Goal: Communication & Community: Answer question/provide support

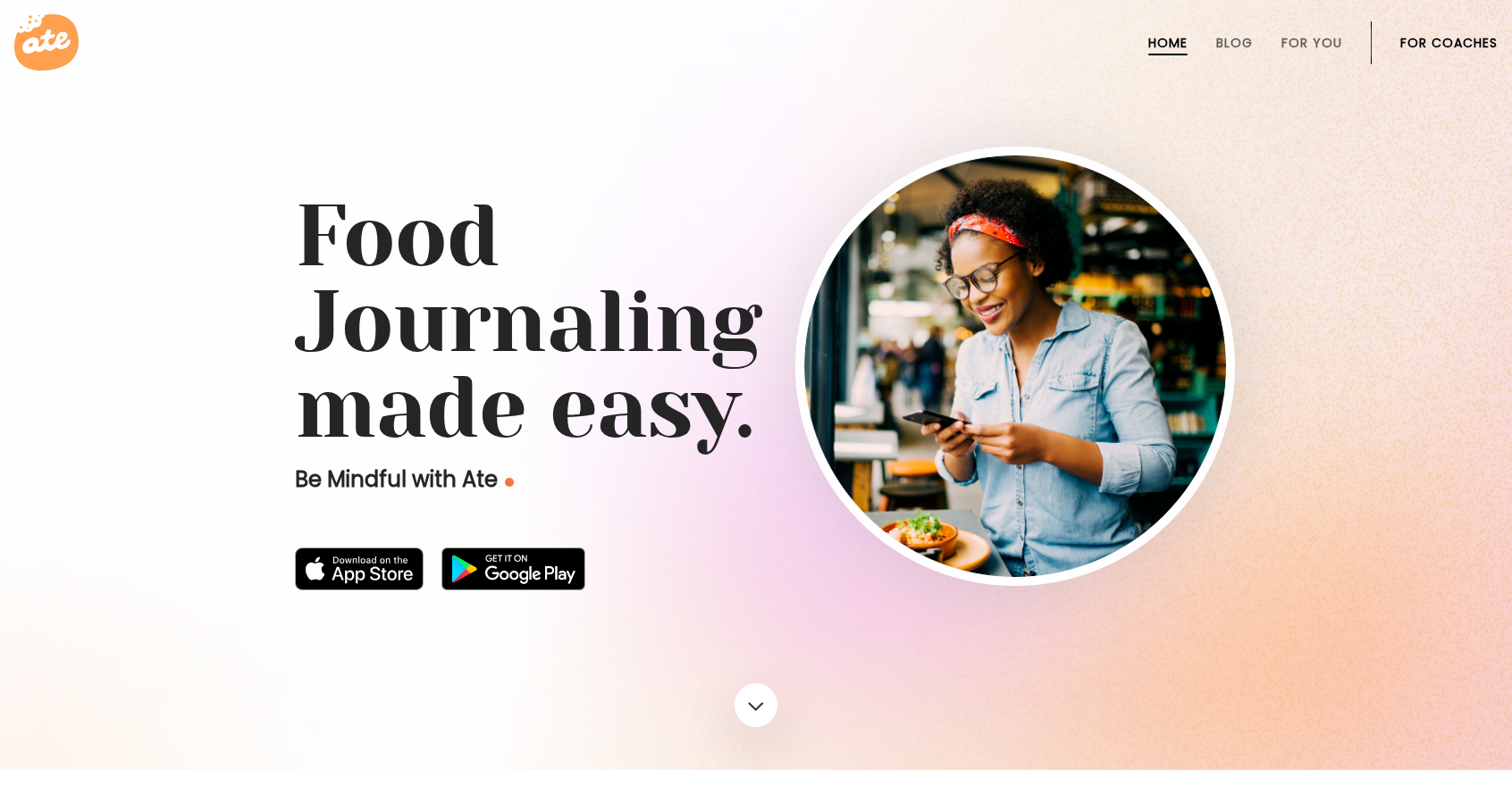
click at [1456, 36] on link "For Coaches" at bounding box center [1448, 43] width 97 height 14
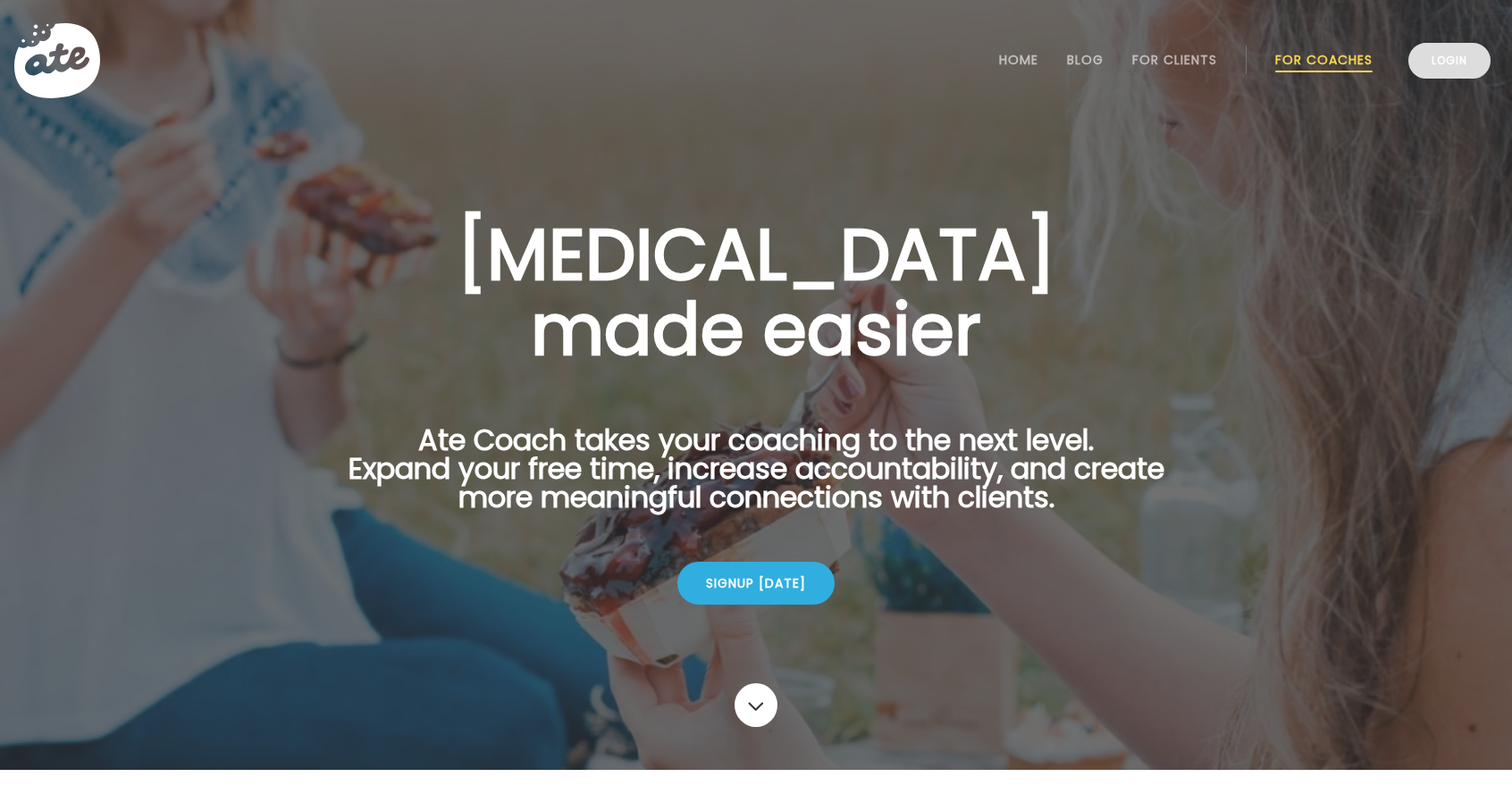
click at [1455, 66] on link "Login" at bounding box center [1449, 60] width 82 height 36
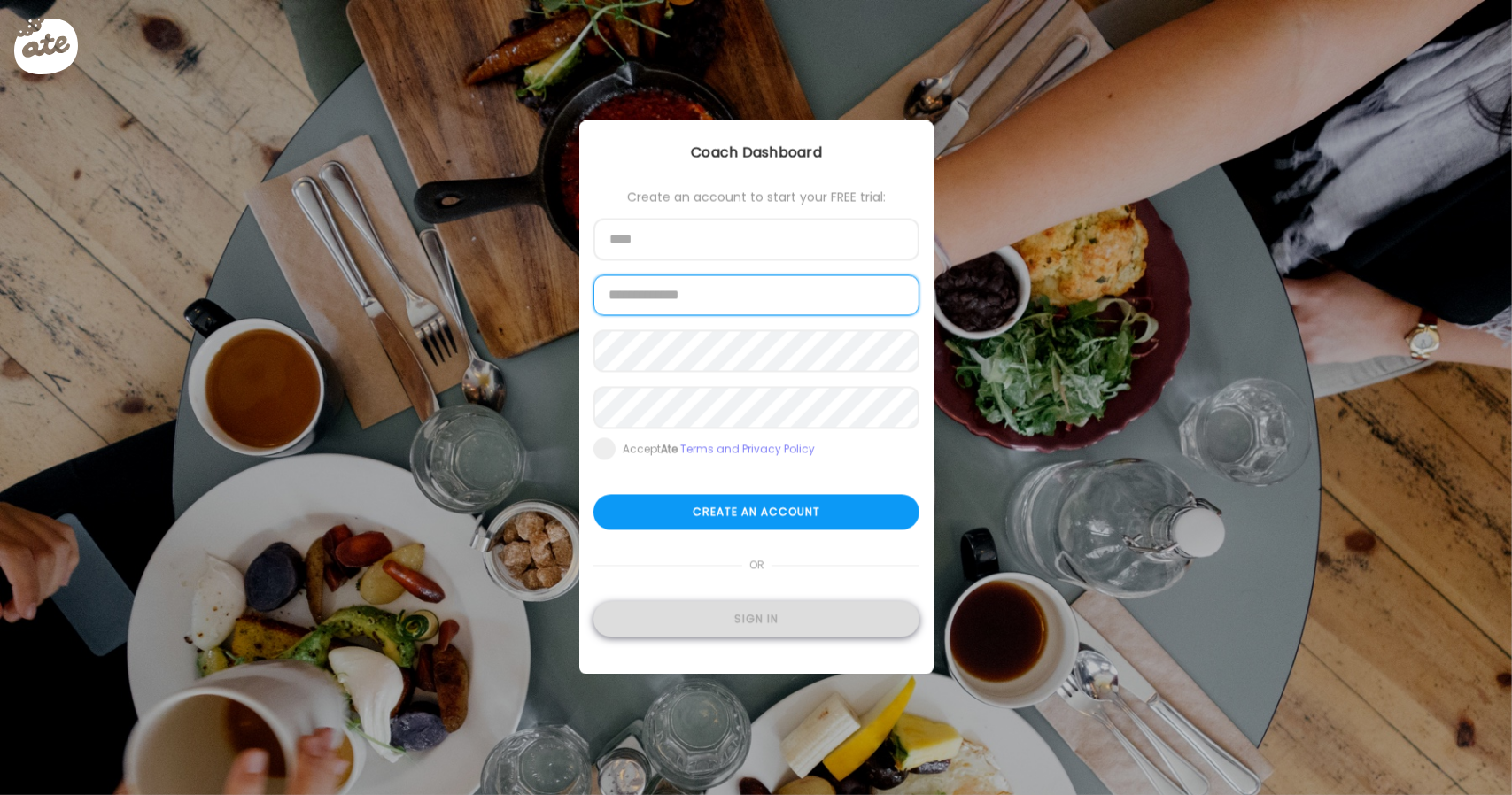
type input "**********"
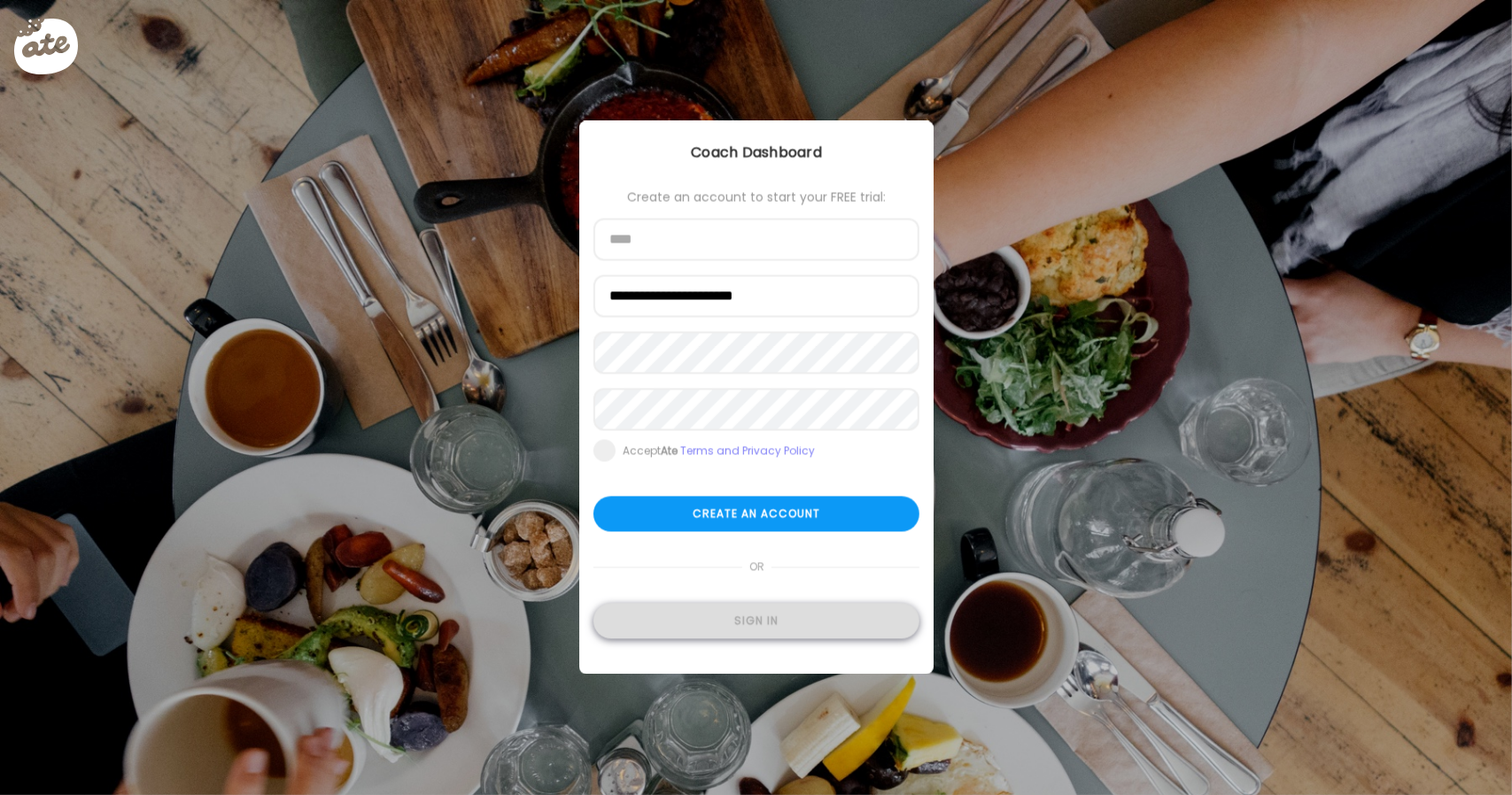
type input "**********"
click at [799, 617] on div "Sign in" at bounding box center [756, 622] width 326 height 36
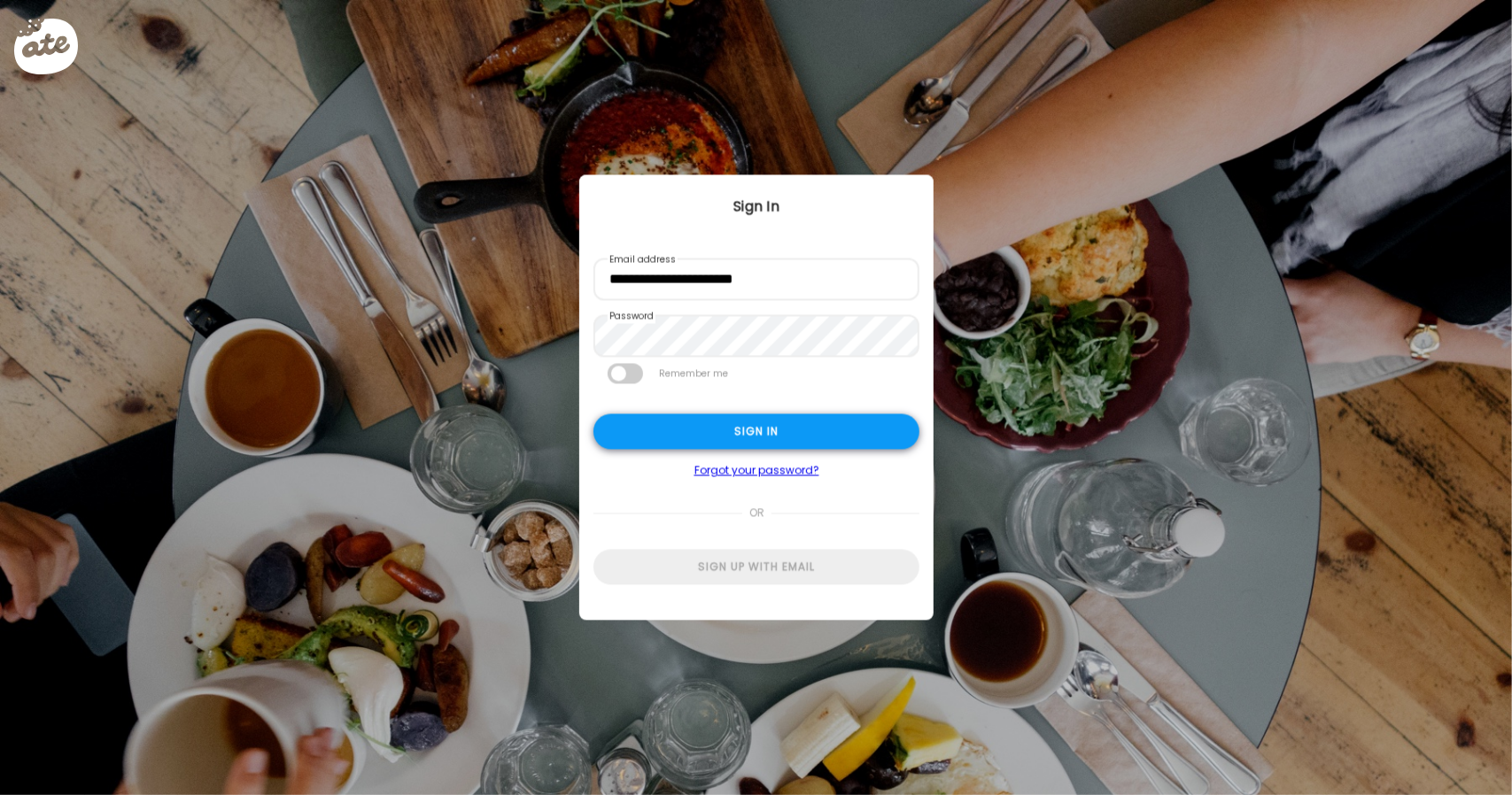
click at [782, 439] on div "Sign in" at bounding box center [756, 432] width 326 height 36
type input "**********"
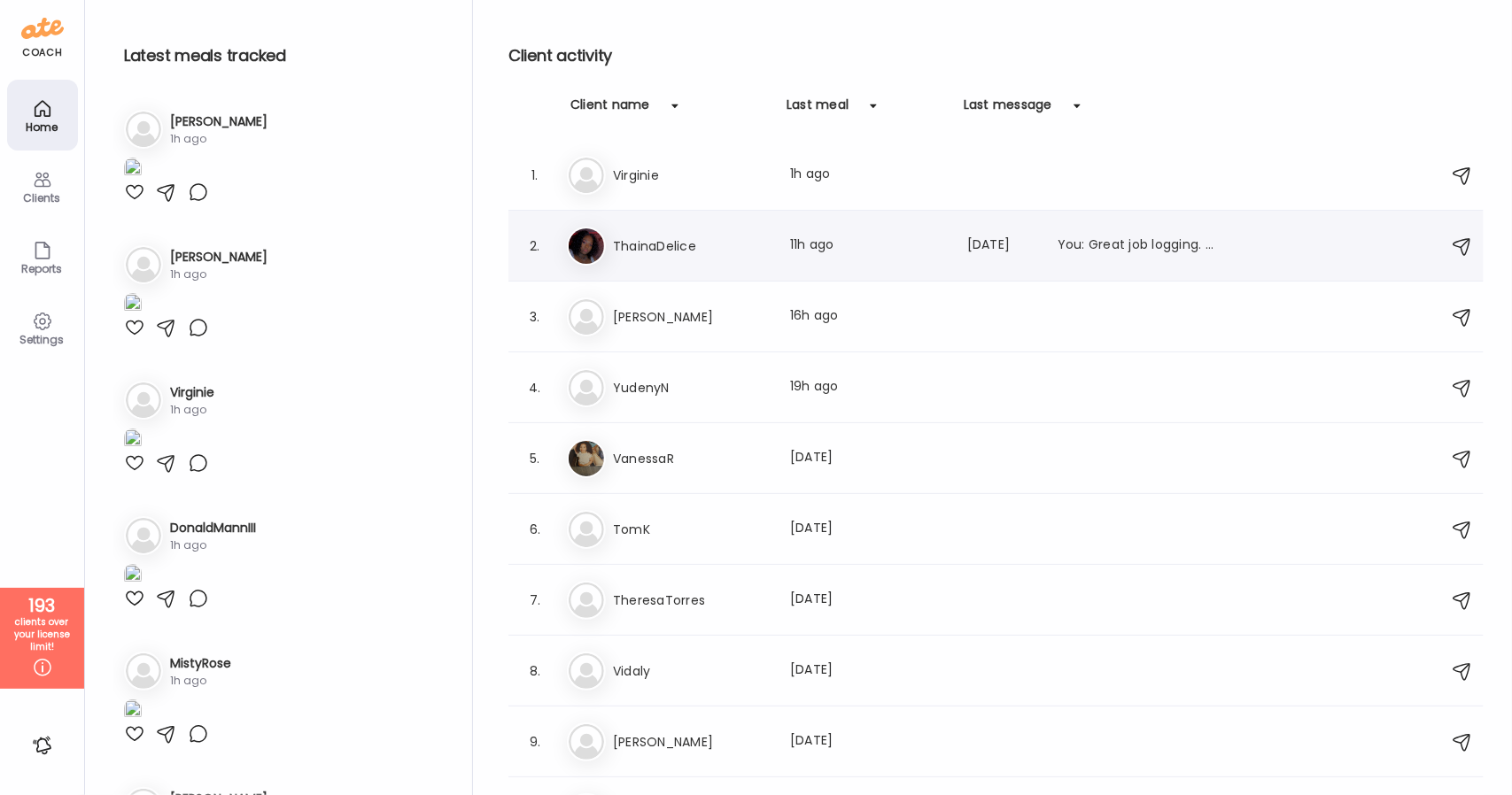
click at [880, 271] on div "2. Th ThainaDelice Last meal: 11h ago Last message: [DATE] You: Great job loggi…" at bounding box center [995, 246] width 975 height 71
click at [629, 481] on div "5. Va [PERSON_NAME] Last meal: [DATE]" at bounding box center [995, 458] width 975 height 71
click at [578, 449] on img at bounding box center [586, 458] width 36 height 36
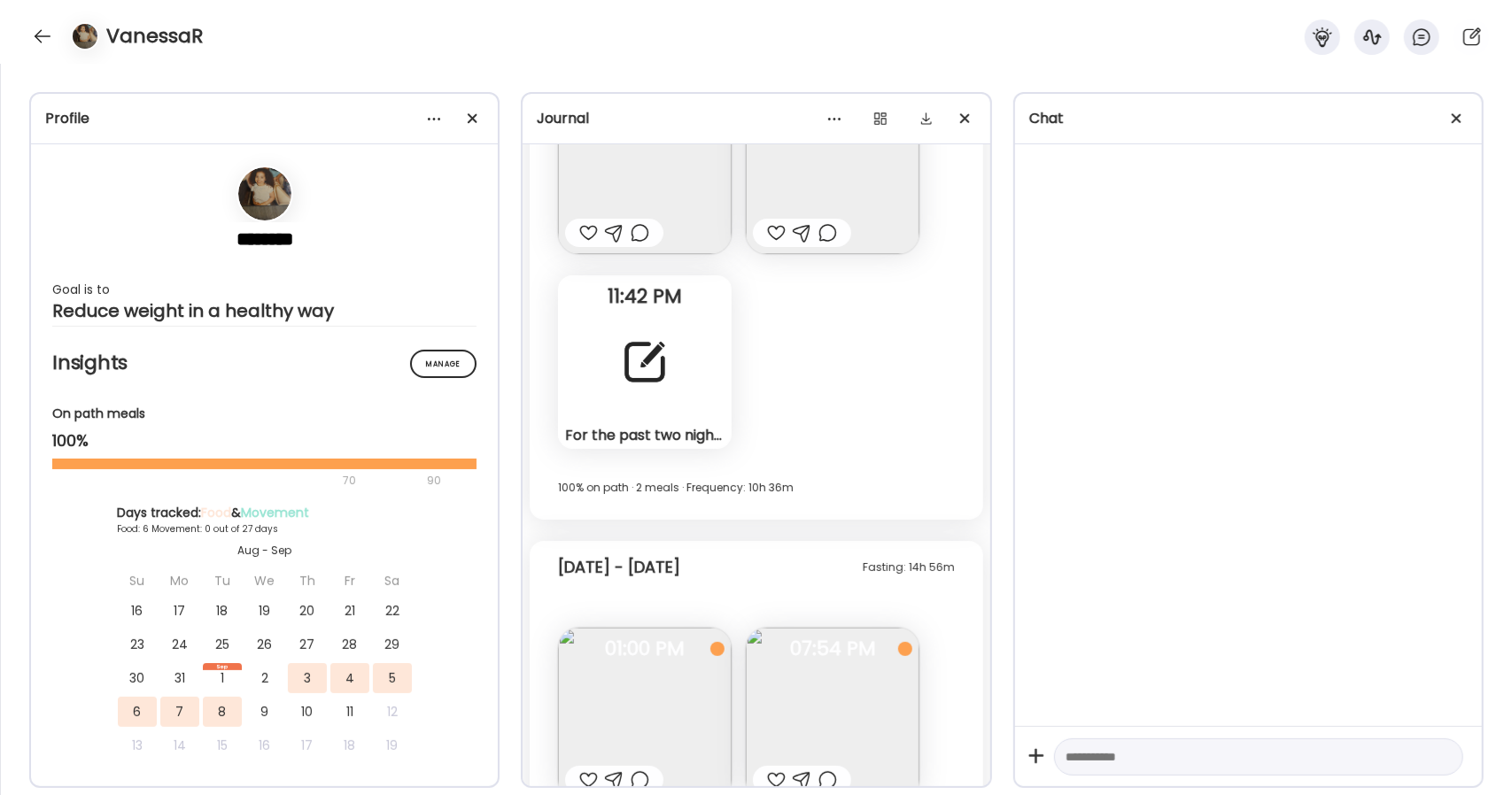
scroll to position [2010, 0]
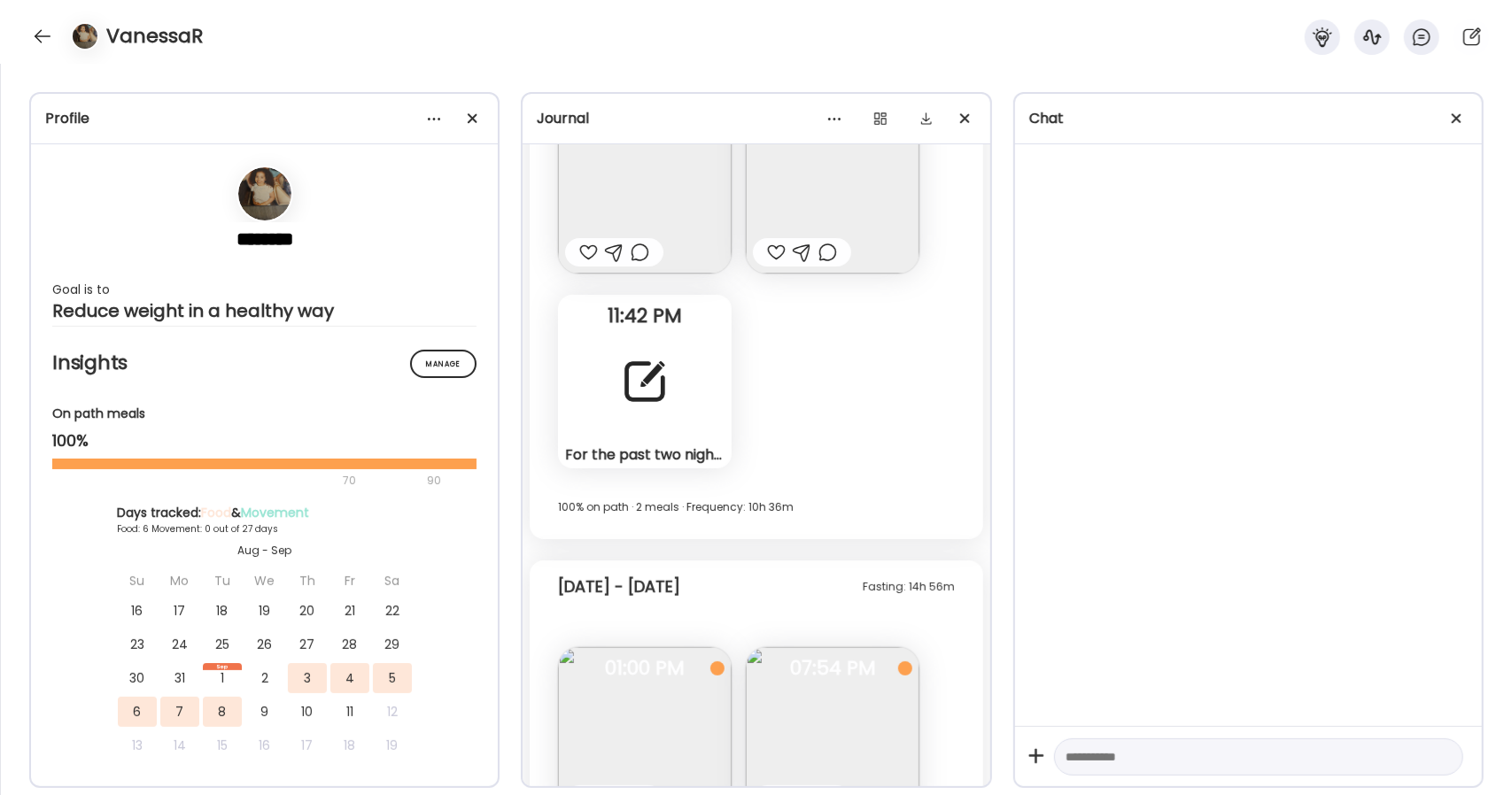
click at [666, 451] on div "For the past two nights I have been having bad stomach cramps. I drank some [ME…" at bounding box center [645, 455] width 160 height 18
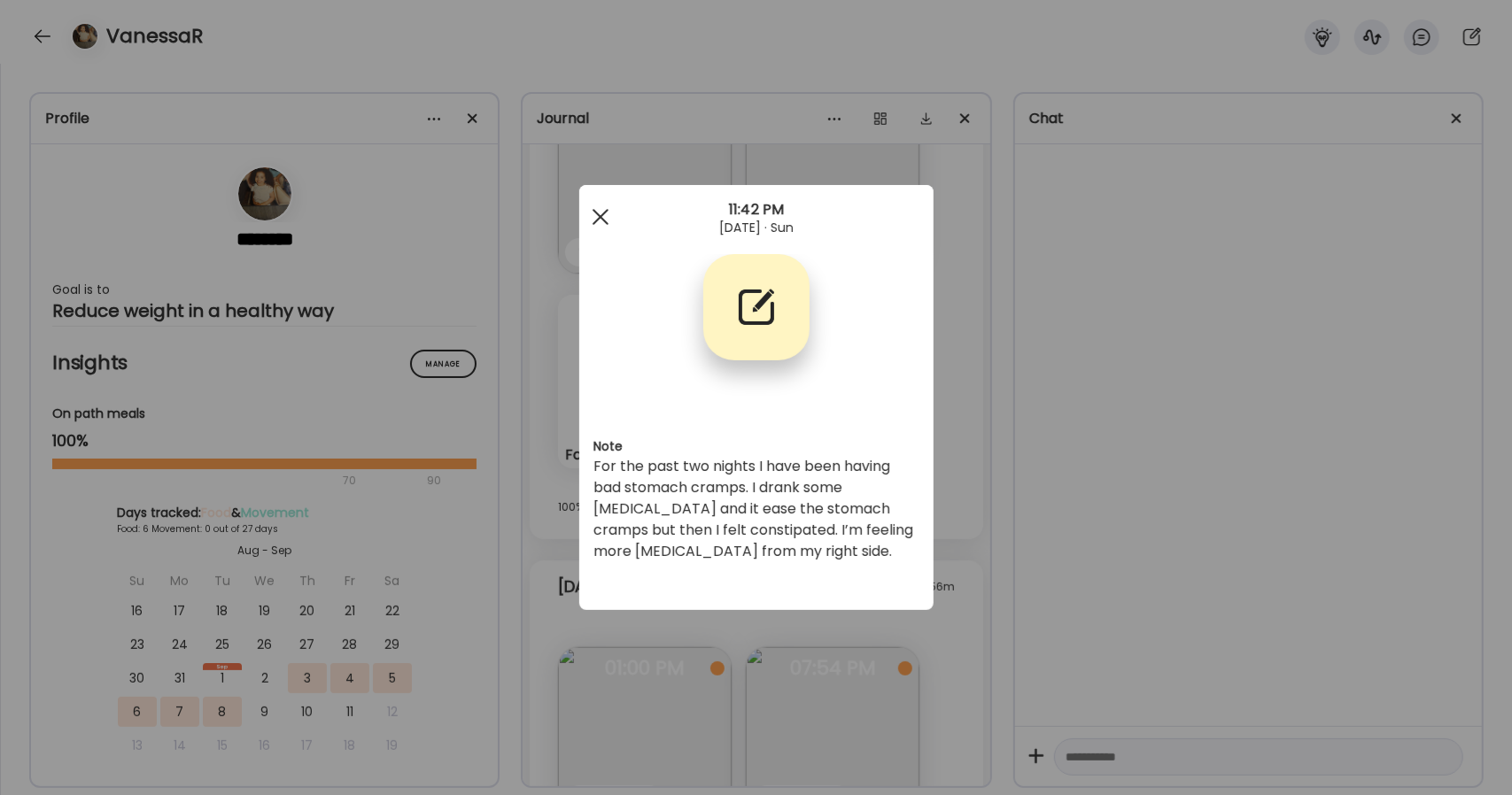
click at [596, 212] on span at bounding box center [599, 216] width 16 height 16
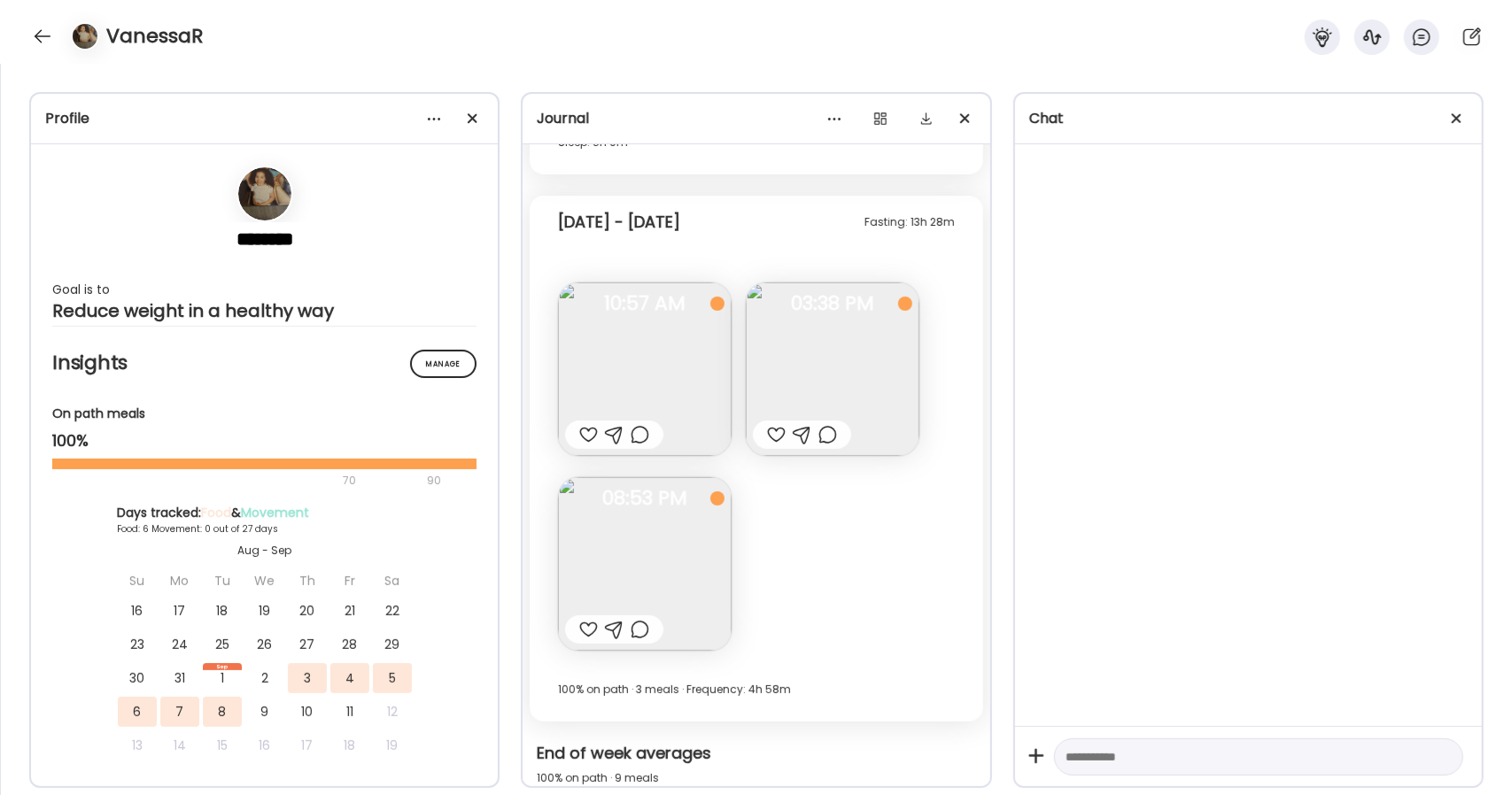
scroll to position [1141, 0]
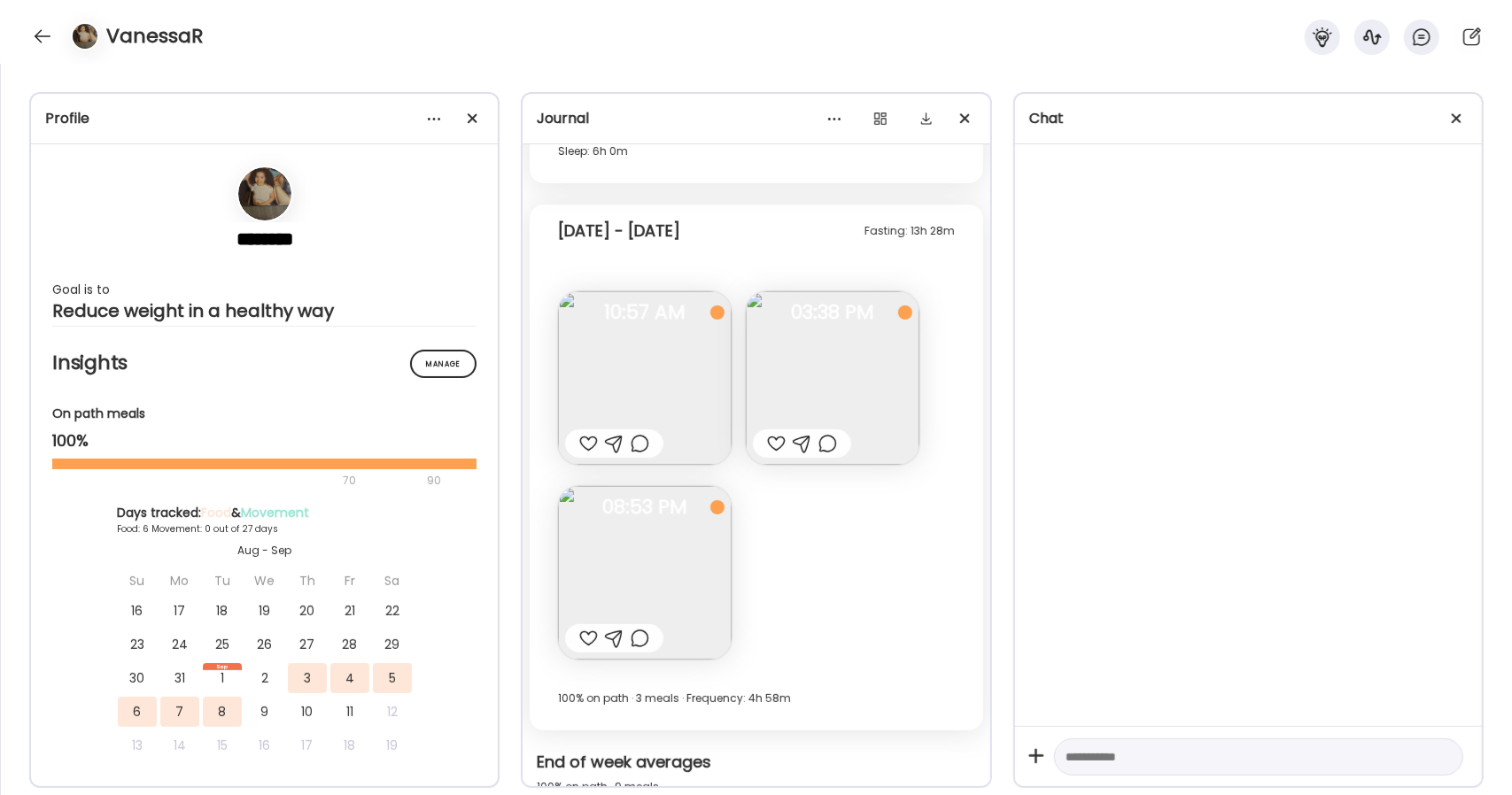
click at [652, 347] on img at bounding box center [644, 378] width 173 height 173
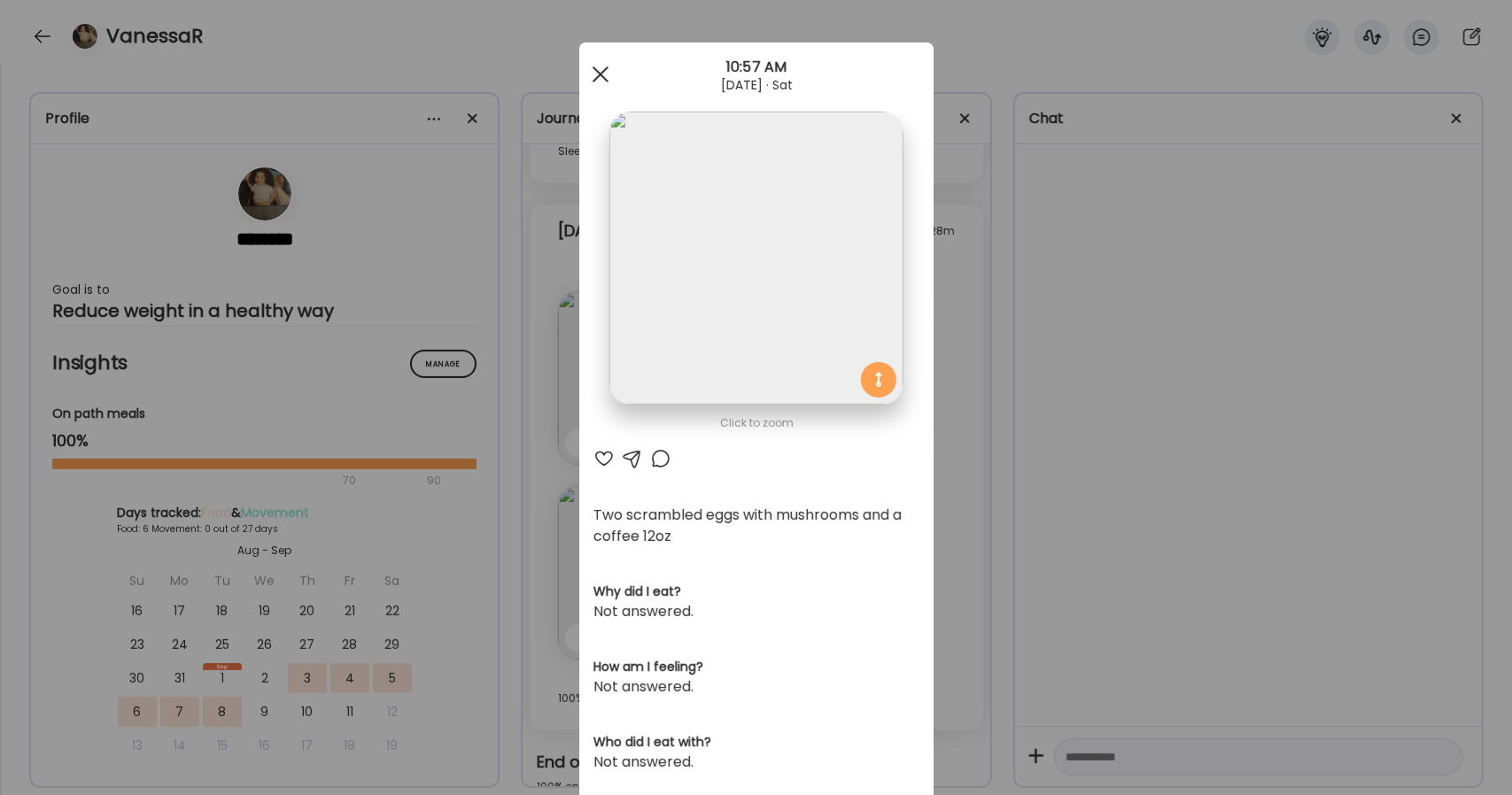
click at [596, 72] on span at bounding box center [599, 73] width 16 height 16
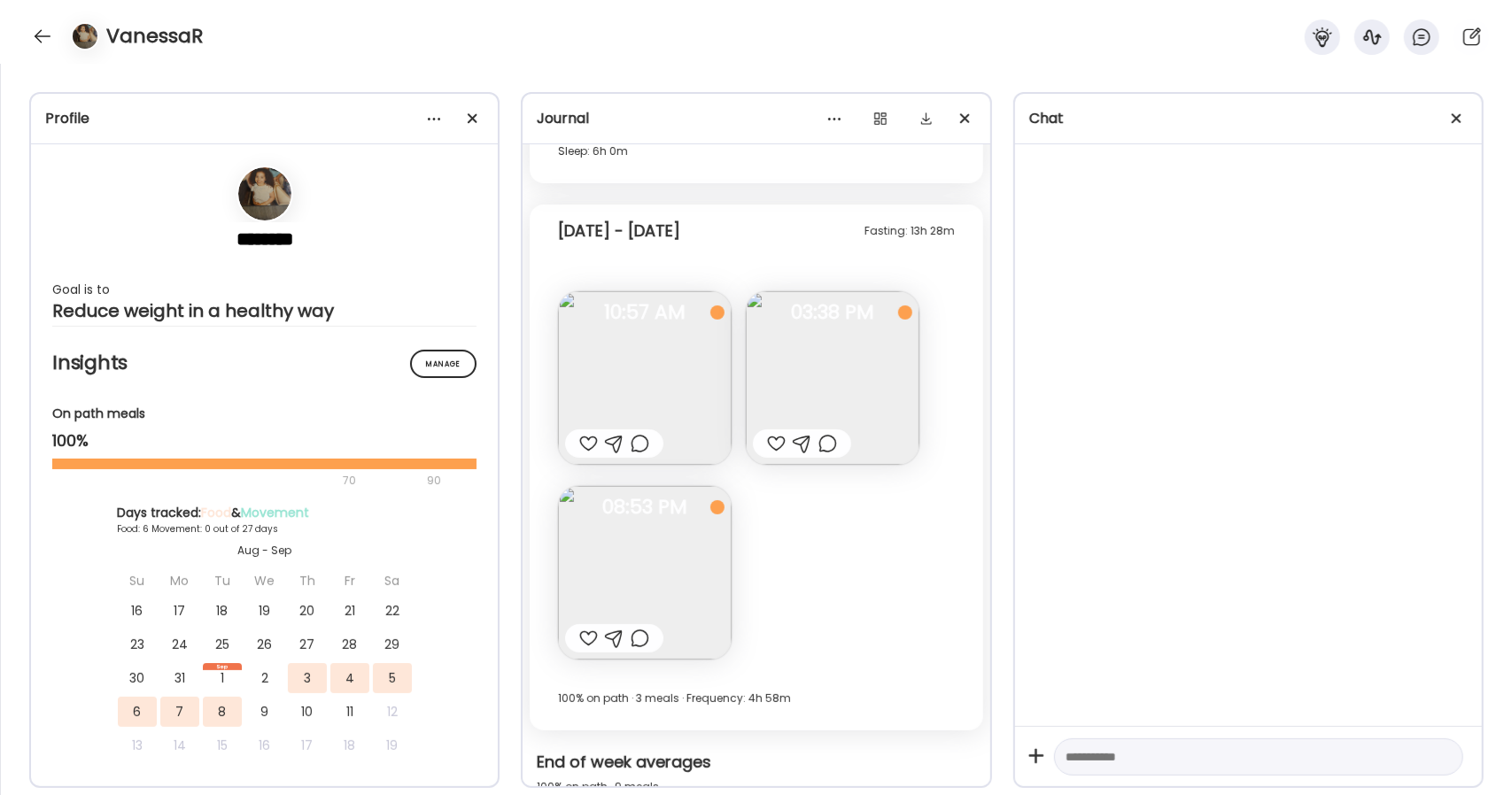
click at [838, 369] on img at bounding box center [832, 378] width 173 height 173
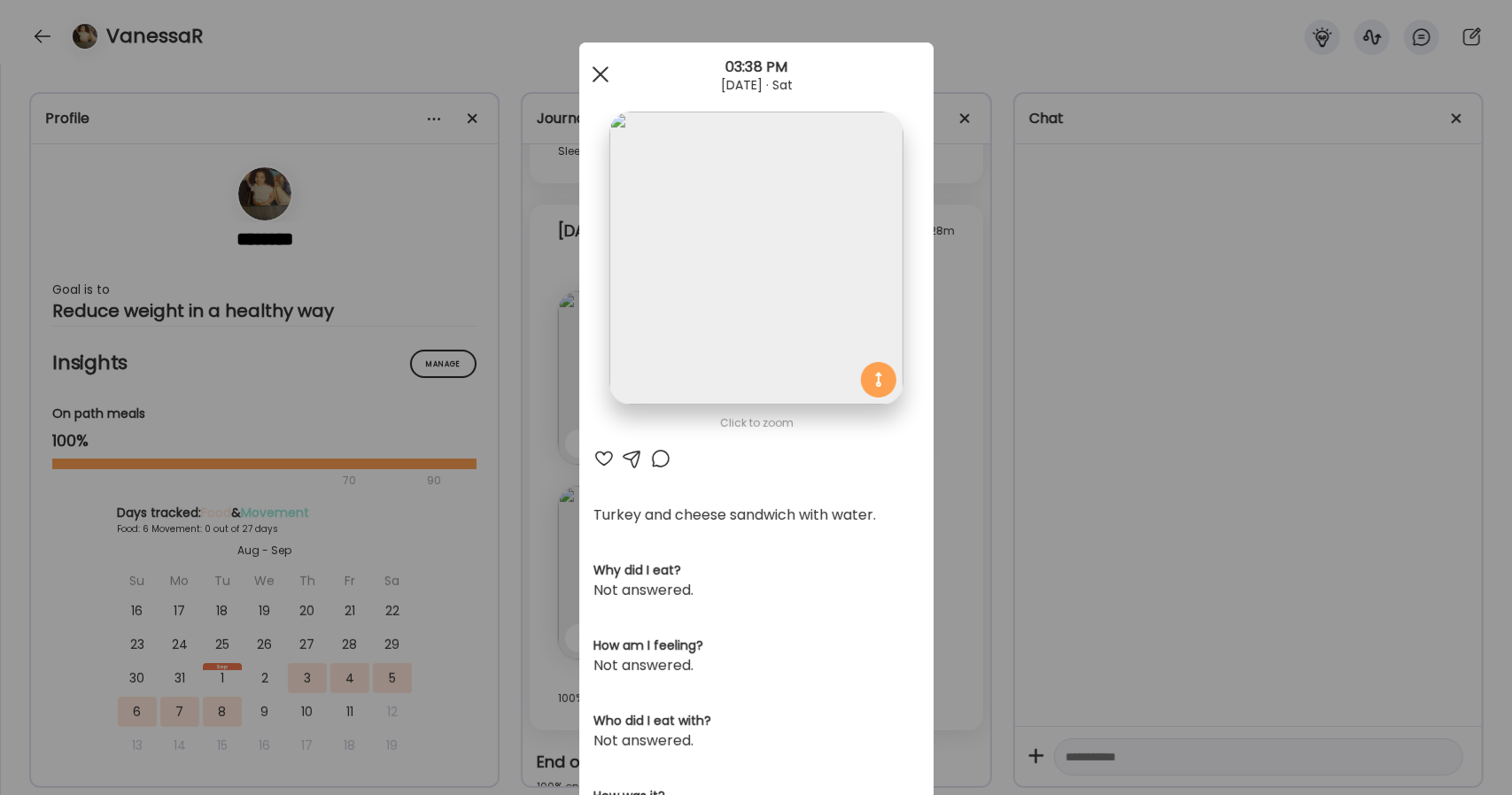
click at [591, 76] on span at bounding box center [599, 73] width 16 height 16
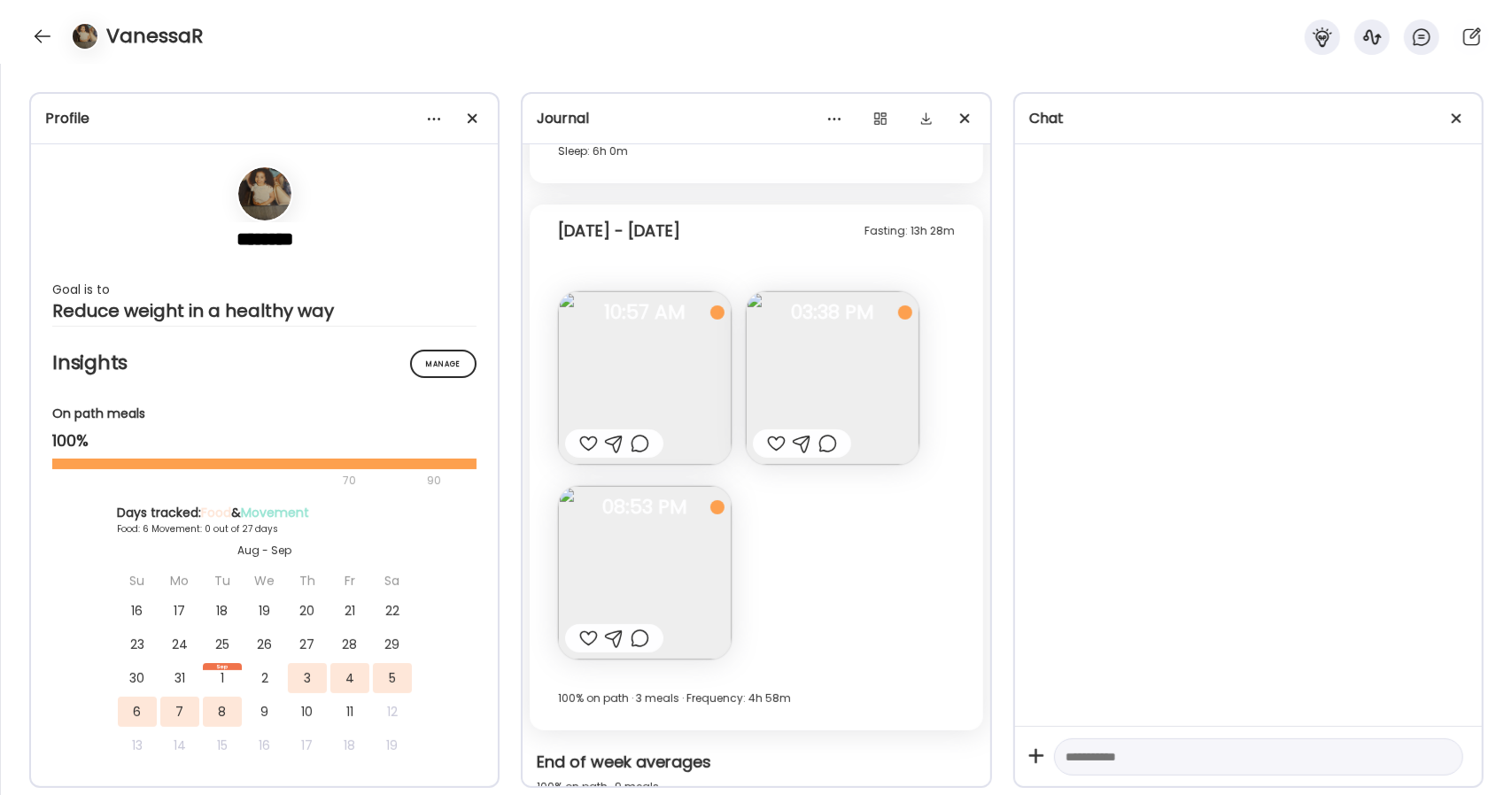
click at [626, 545] on img at bounding box center [644, 572] width 173 height 173
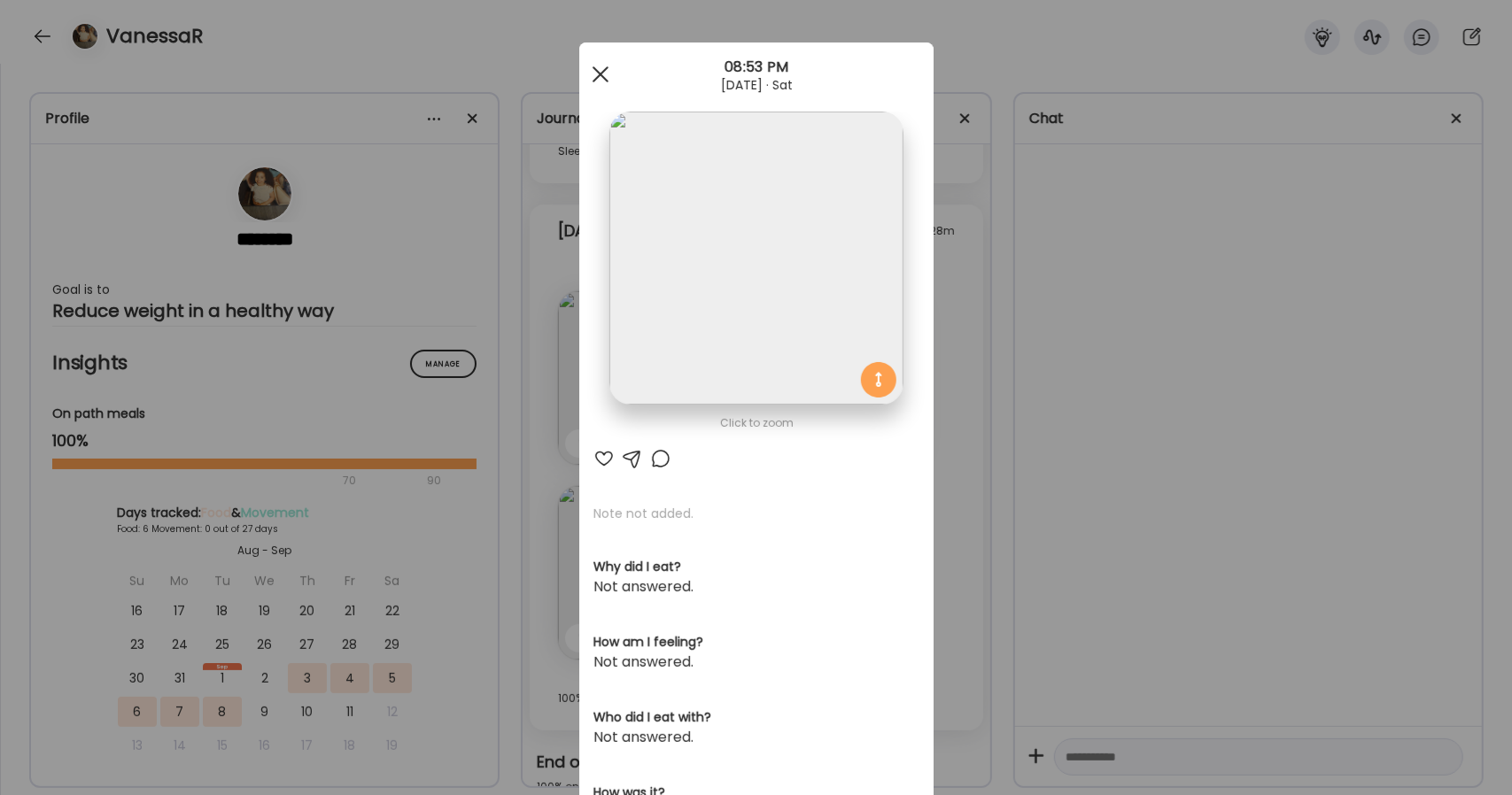
click at [604, 77] on div at bounding box center [600, 74] width 36 height 36
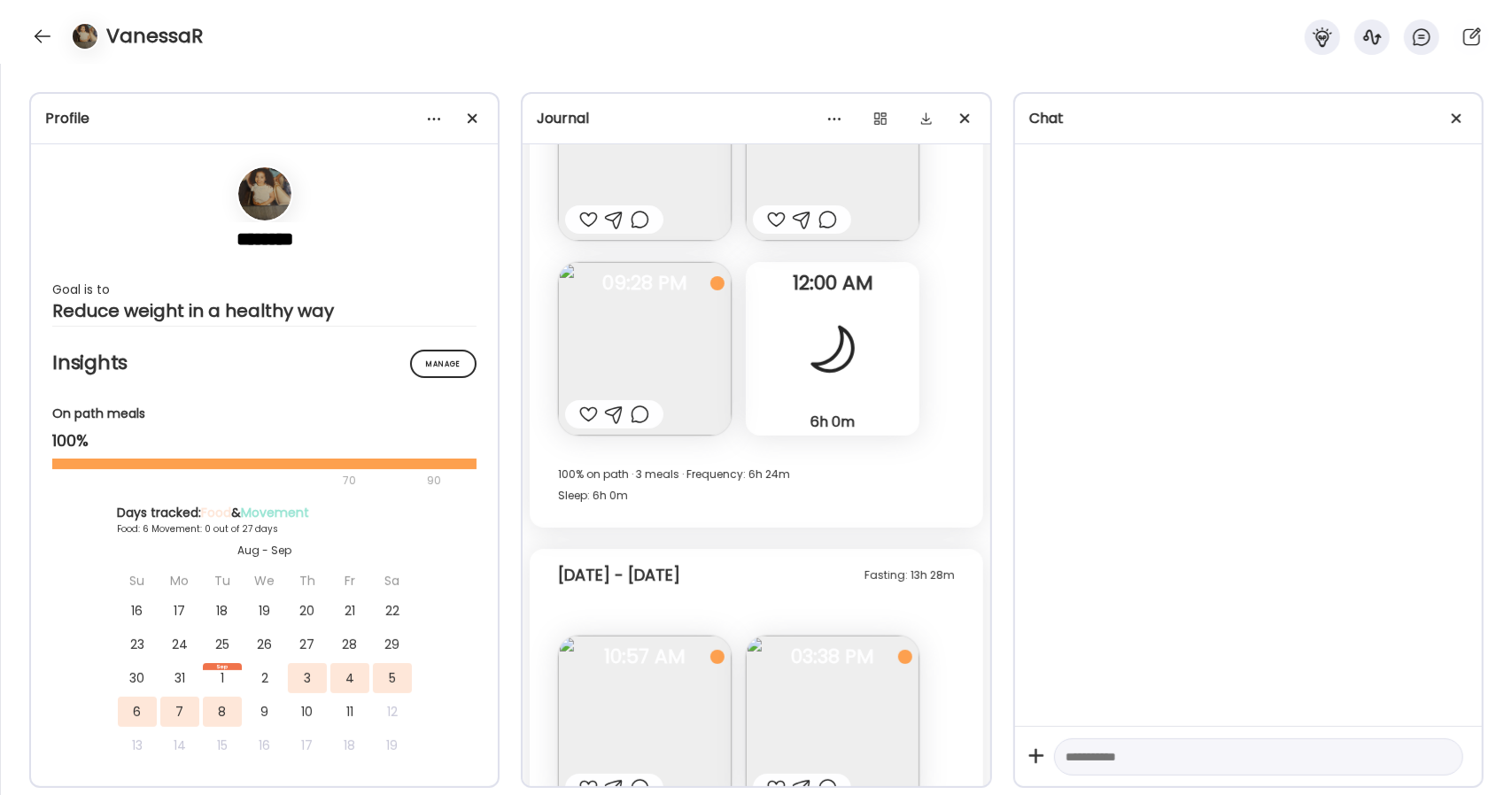
scroll to position [795, 0]
click at [694, 381] on img at bounding box center [644, 349] width 173 height 173
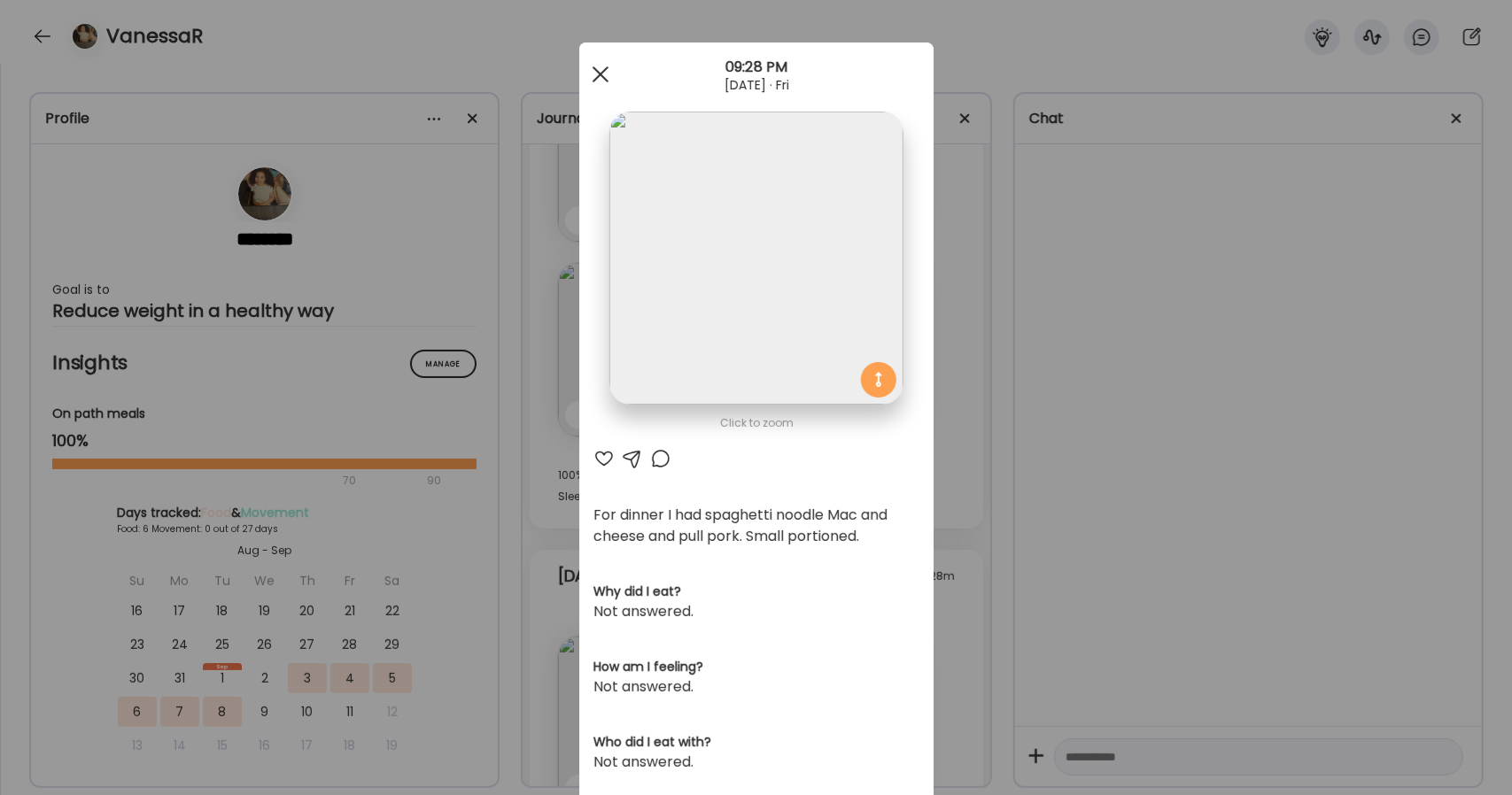
click at [591, 75] on span at bounding box center [599, 73] width 16 height 16
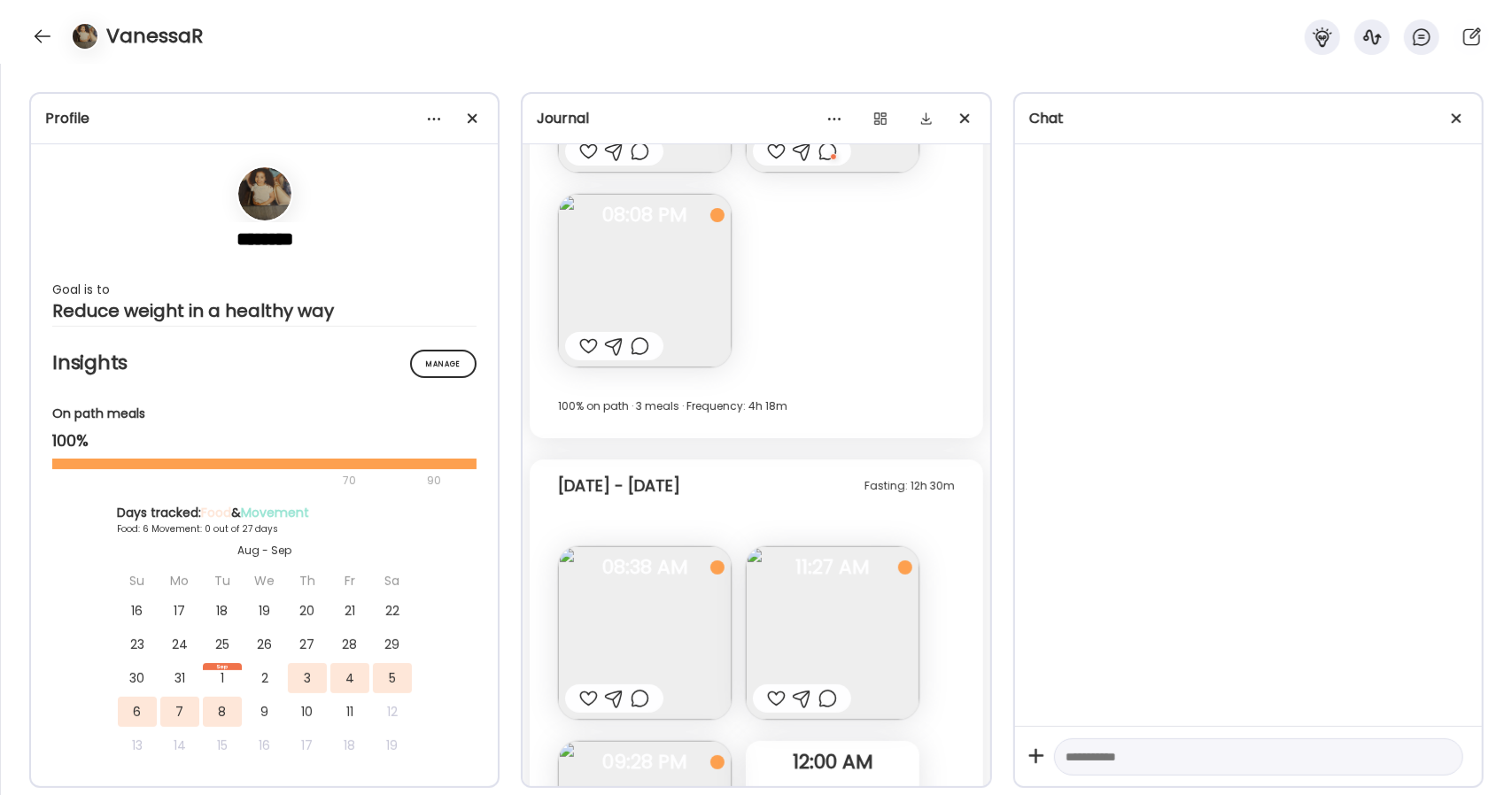
scroll to position [0, 0]
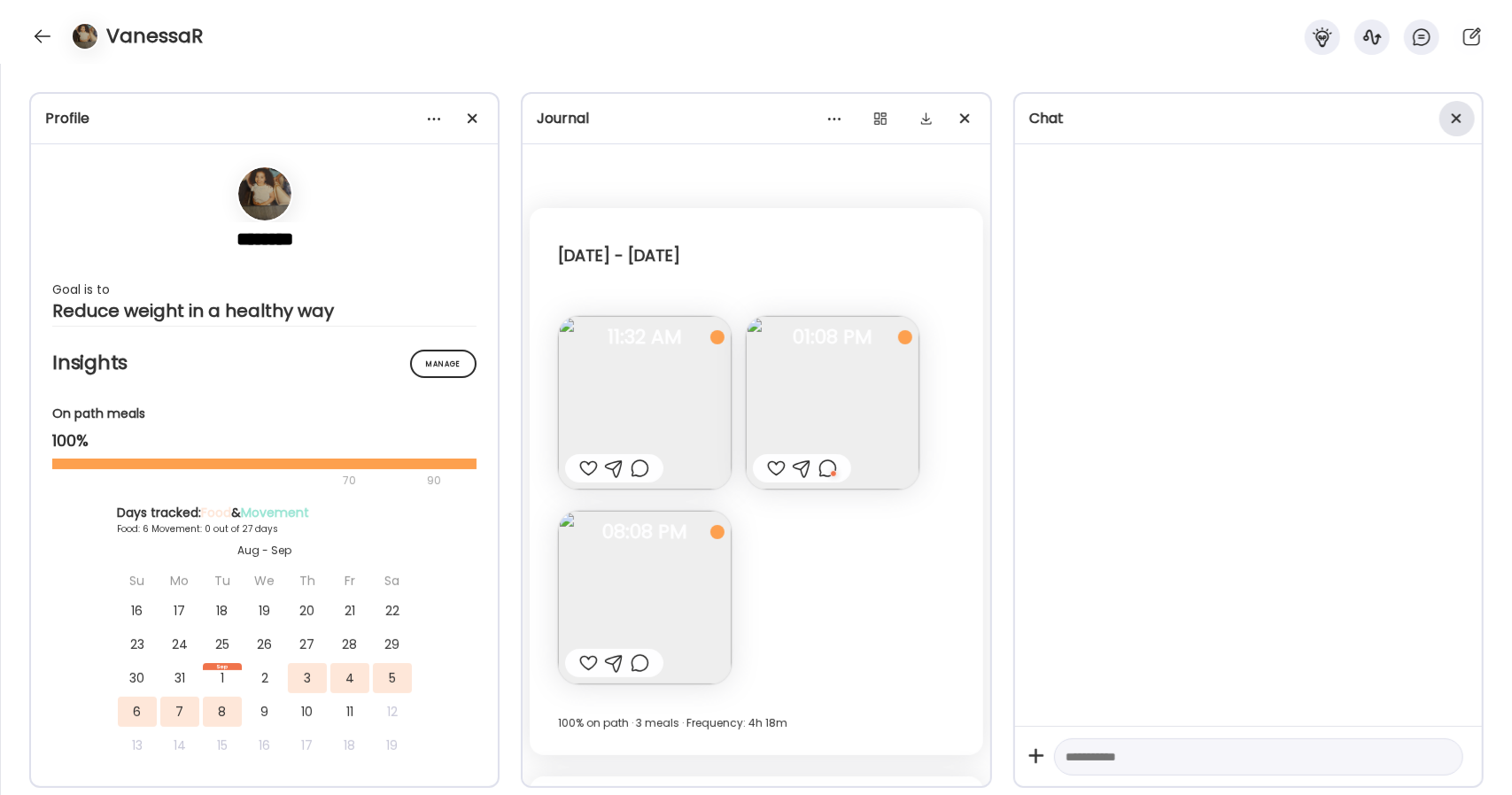
click at [1462, 119] on div at bounding box center [1456, 118] width 36 height 36
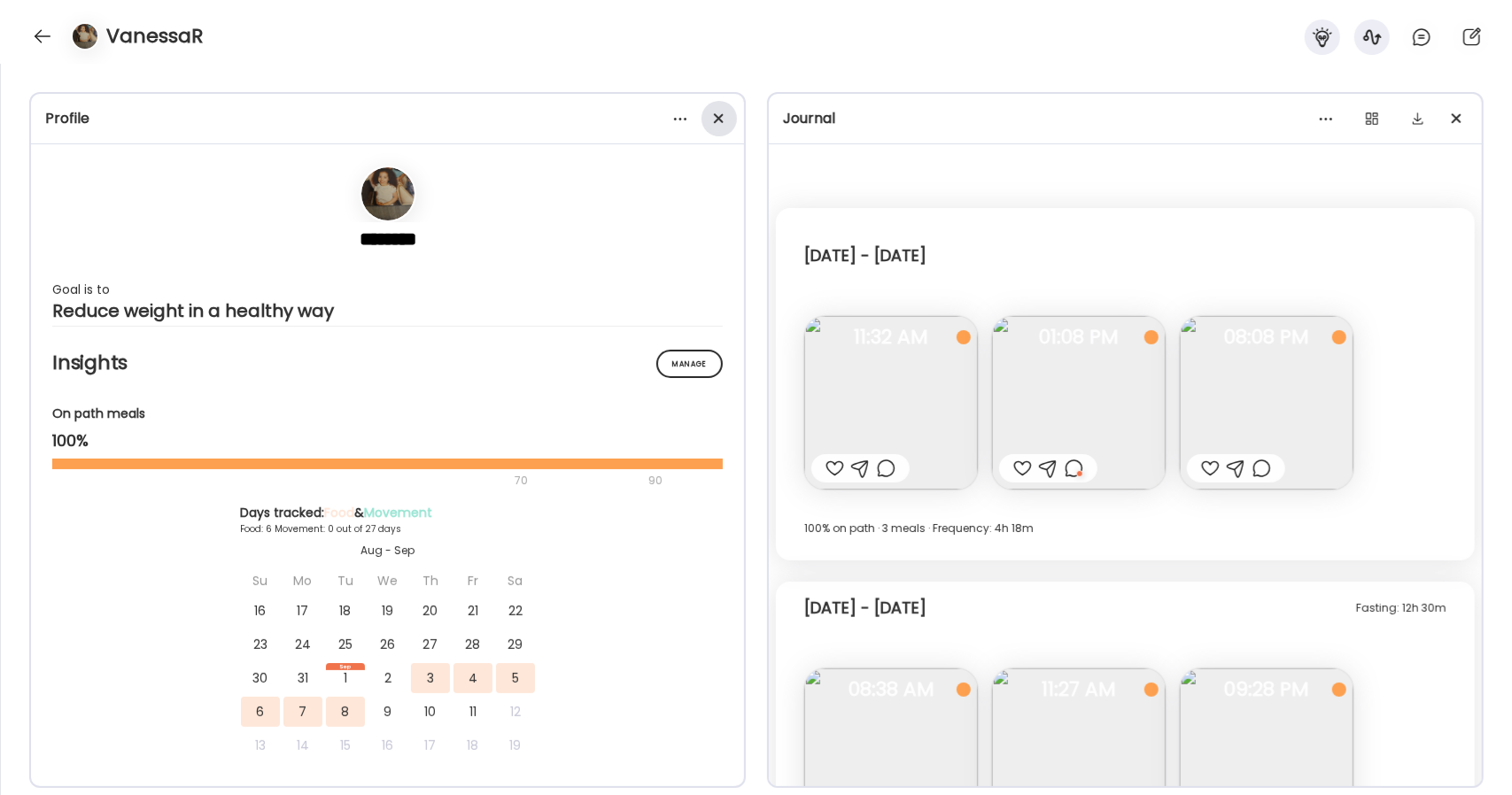
click at [723, 127] on div at bounding box center [719, 118] width 36 height 36
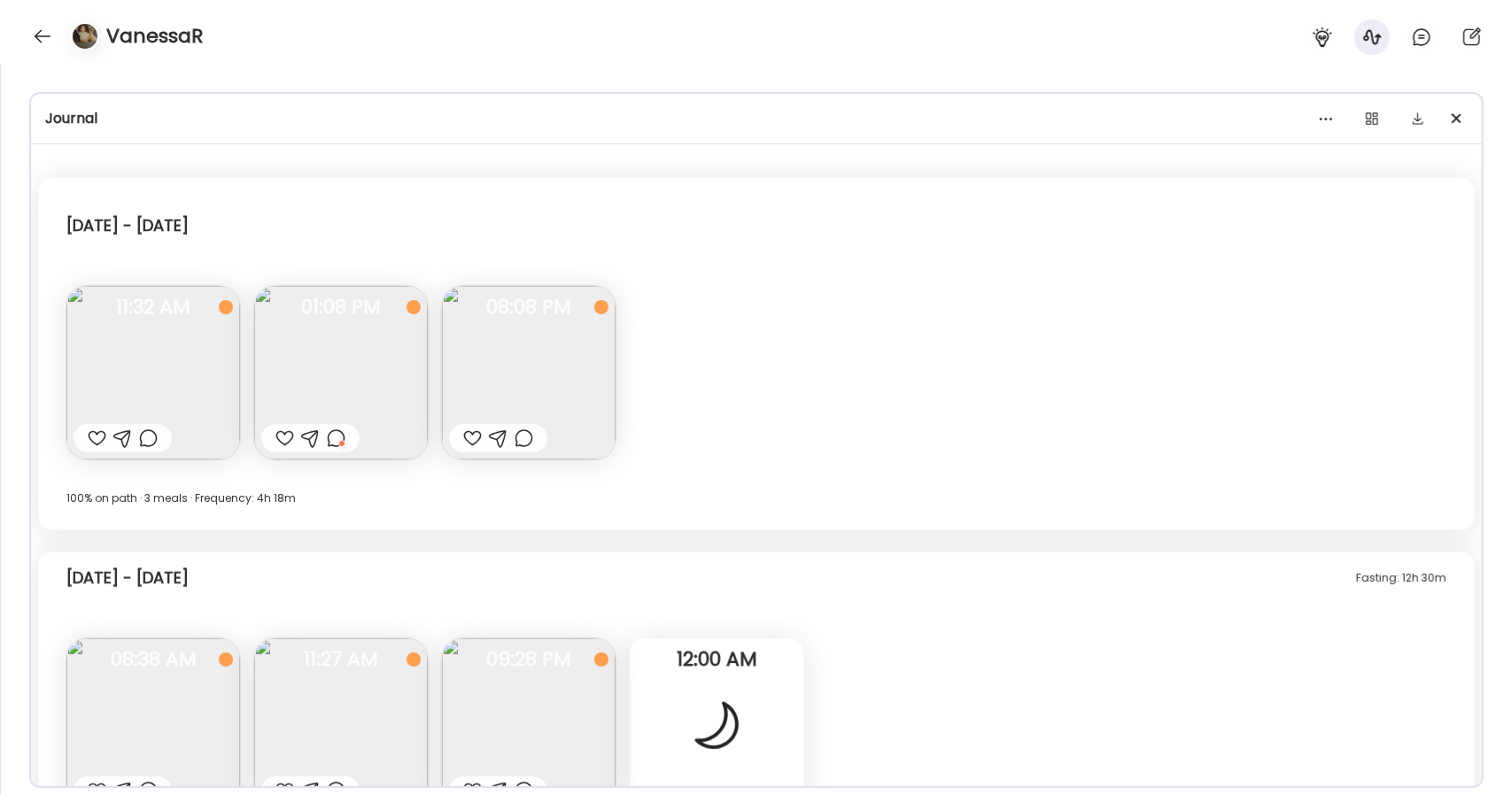
scroll to position [31, 0]
click at [186, 362] on img at bounding box center [152, 371] width 173 height 173
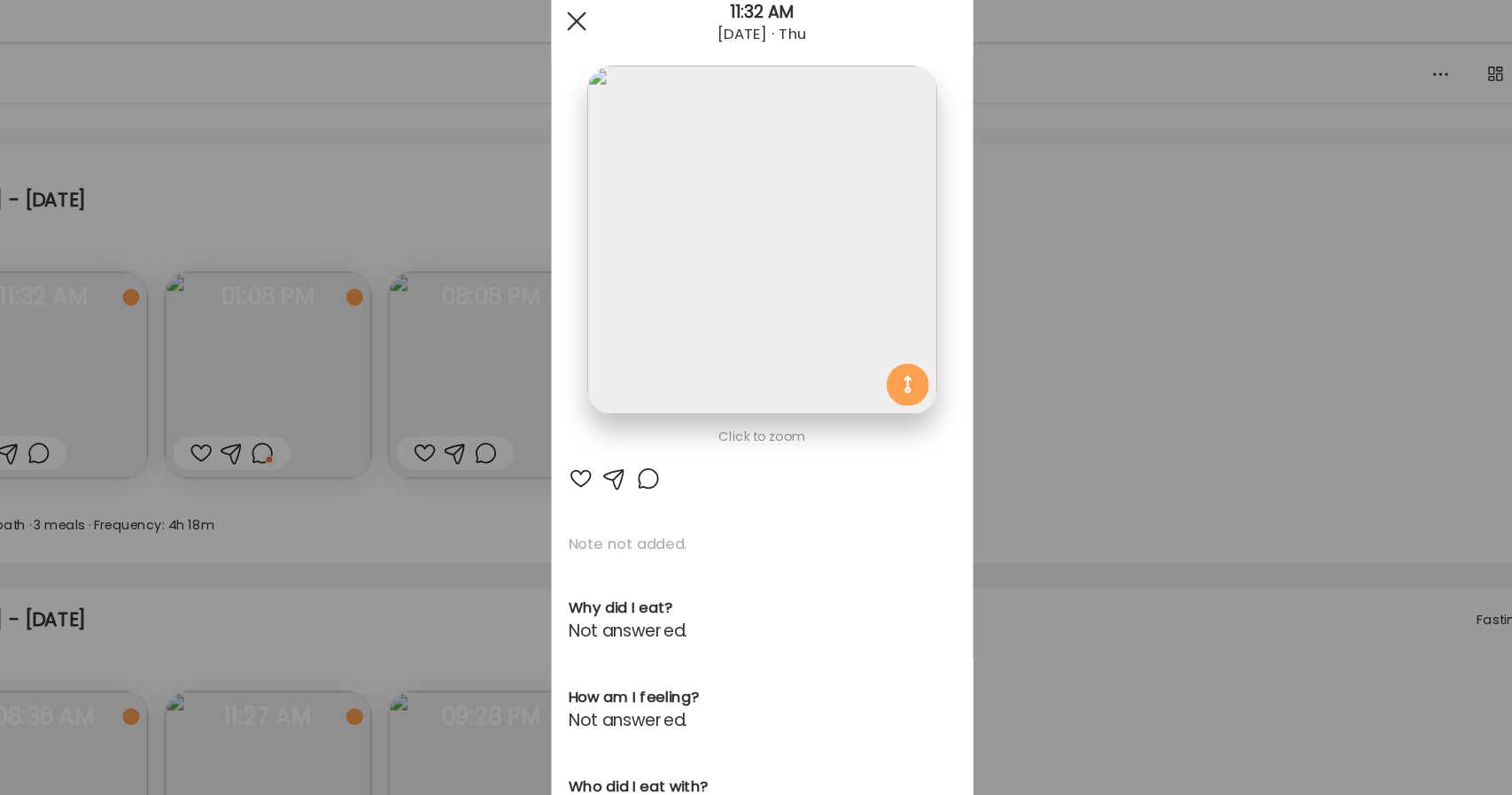
click at [591, 68] on span at bounding box center [599, 73] width 16 height 16
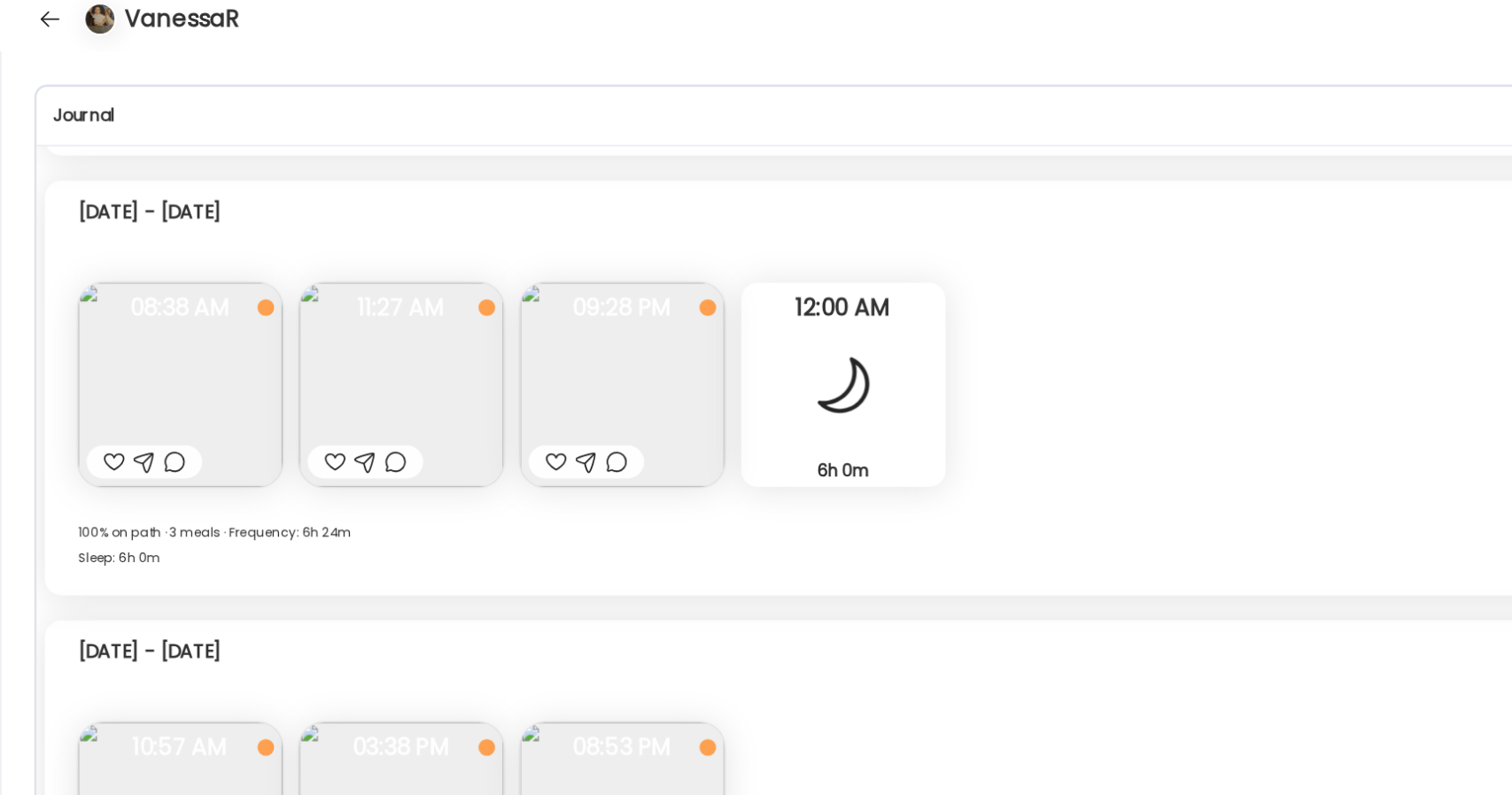
scroll to position [411, 0]
click at [159, 365] on img at bounding box center [152, 344] width 173 height 173
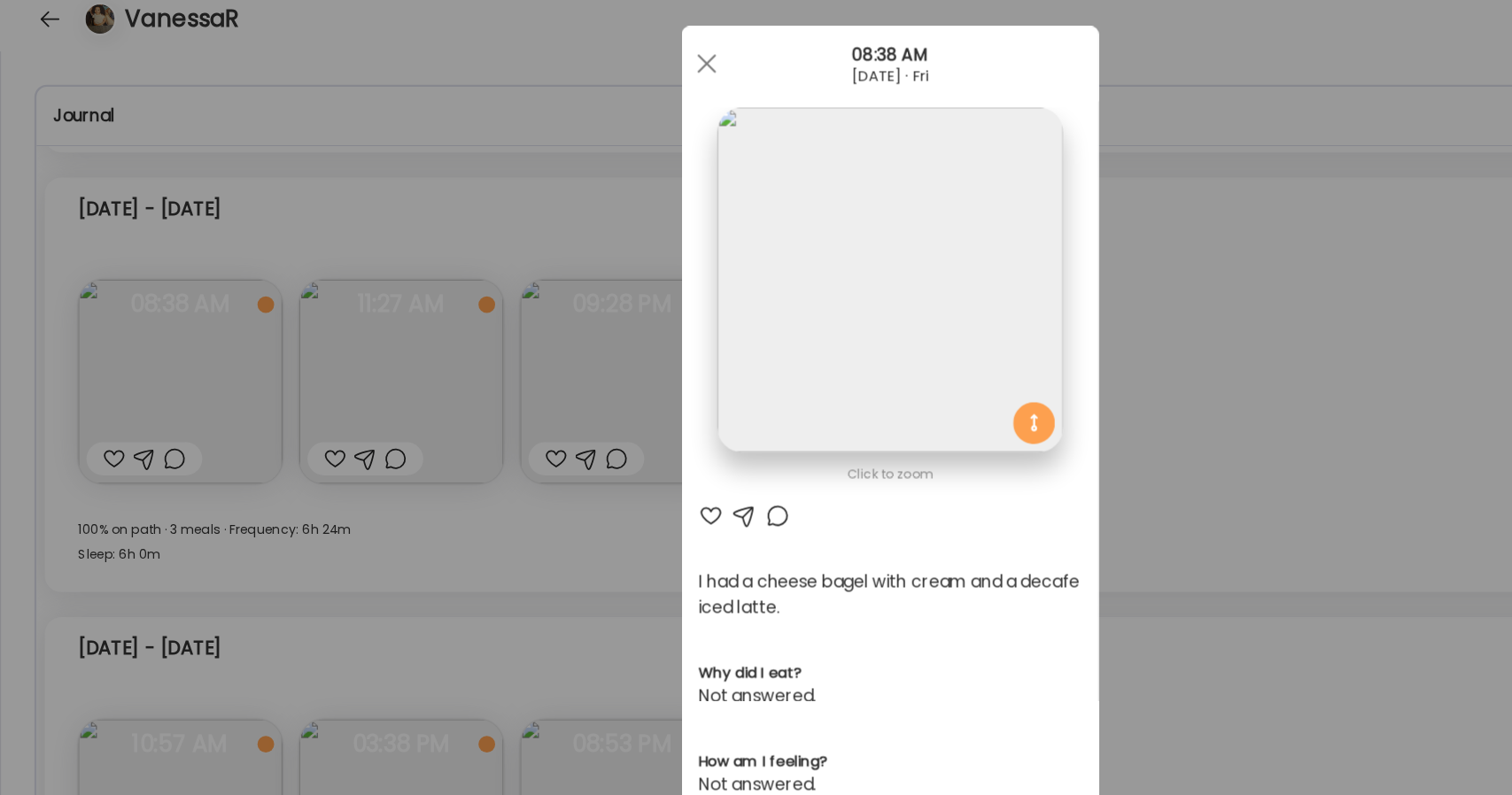
click at [326, 365] on div "Ate Coach Dashboard Wahoo! It’s official Take a moment to set up your Coach Pro…" at bounding box center [756, 397] width 1512 height 795
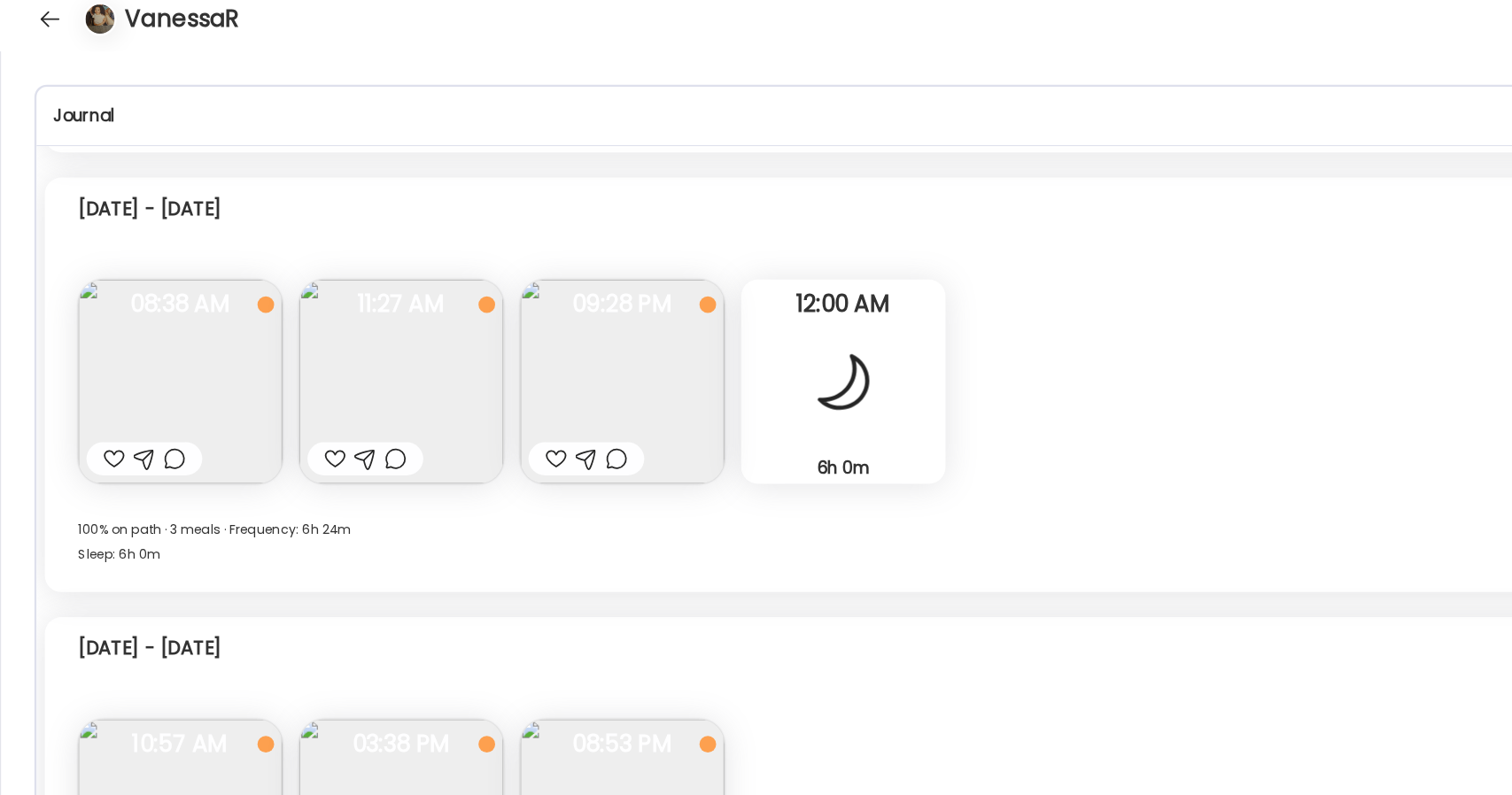
click at [326, 365] on img at bounding box center [340, 344] width 173 height 173
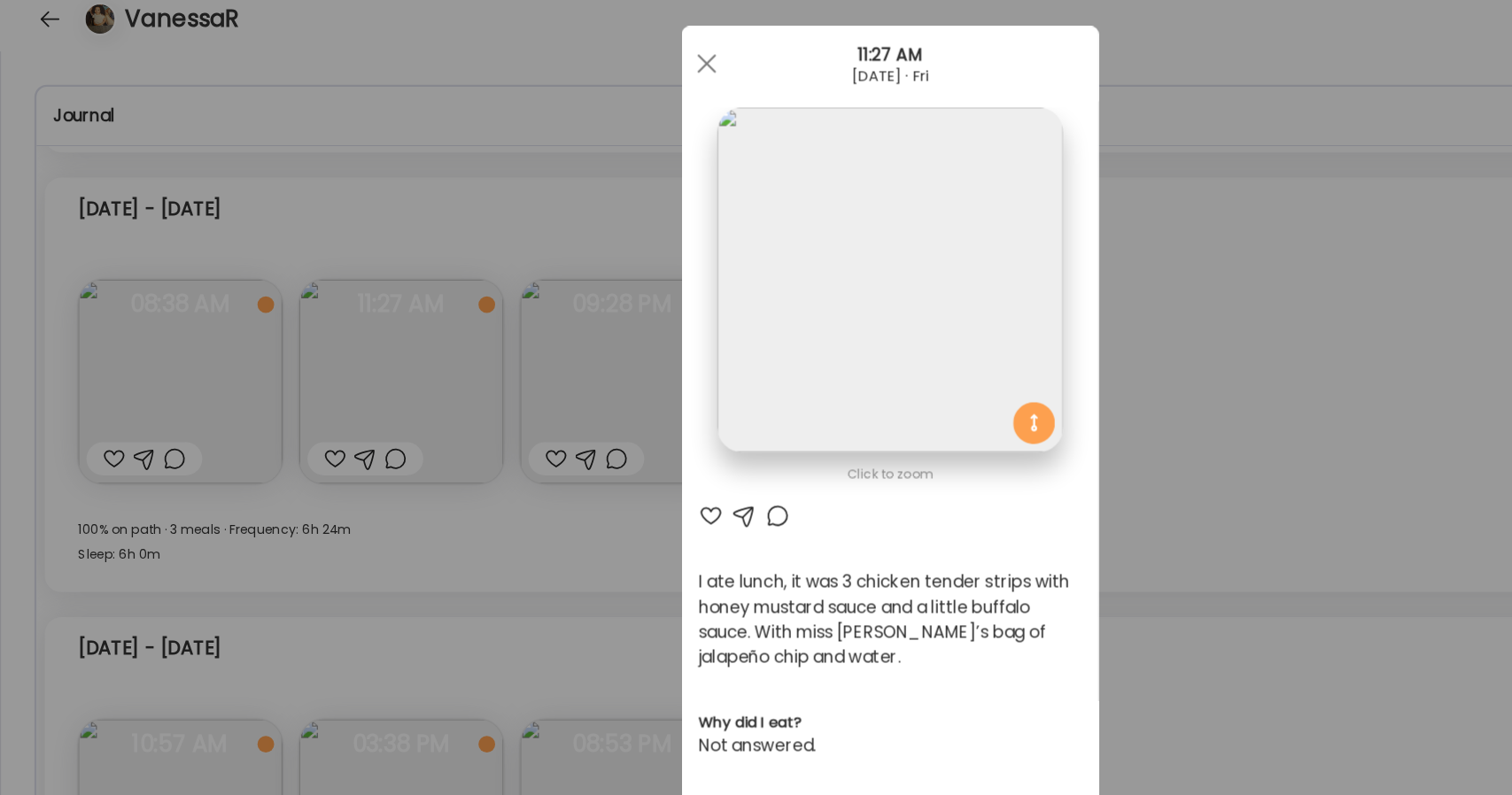
click at [517, 359] on div "Ate Coach Dashboard Wahoo! It’s official Take a moment to set up your Coach Pro…" at bounding box center [756, 397] width 1512 height 795
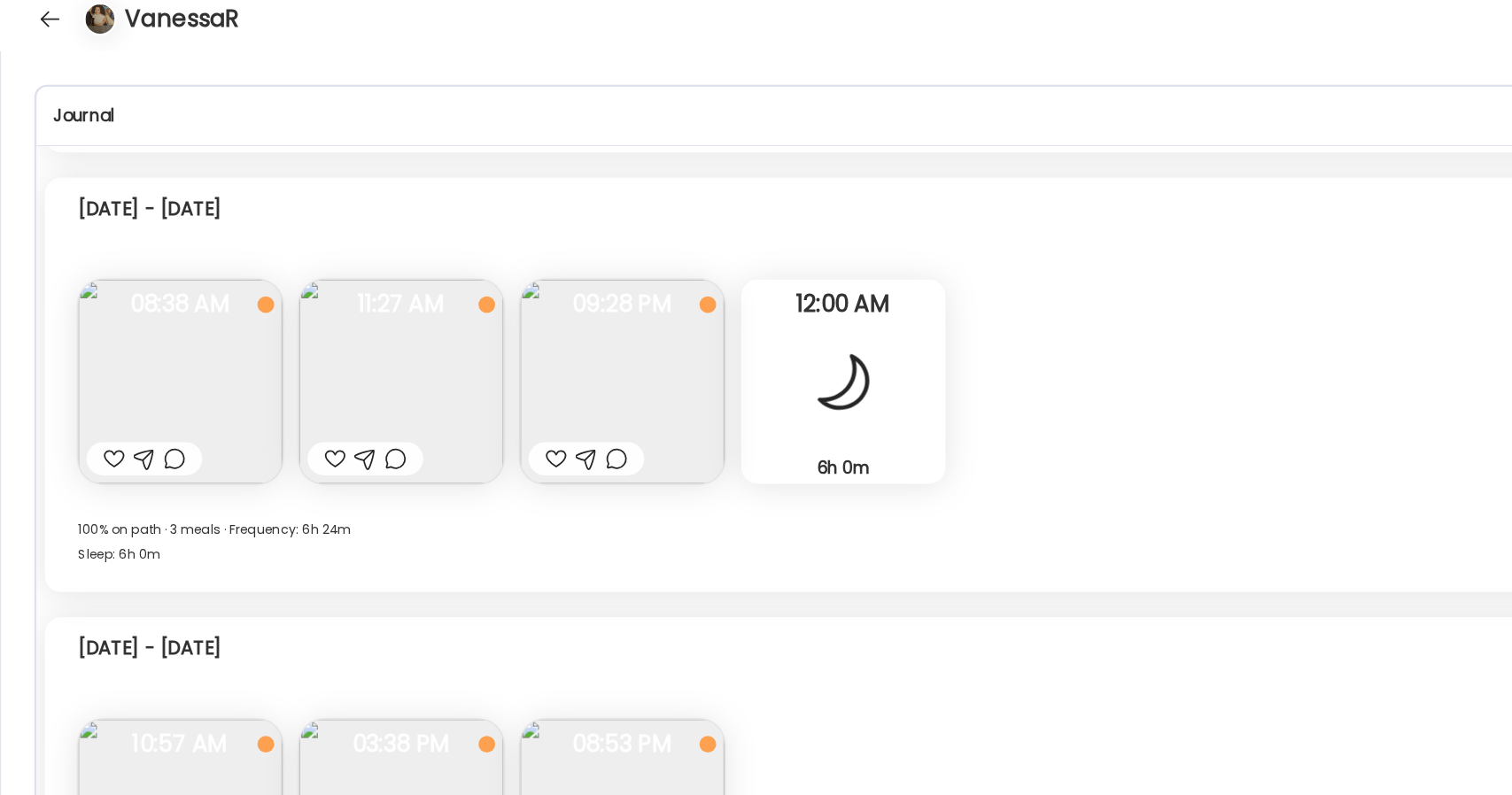
click at [517, 359] on img at bounding box center [528, 344] width 173 height 173
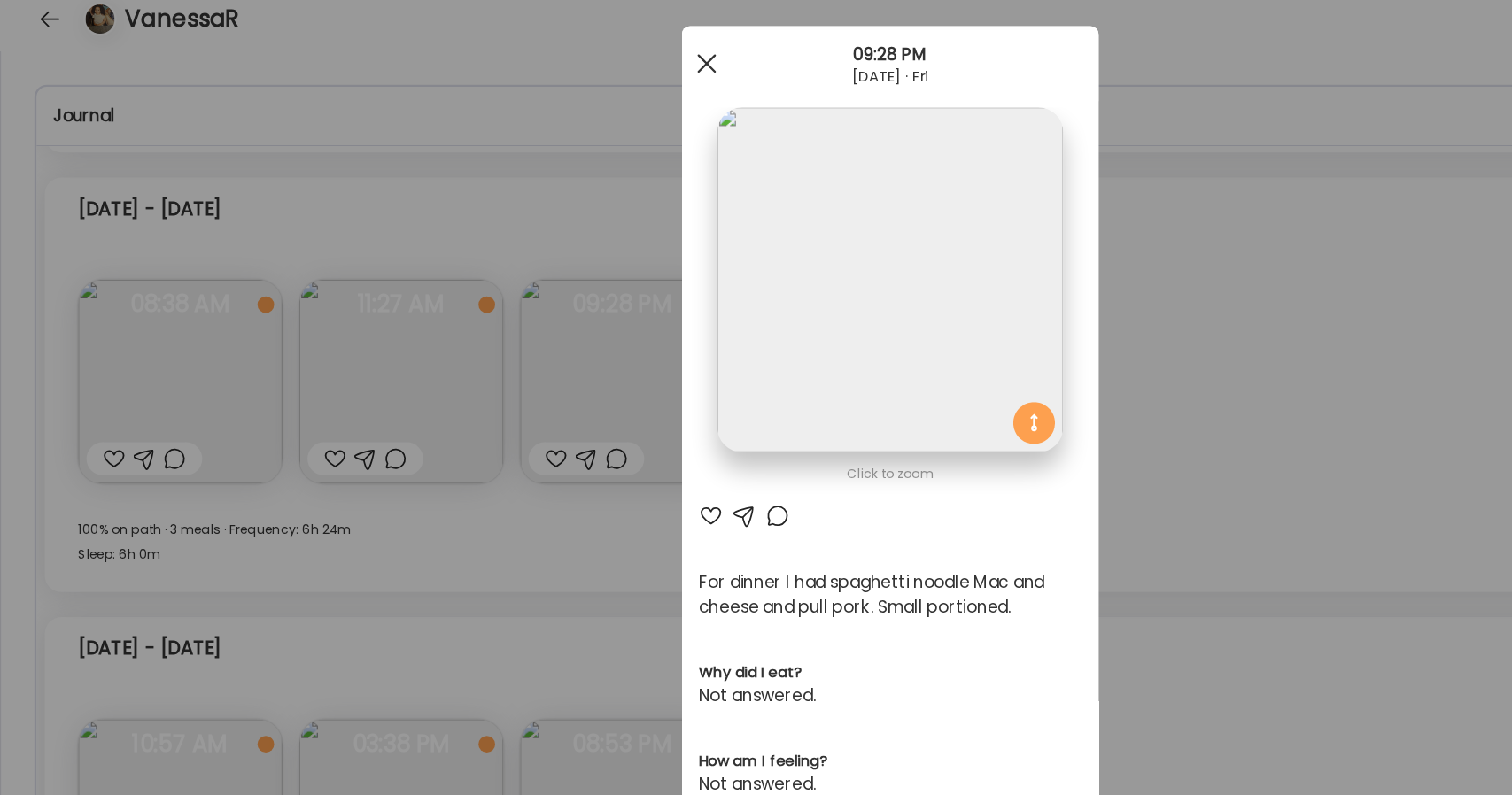
click at [598, 78] on span at bounding box center [599, 73] width 16 height 16
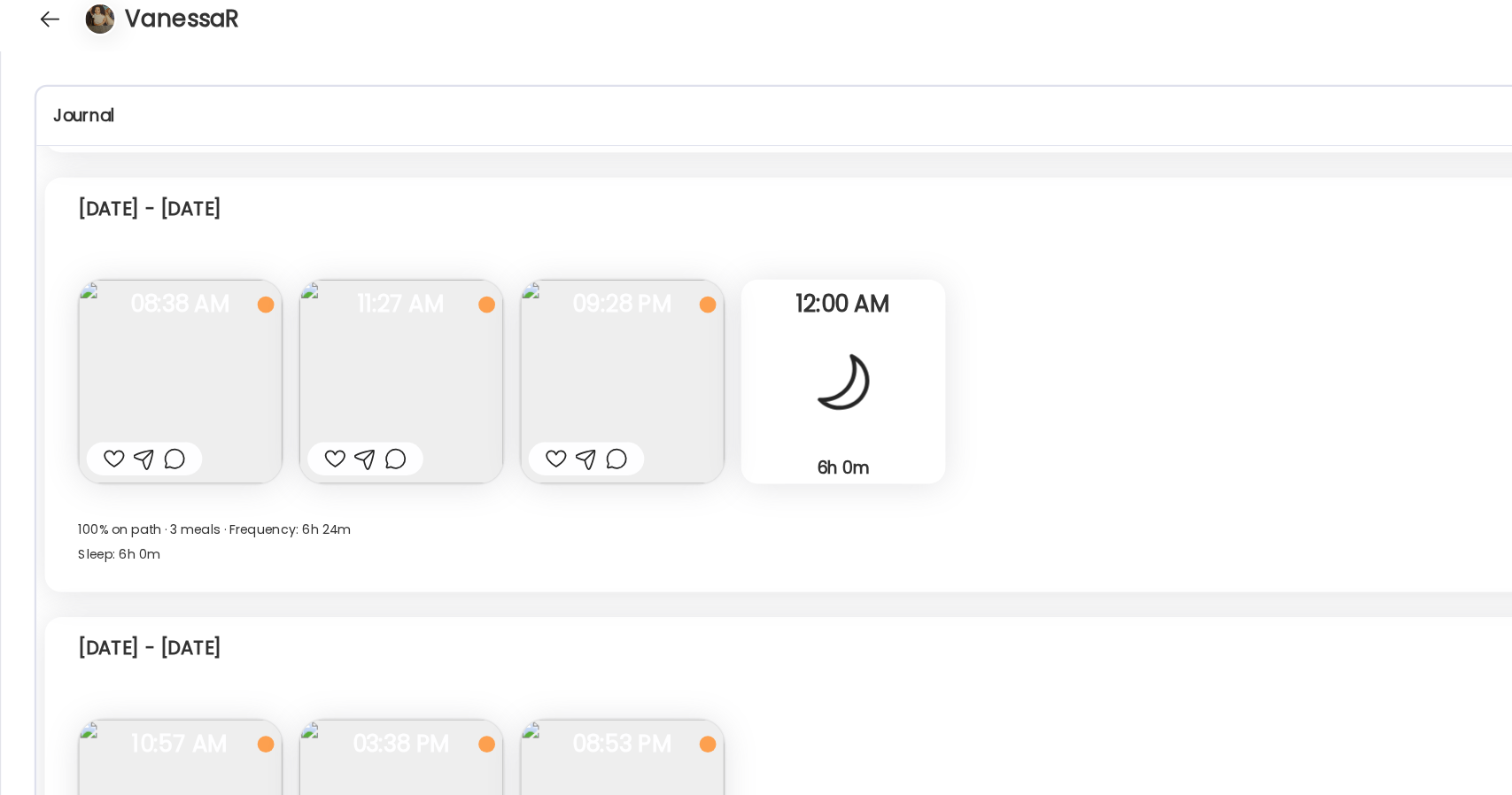
click at [127, 336] on img at bounding box center [152, 344] width 173 height 173
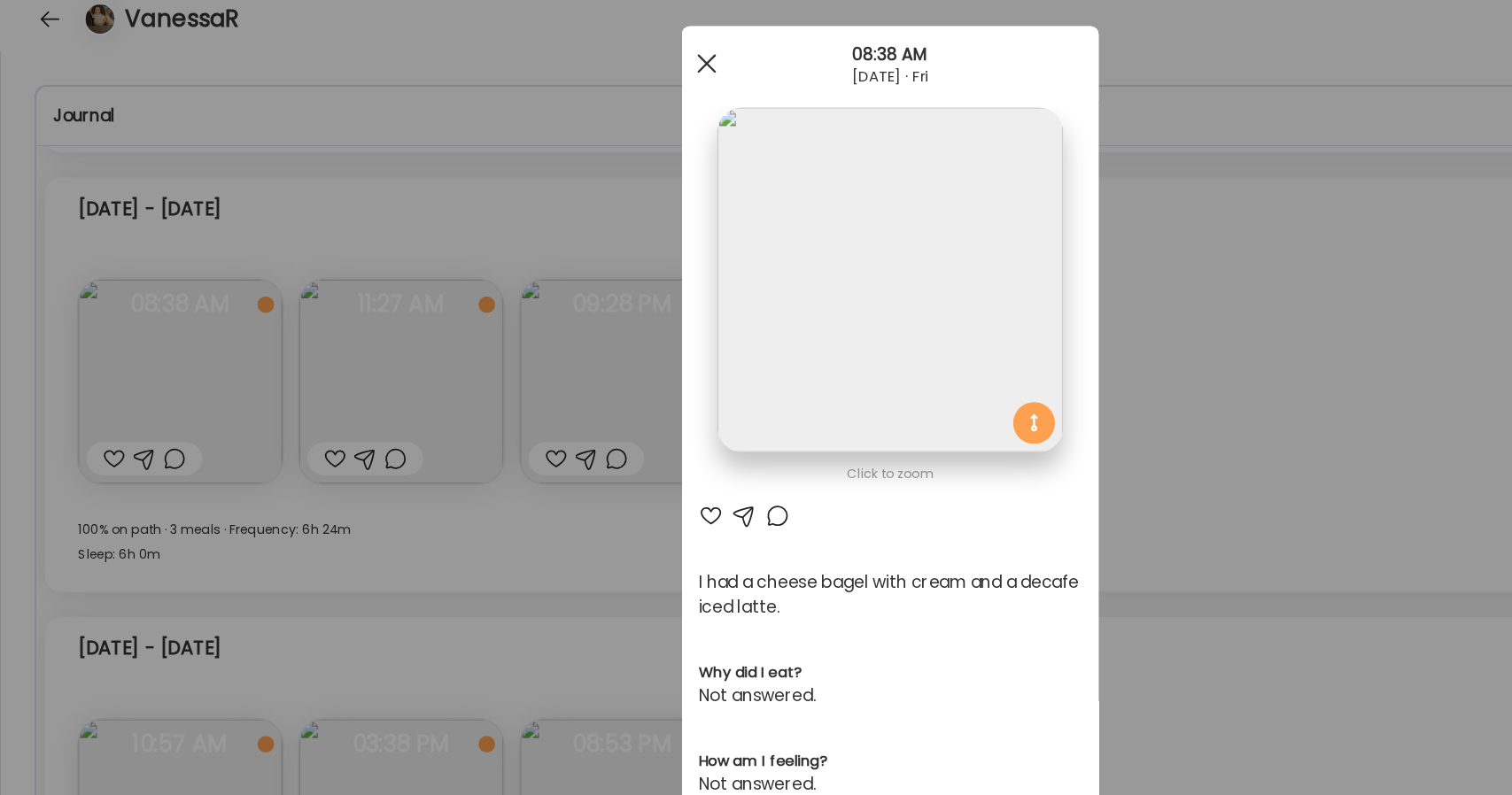
click at [593, 68] on div at bounding box center [600, 74] width 36 height 36
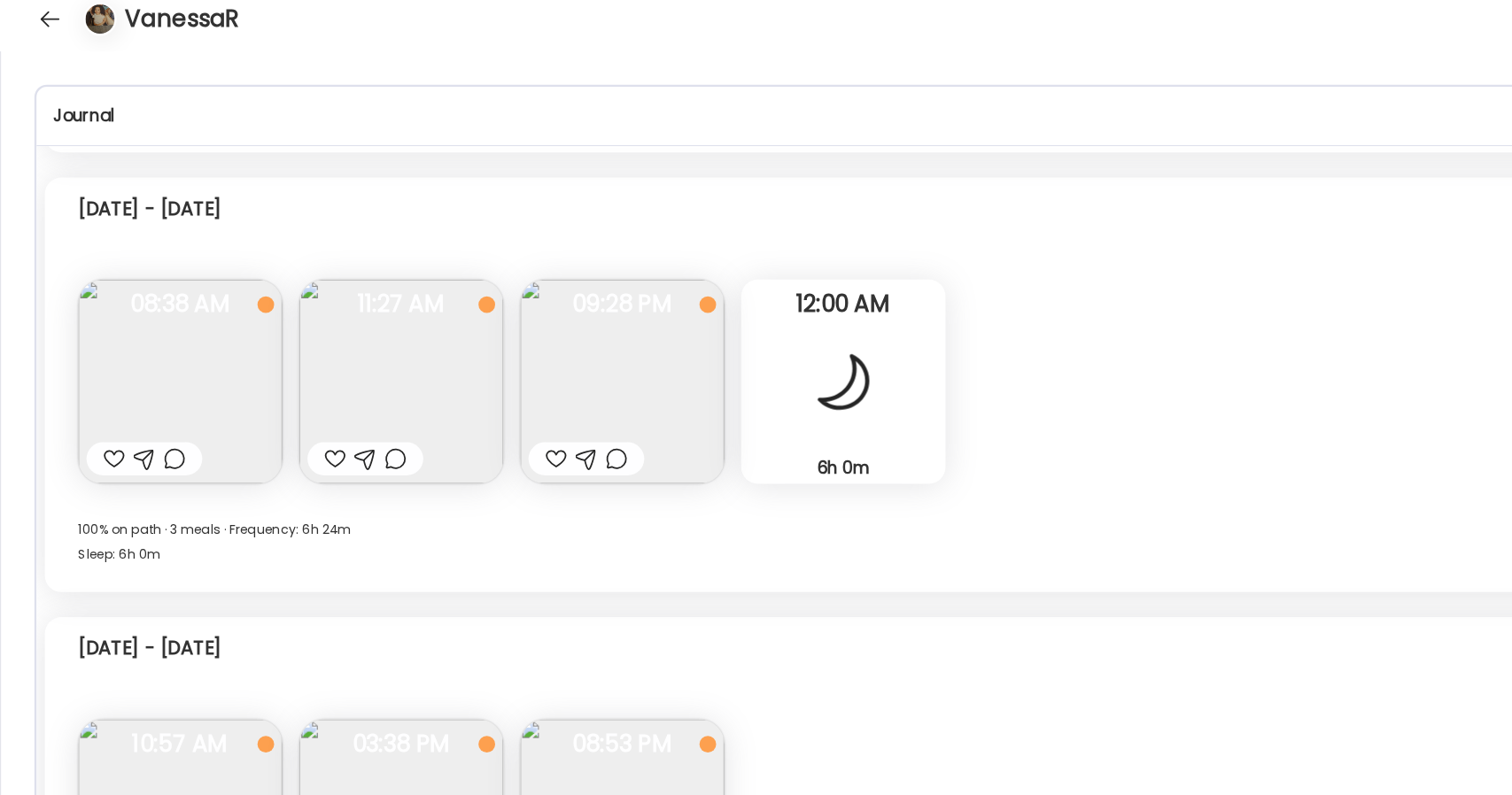
click at [285, 348] on img at bounding box center [340, 344] width 173 height 173
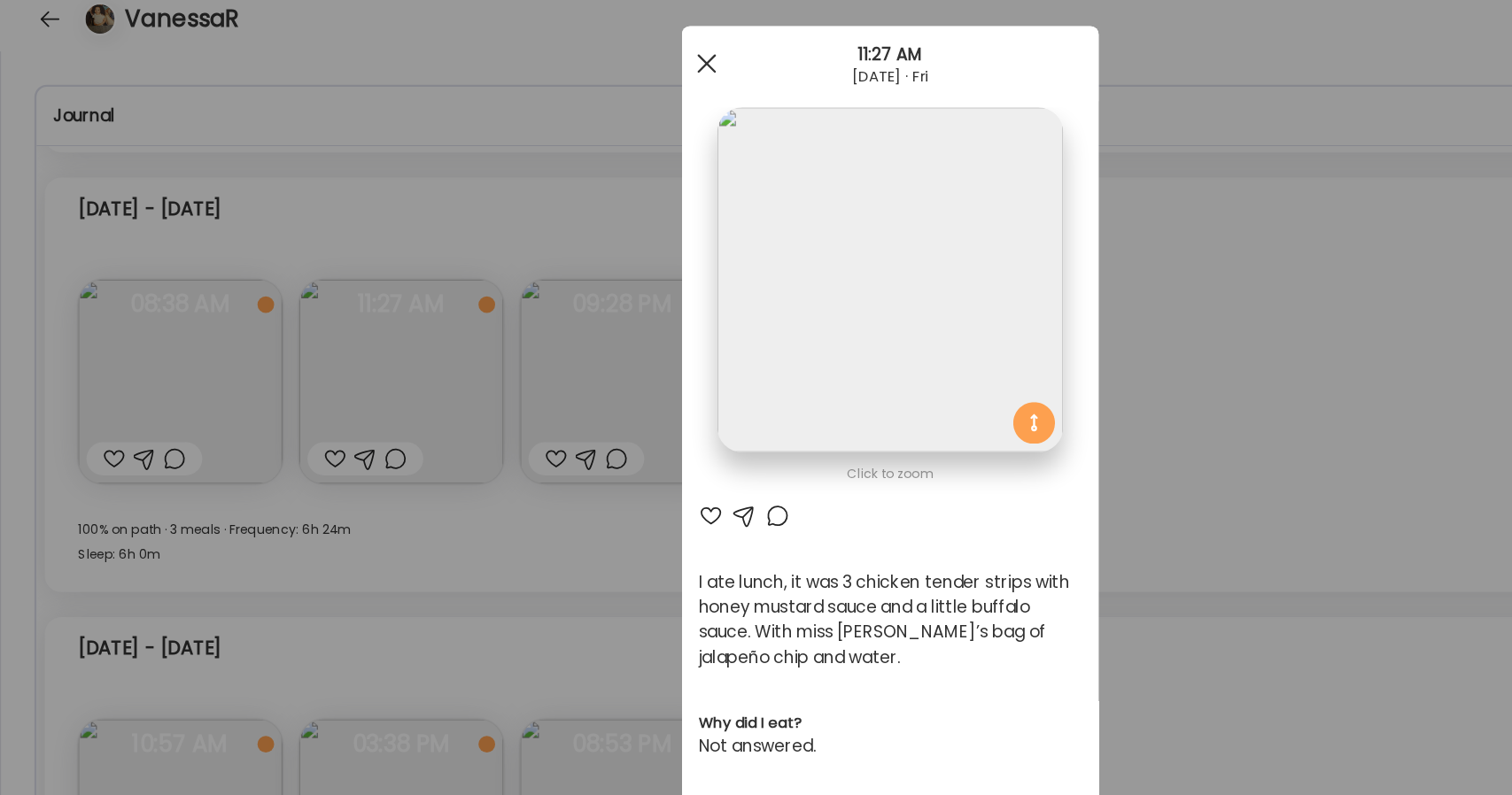
click at [590, 69] on div at bounding box center [600, 74] width 36 height 36
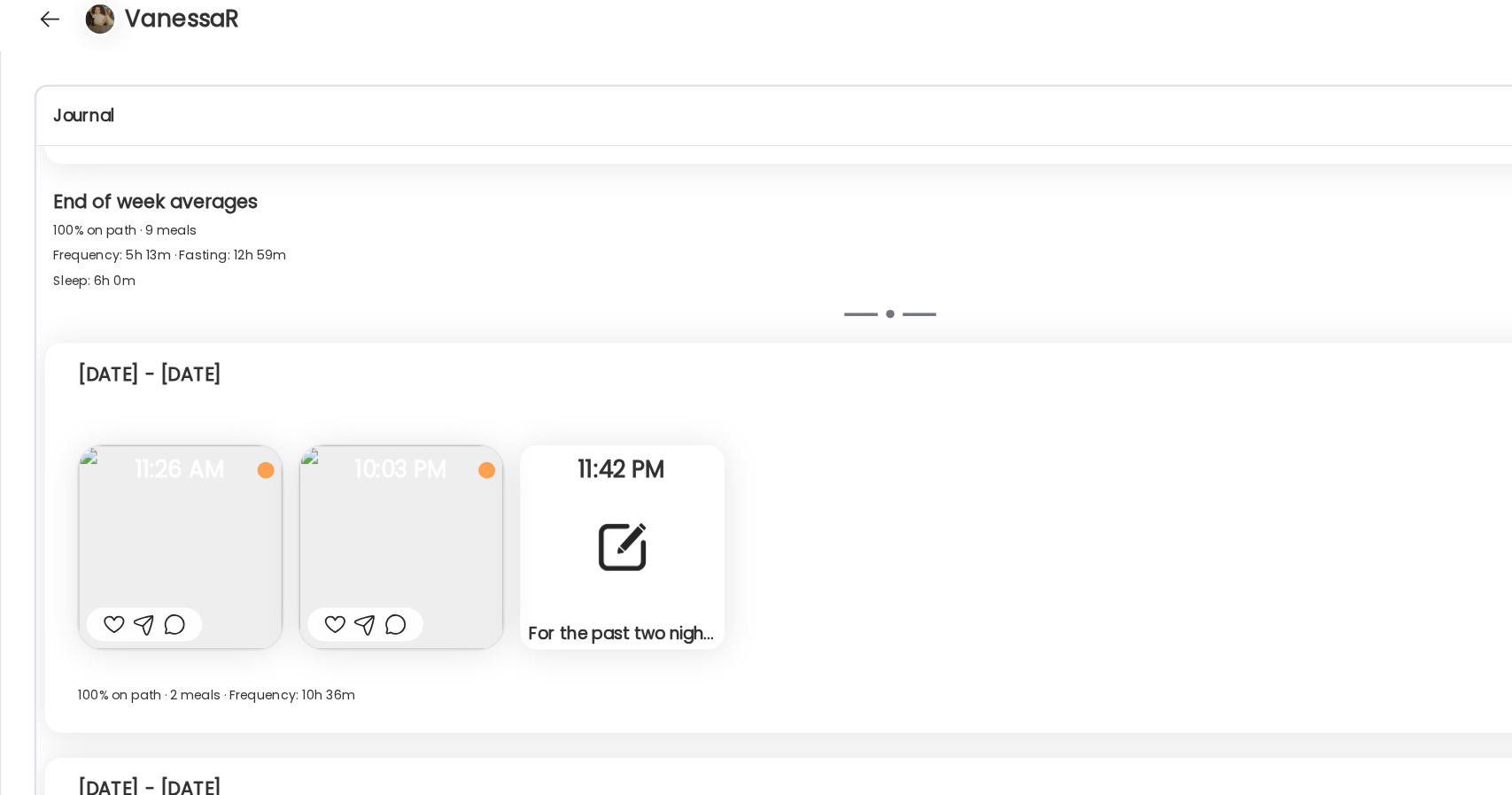
scroll to position [1131, 0]
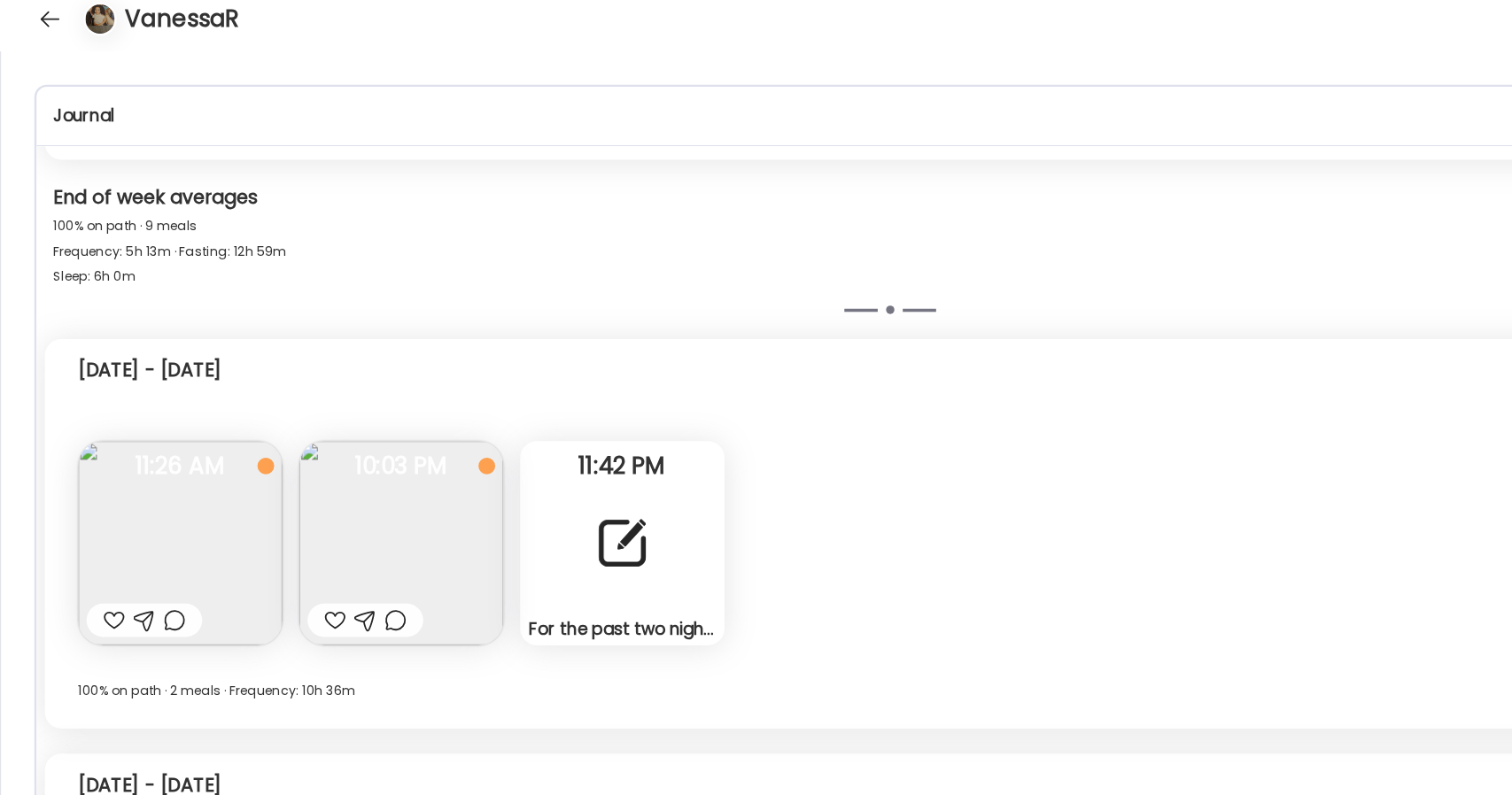
click at [358, 450] on img at bounding box center [340, 481] width 173 height 173
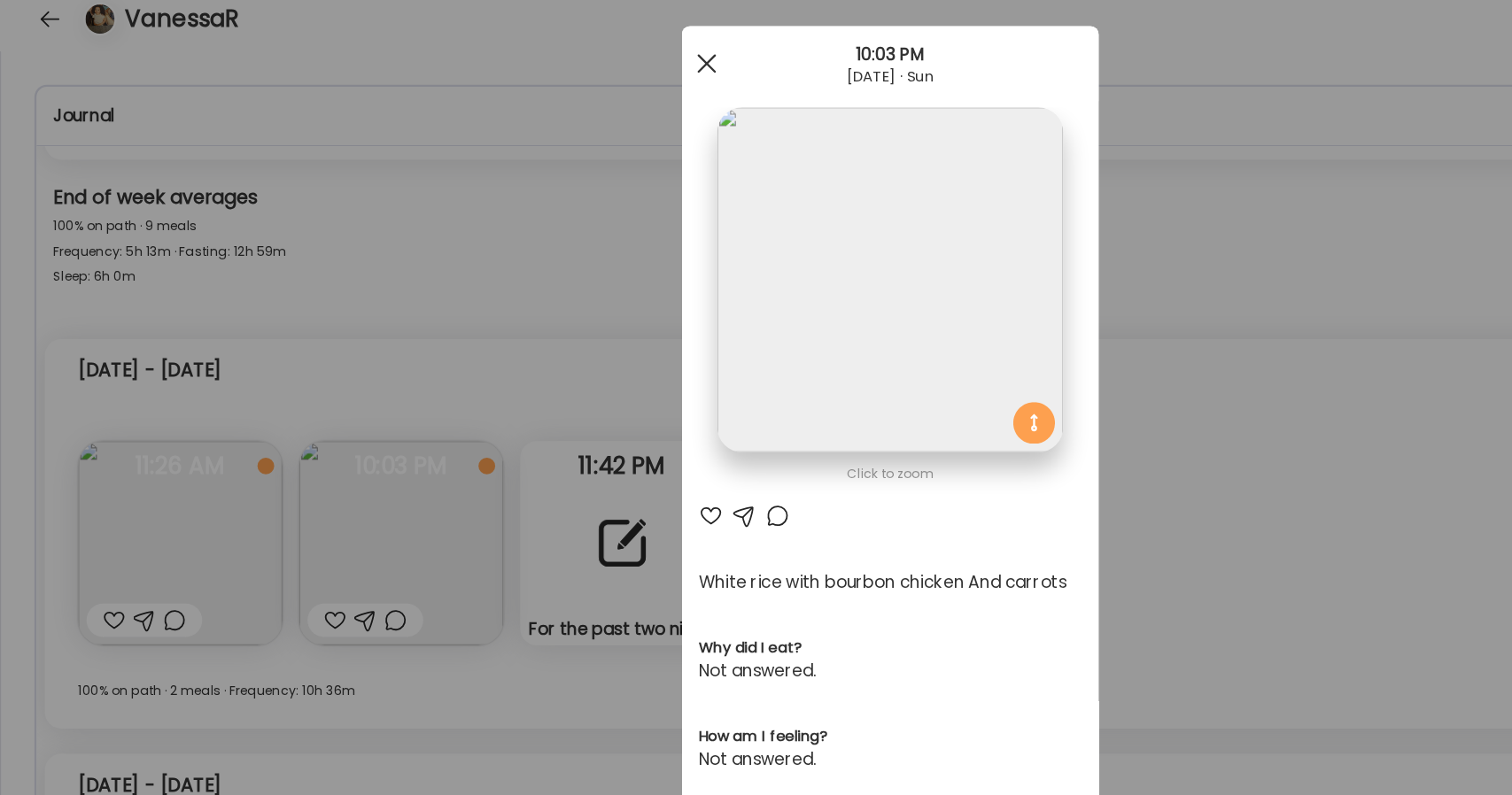
click at [598, 72] on div at bounding box center [600, 74] width 36 height 36
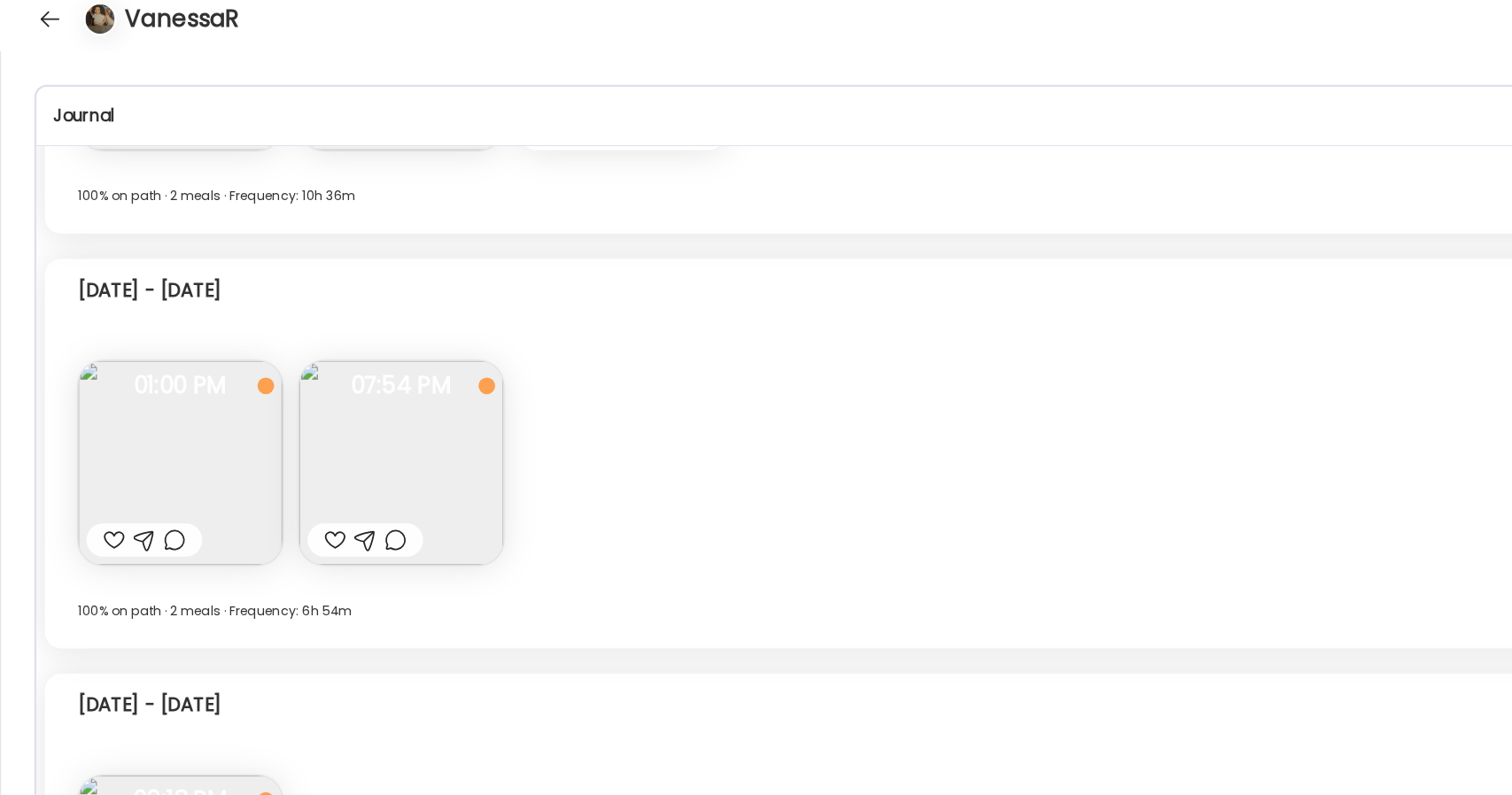
scroll to position [1695, 0]
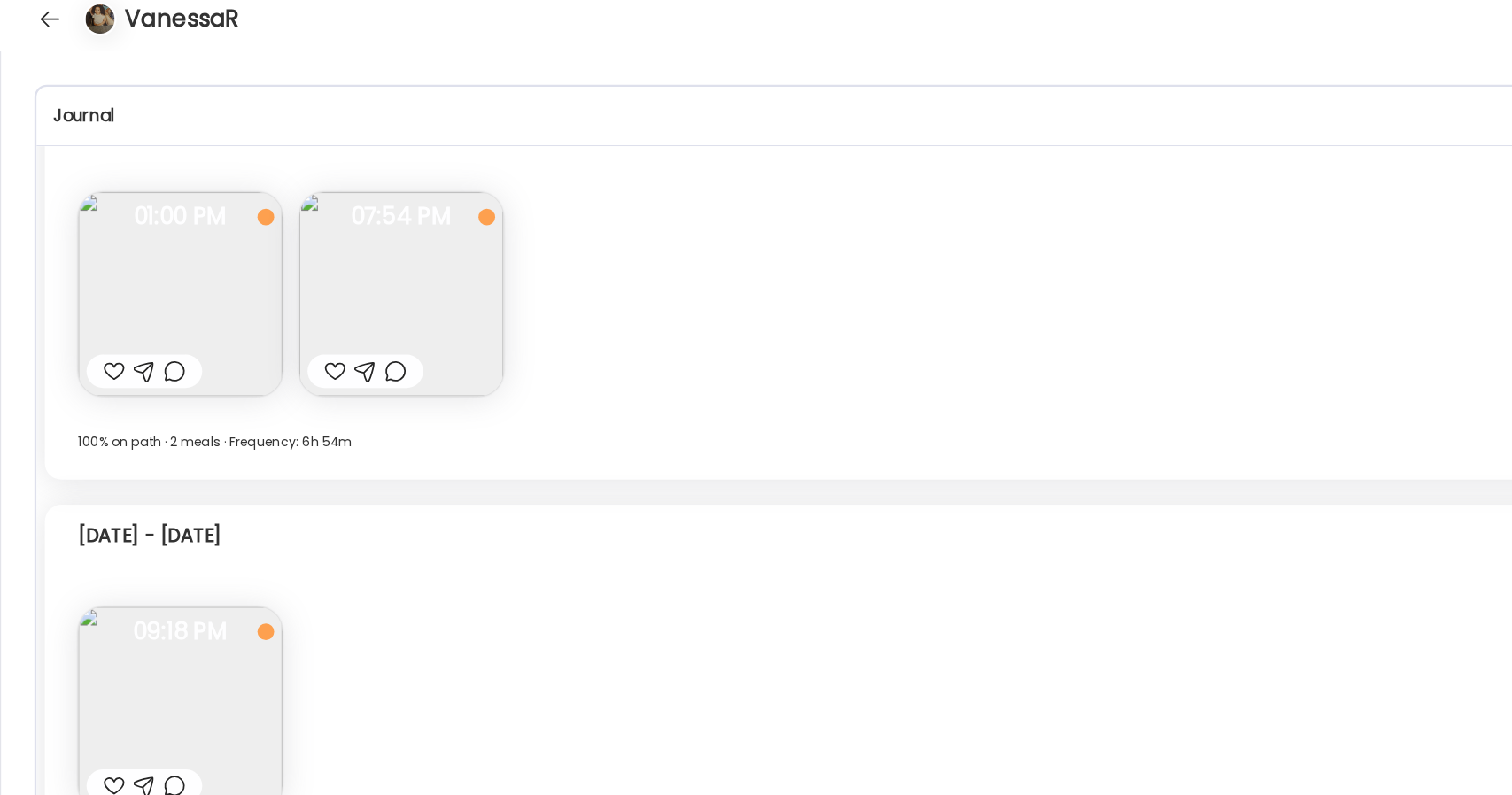
click at [183, 285] on img at bounding box center [152, 270] width 173 height 173
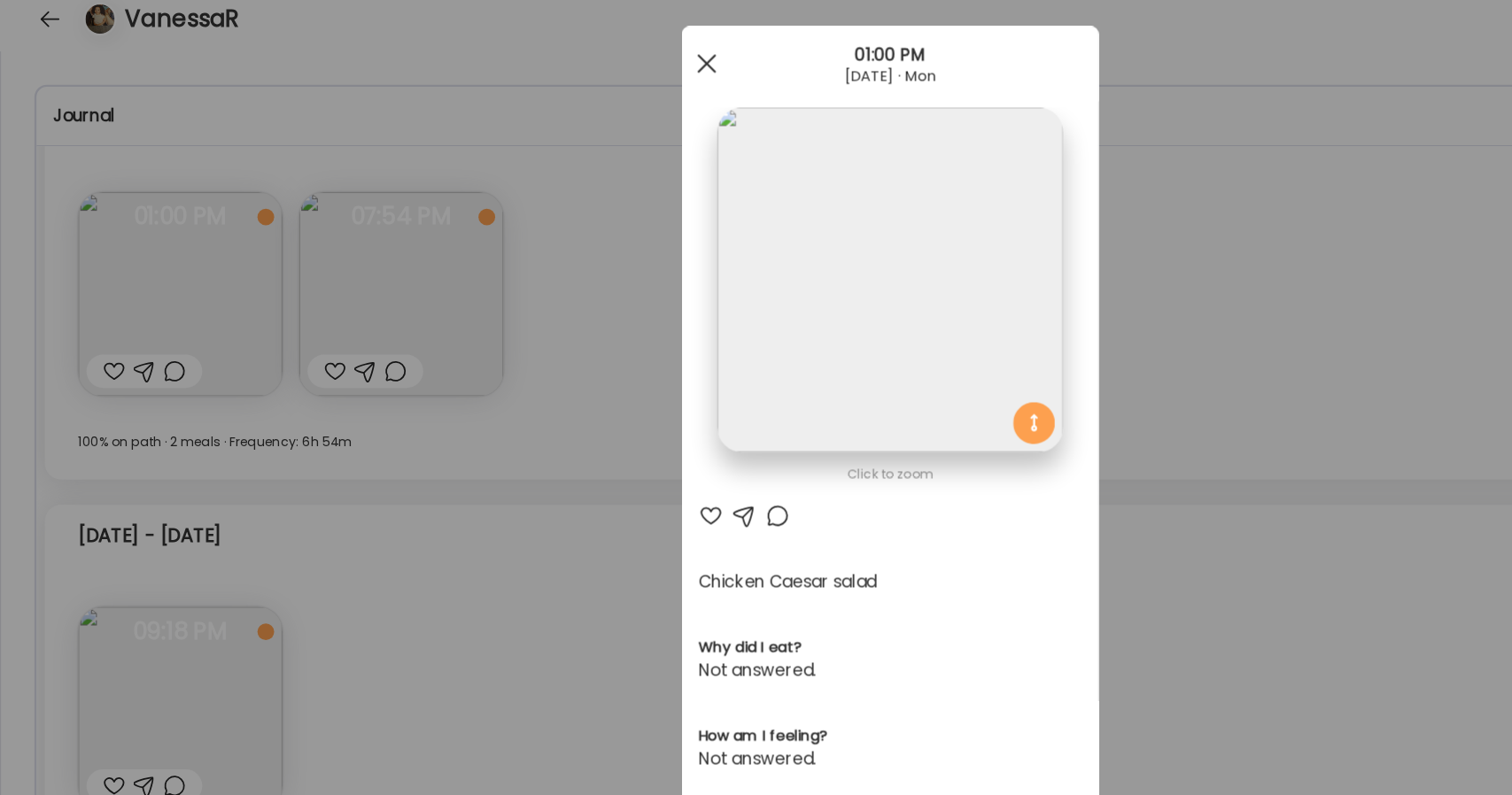
click at [593, 78] on div at bounding box center [600, 74] width 36 height 36
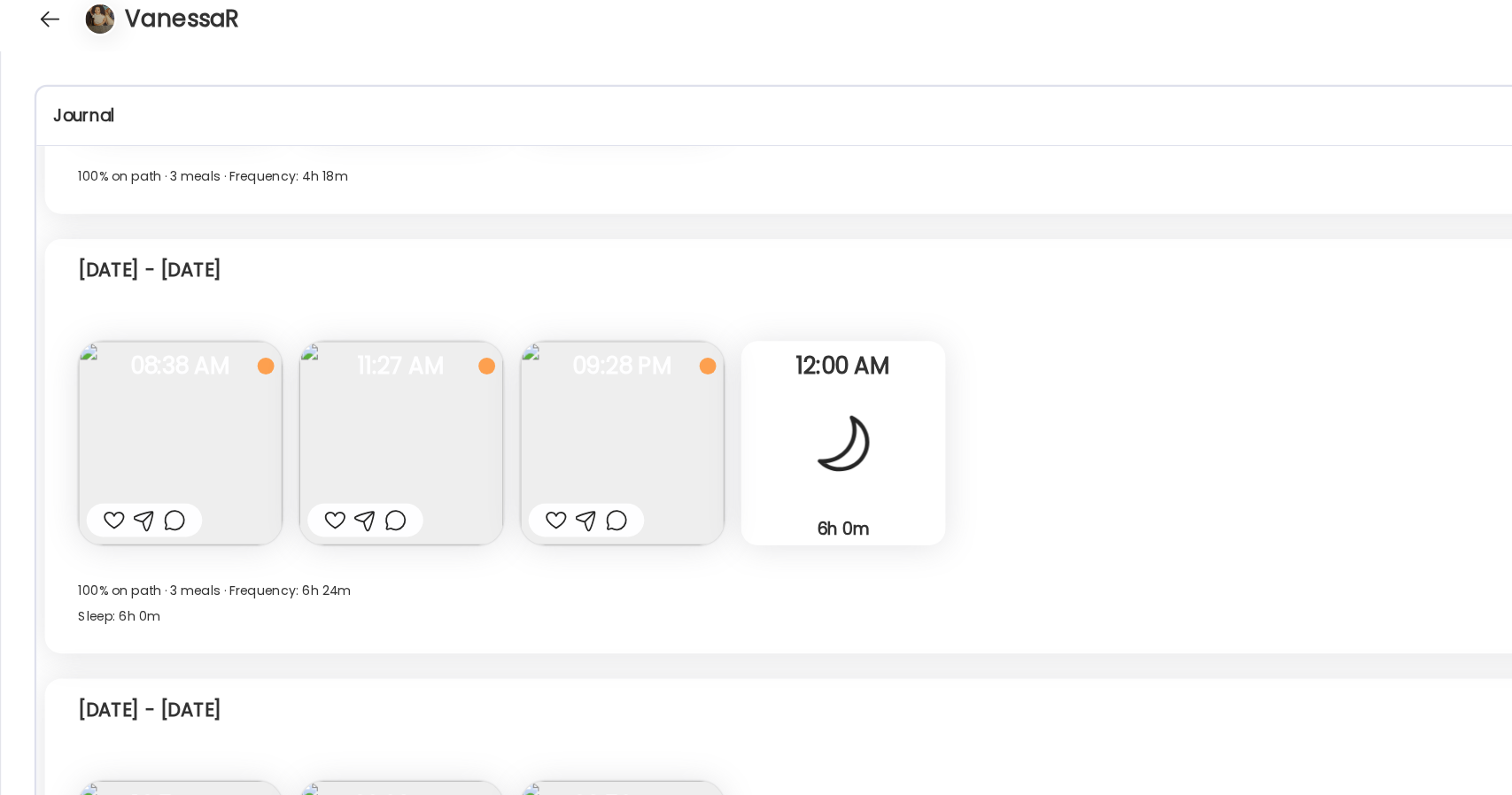
scroll to position [350, 0]
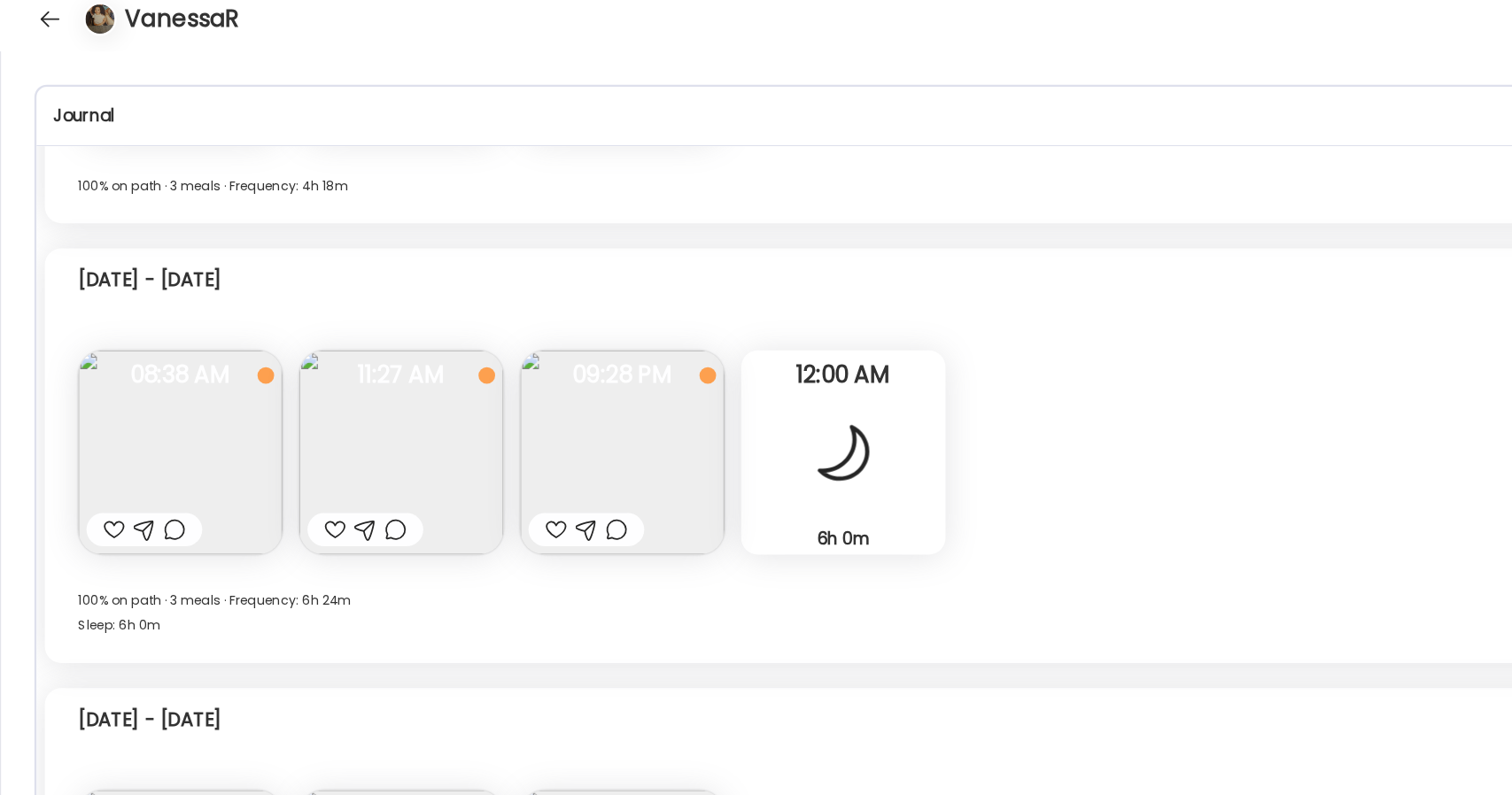
click at [522, 408] on img at bounding box center [528, 404] width 173 height 173
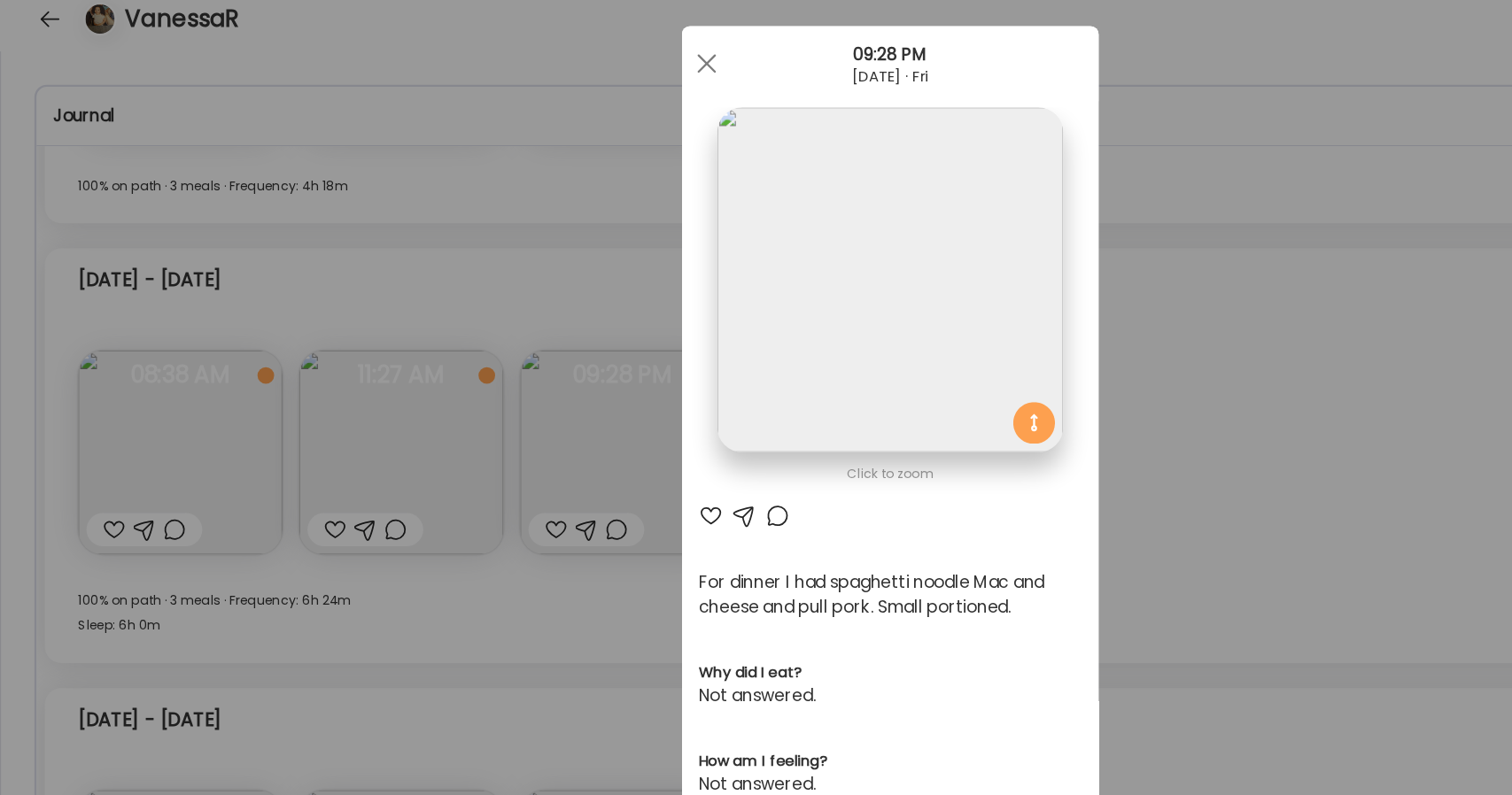
click at [717, 279] on img at bounding box center [756, 259] width 293 height 293
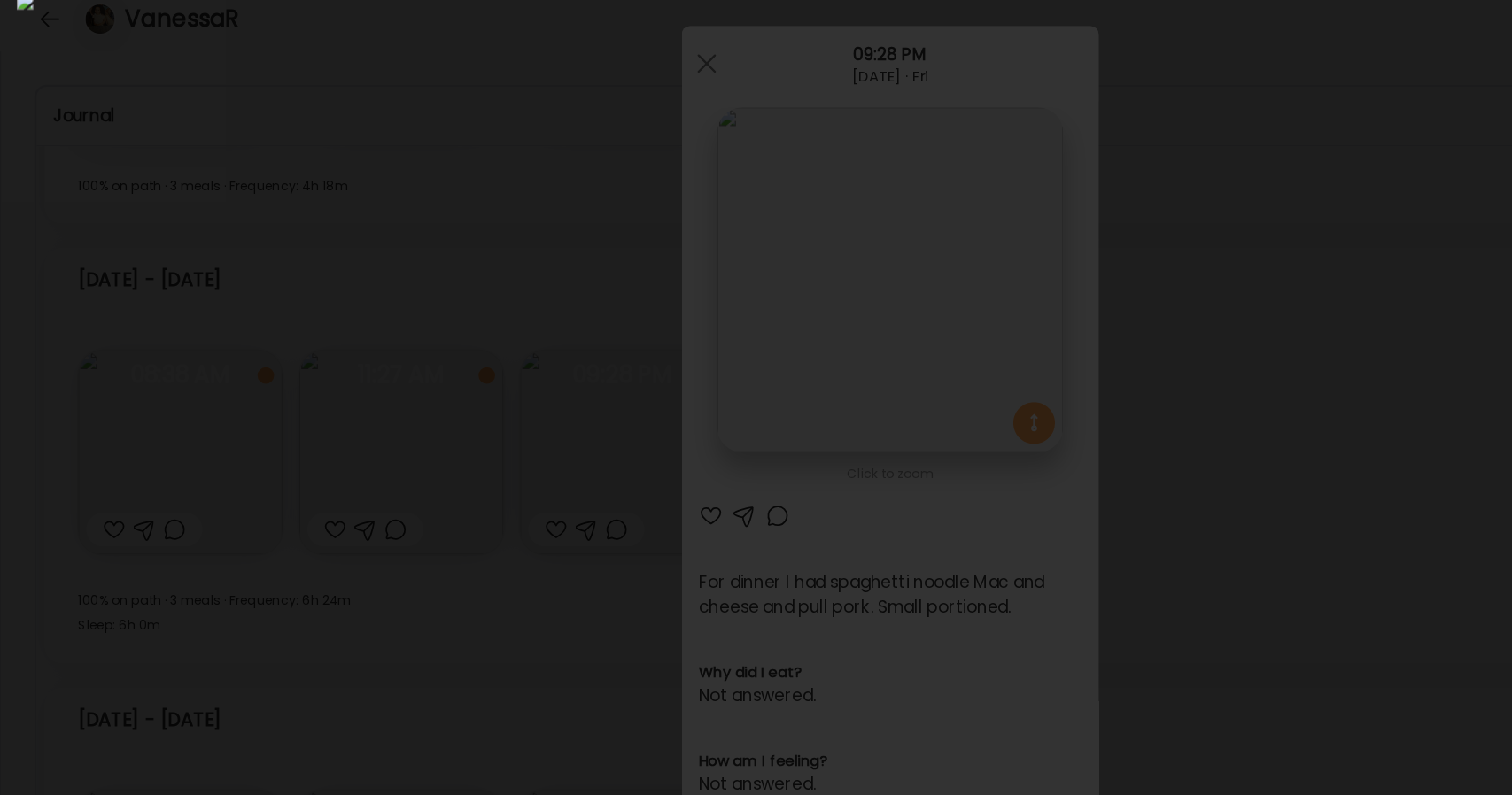
click at [628, 430] on img at bounding box center [756, 397] width 1484 height 767
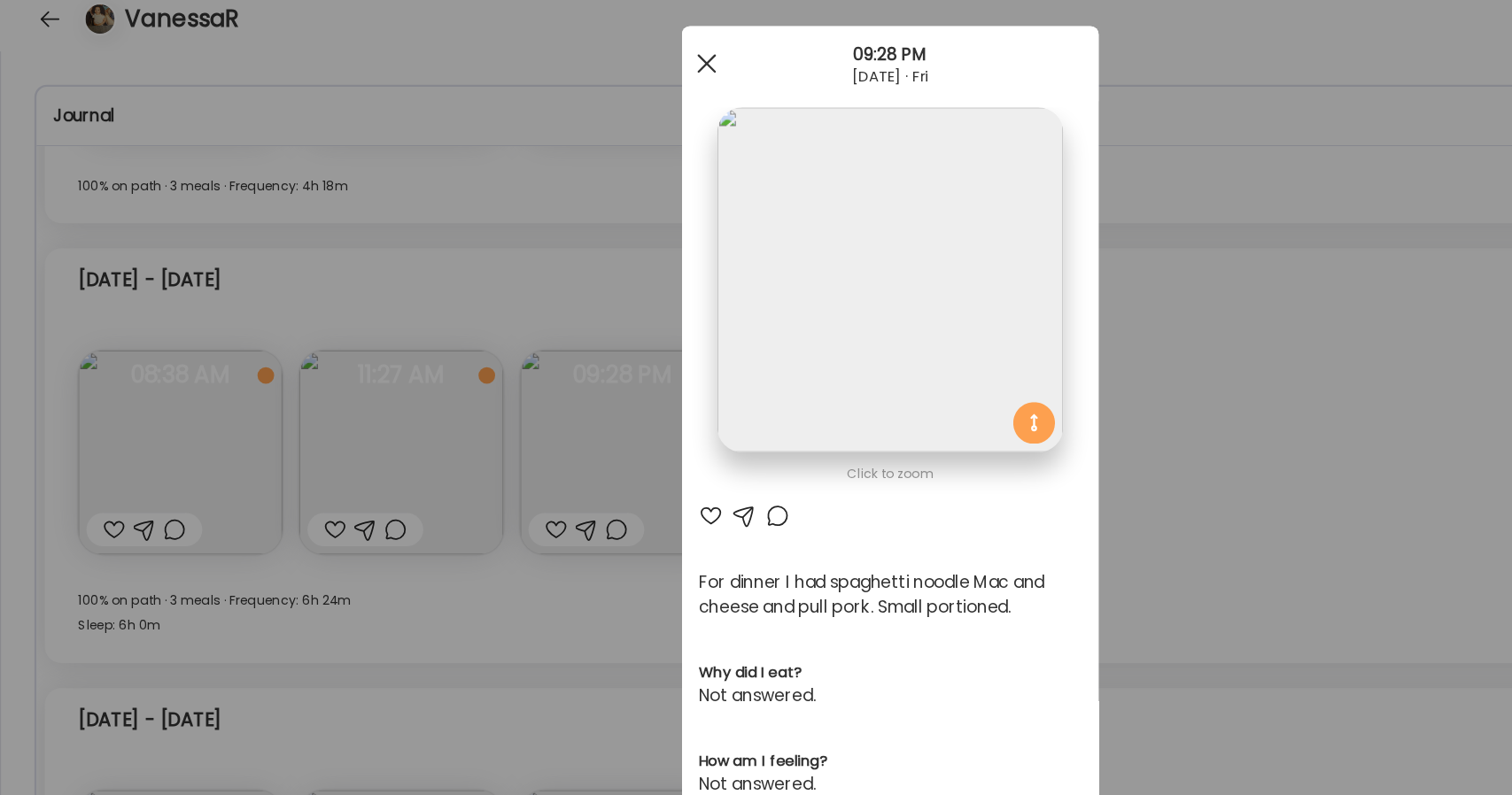
click at [600, 79] on div at bounding box center [600, 74] width 36 height 36
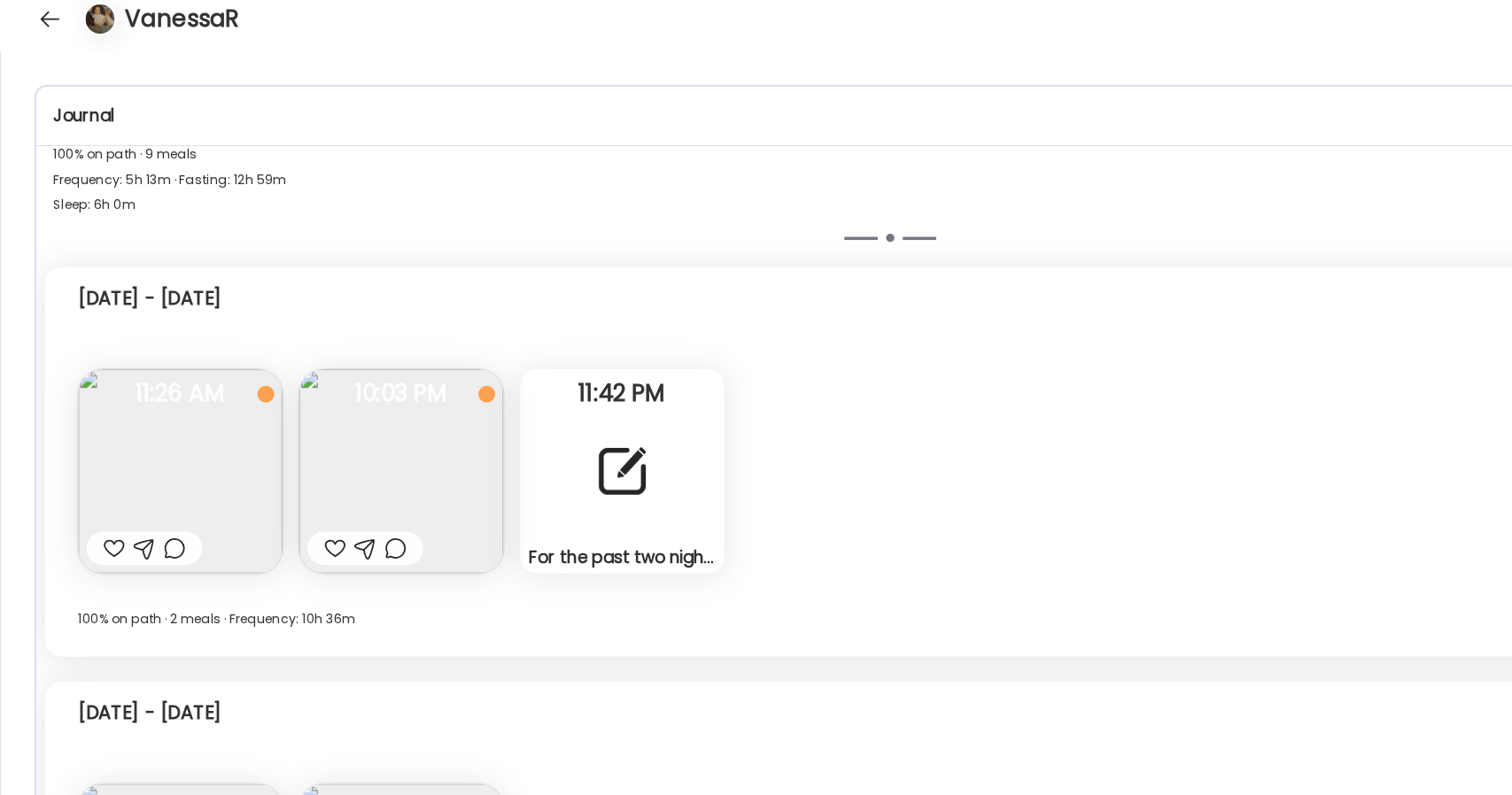
scroll to position [1193, 0]
click at [524, 460] on div "For the past two nights I have been having bad stomach cramps. I drank some [ME…" at bounding box center [528, 419] width 173 height 173
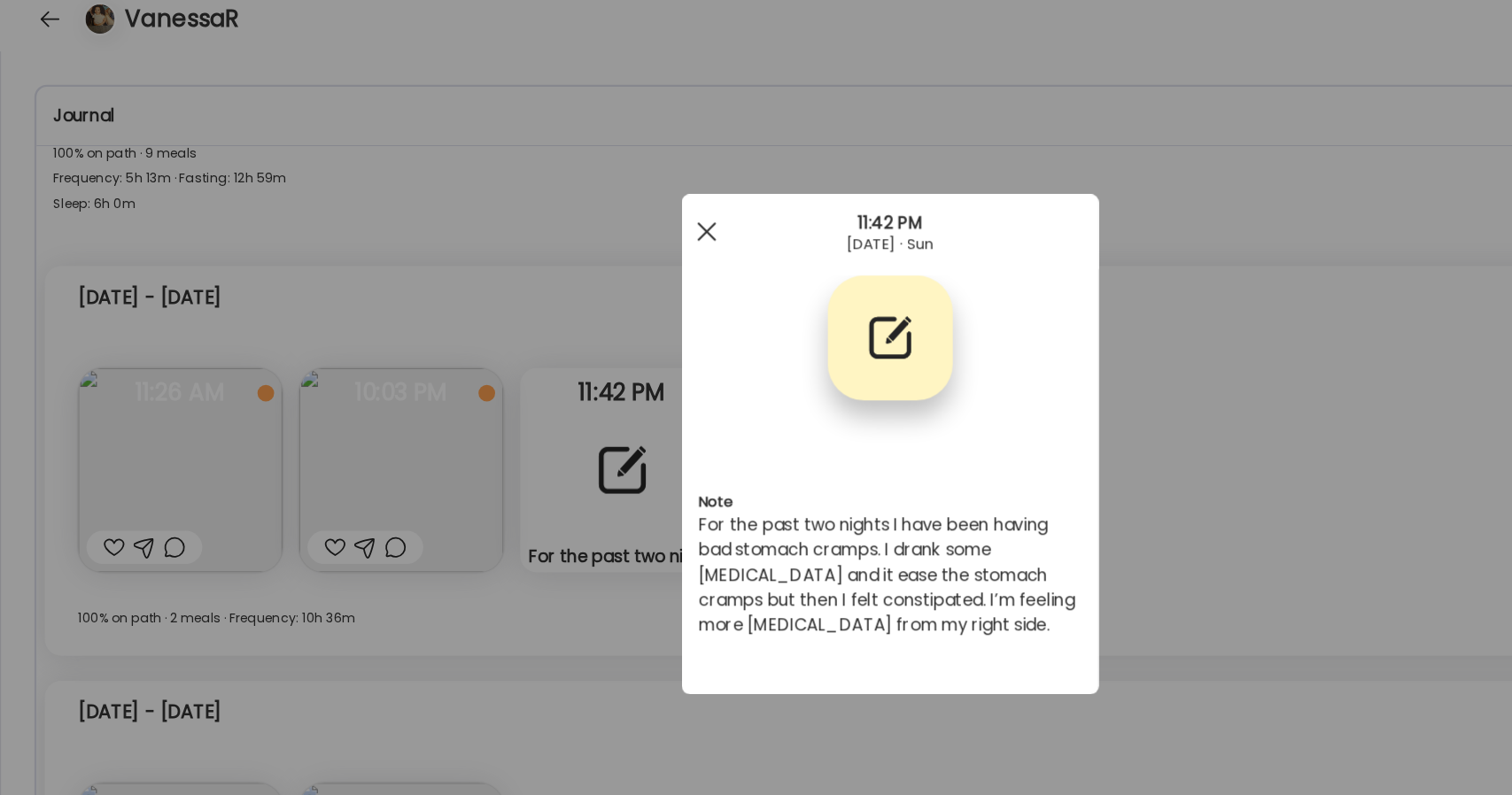
click at [604, 213] on span at bounding box center [599, 216] width 16 height 16
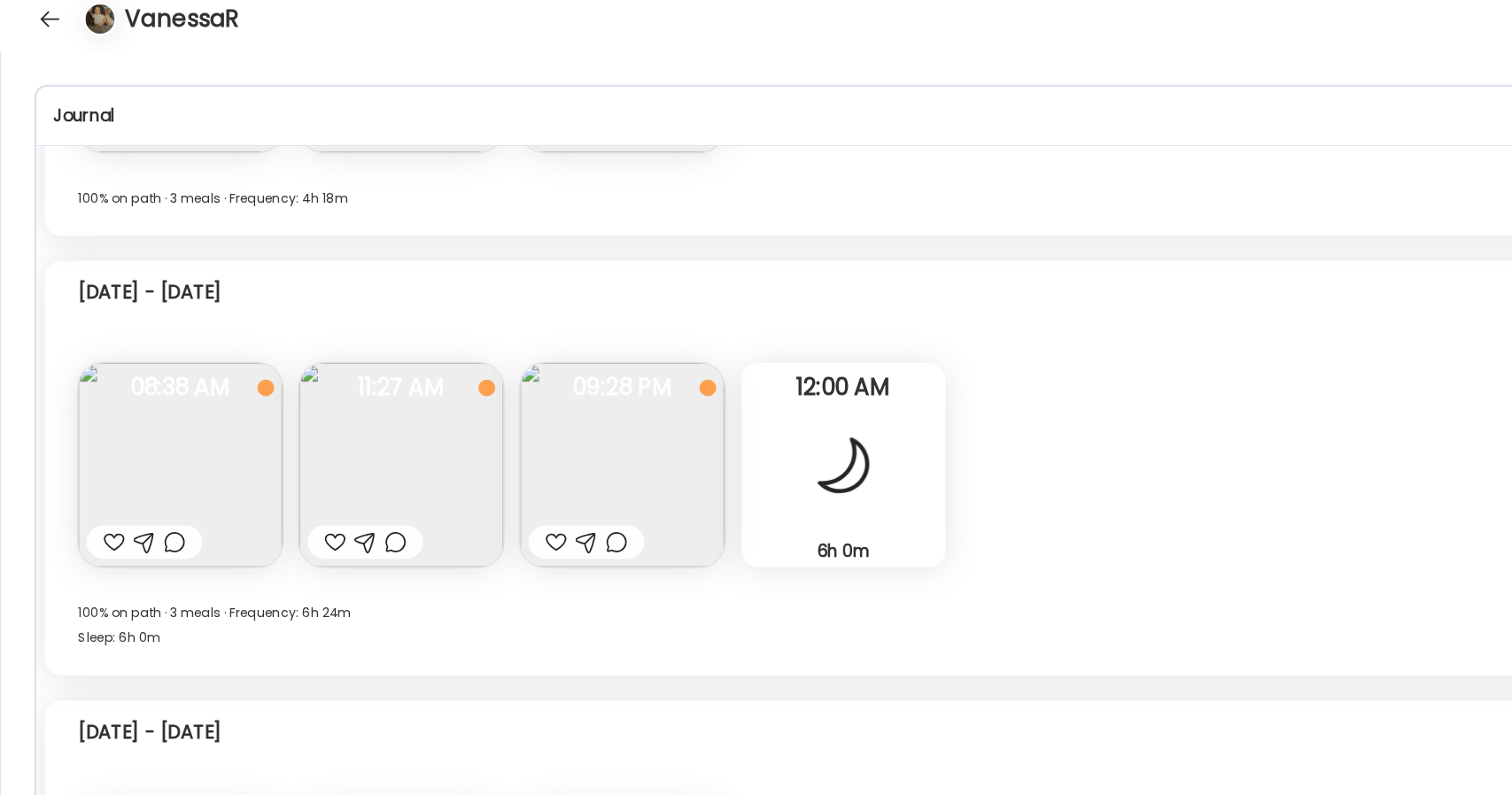
scroll to position [414, 0]
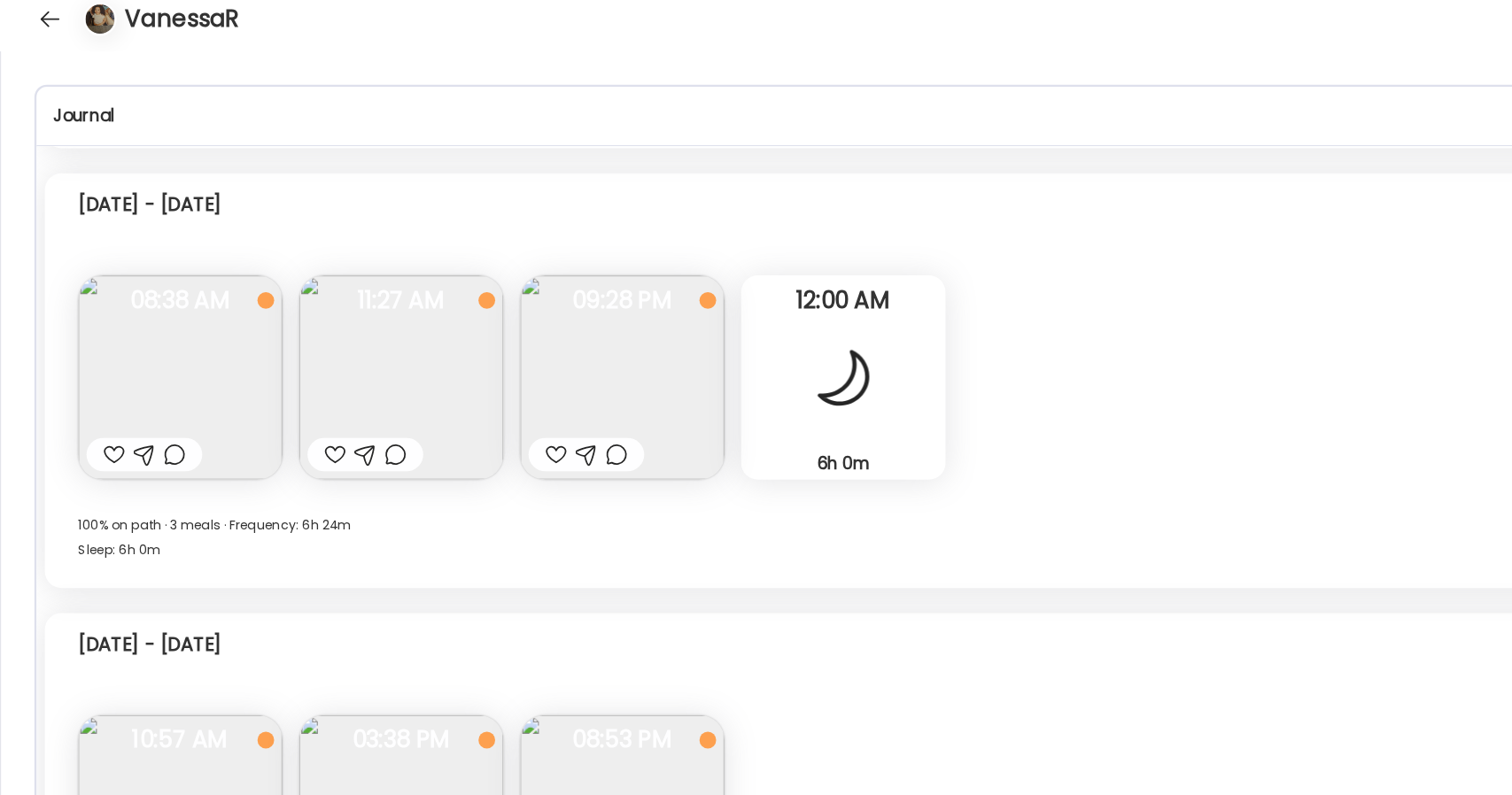
click at [536, 327] on img at bounding box center [528, 340] width 173 height 173
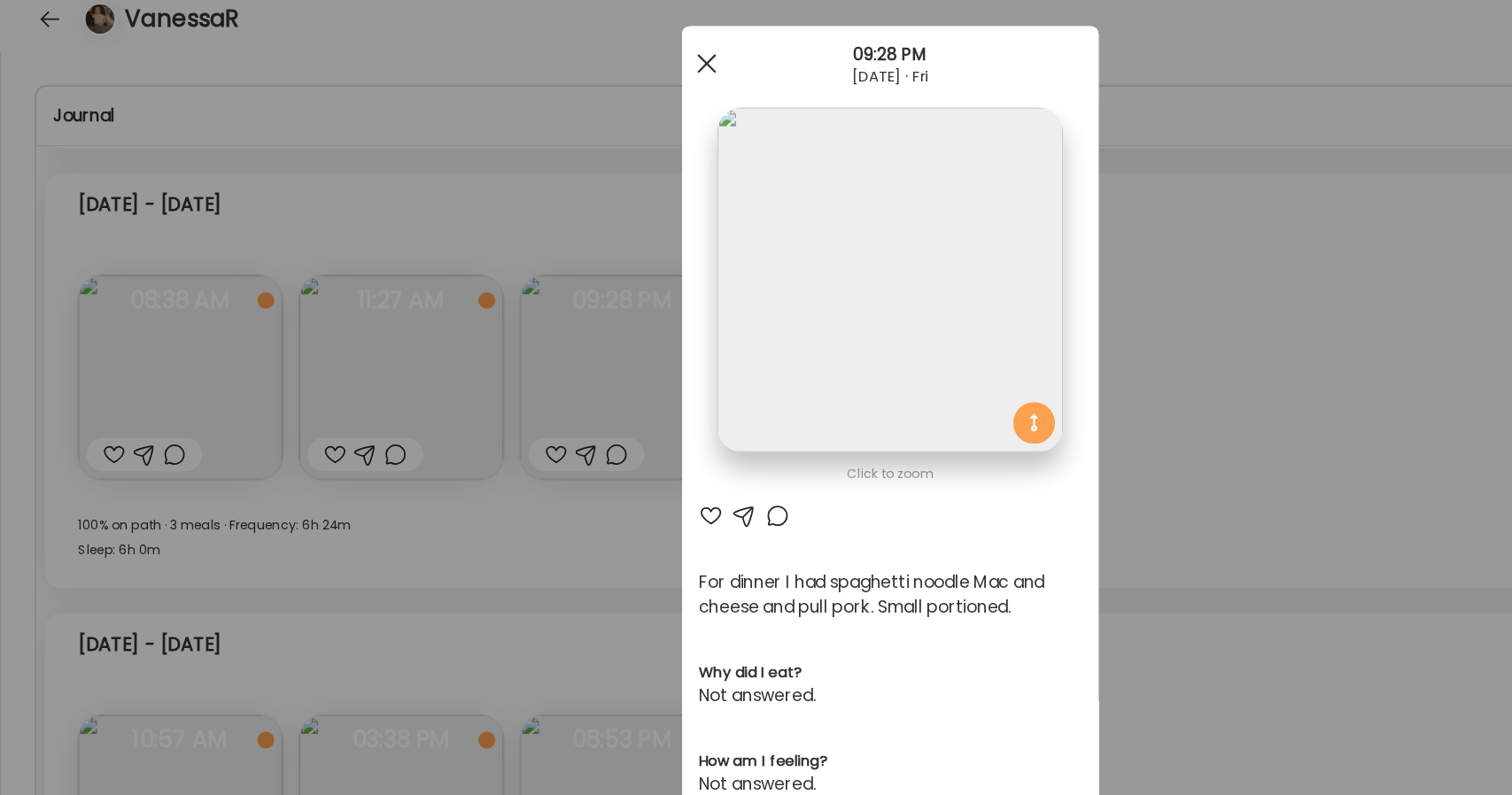
click at [590, 65] on div at bounding box center [600, 74] width 36 height 36
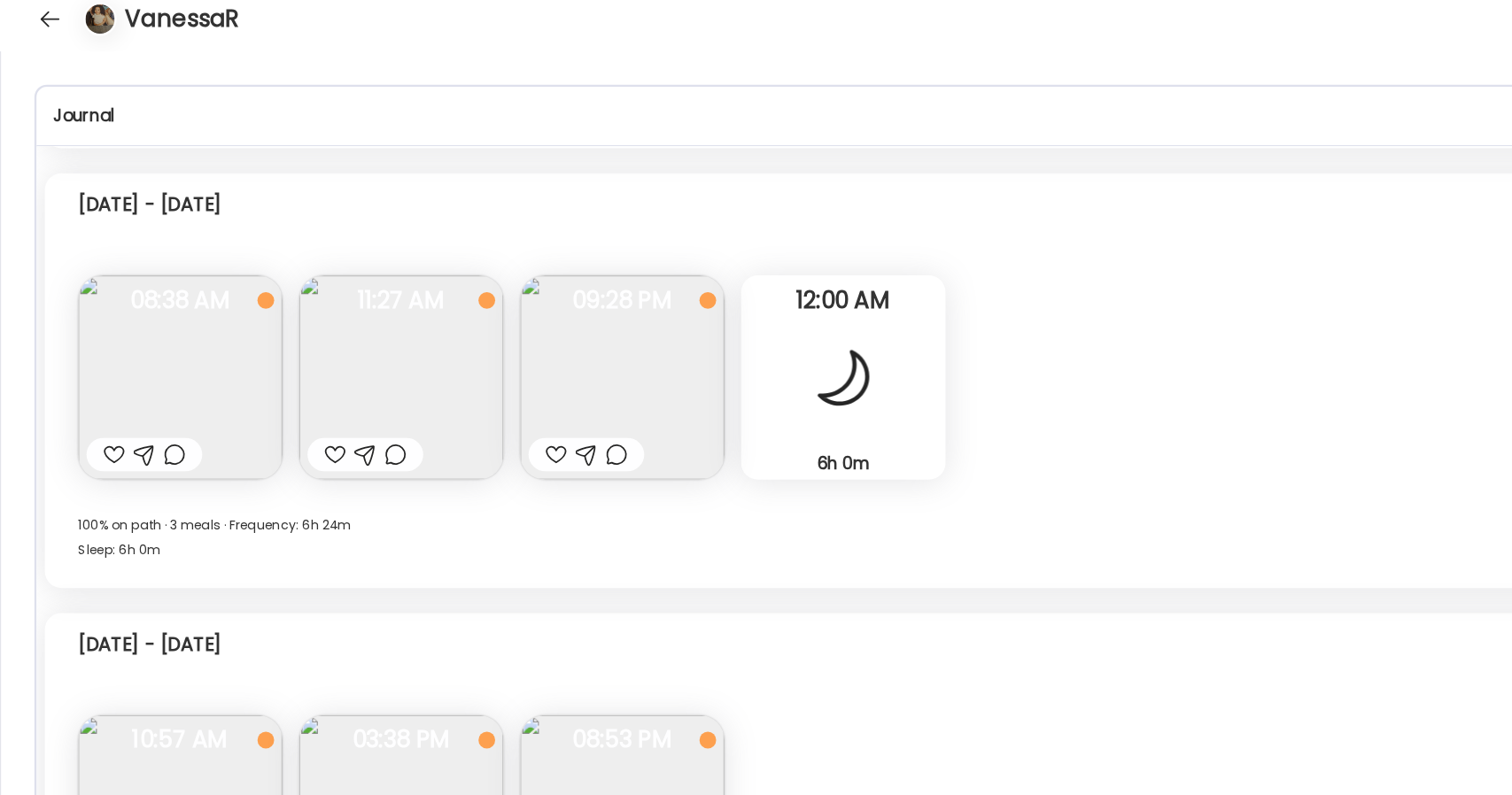
scroll to position [579, 0]
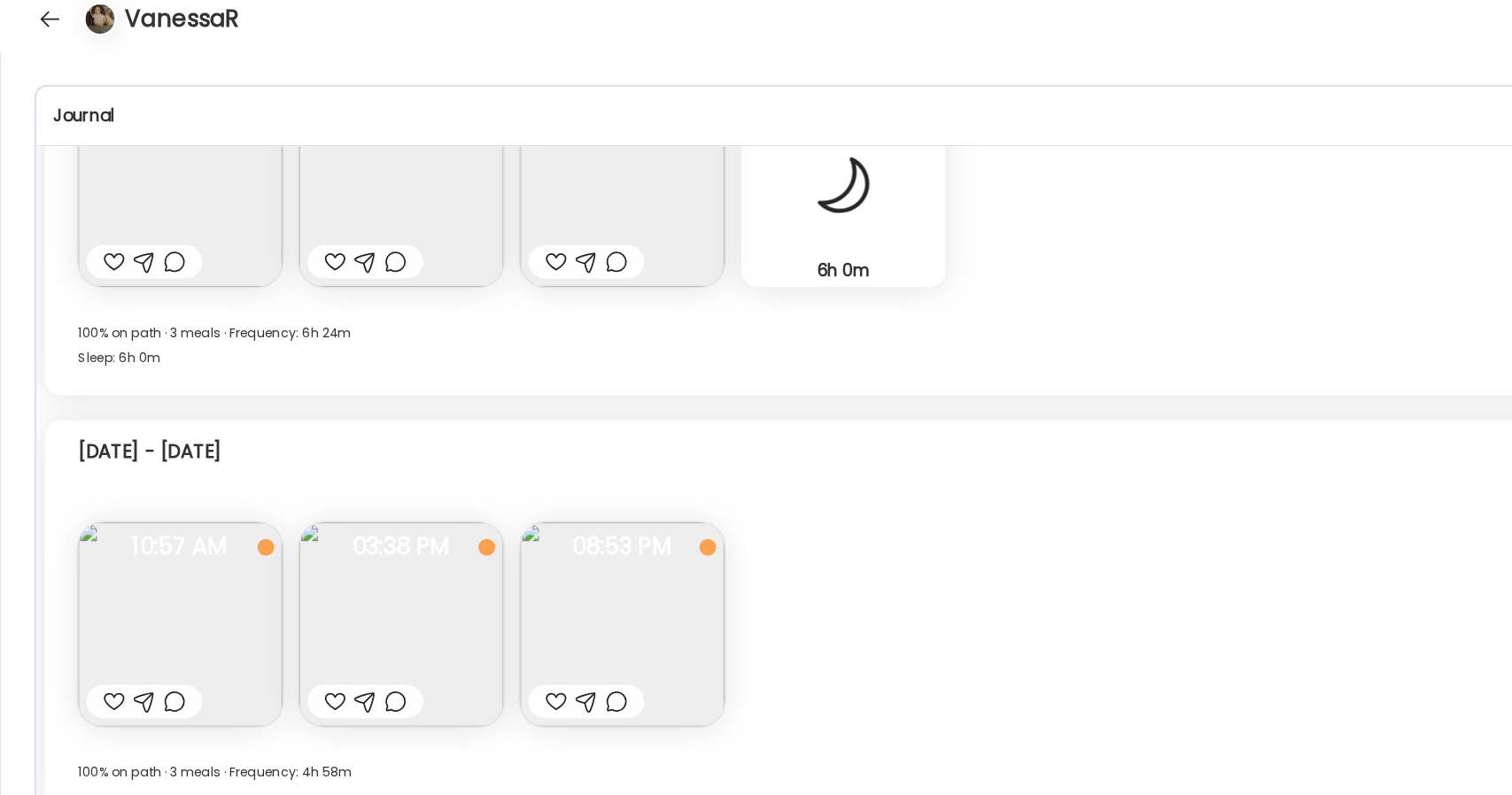
click at [527, 570] on img at bounding box center [528, 550] width 173 height 173
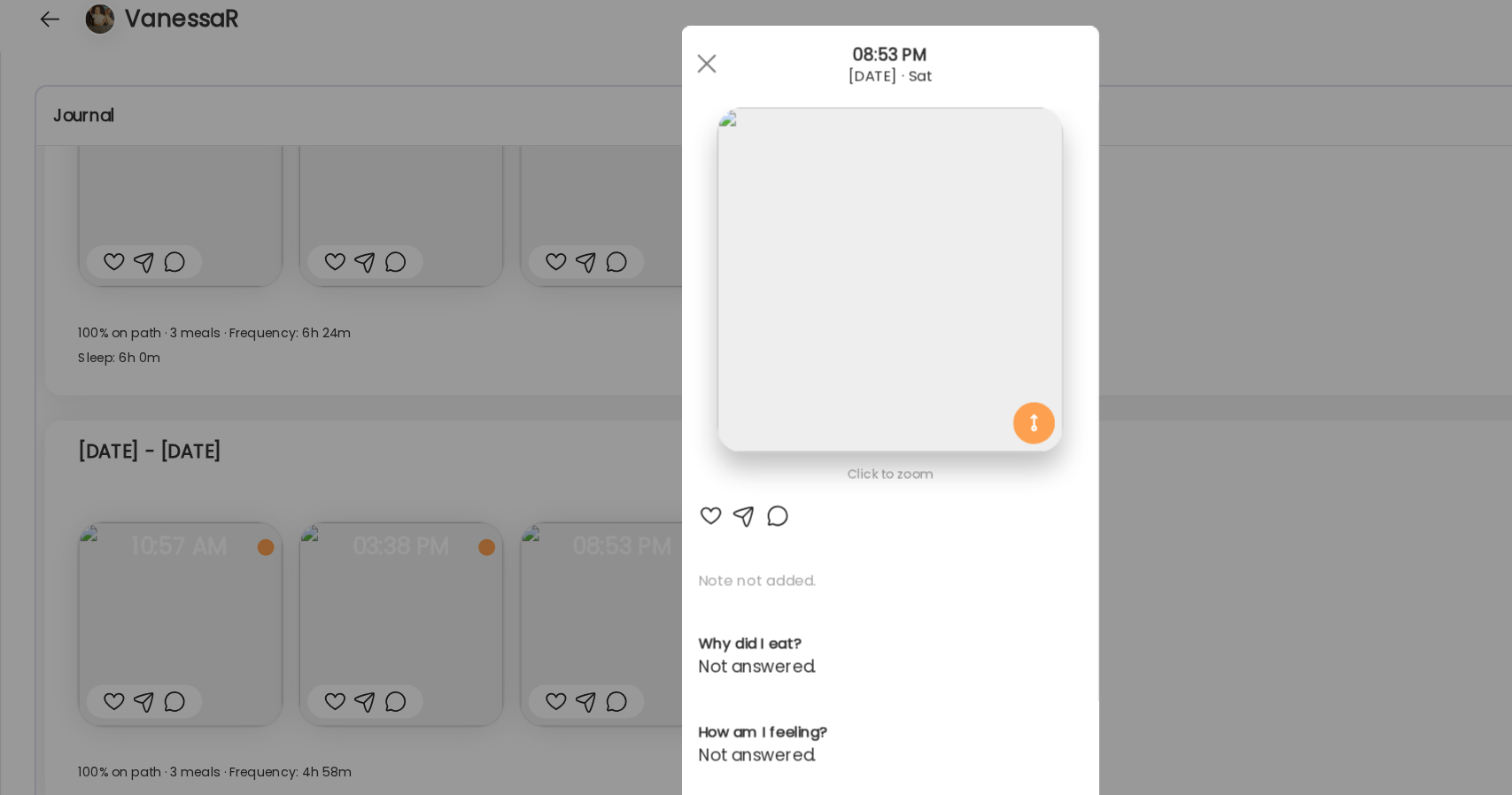
click at [710, 332] on img at bounding box center [756, 259] width 293 height 293
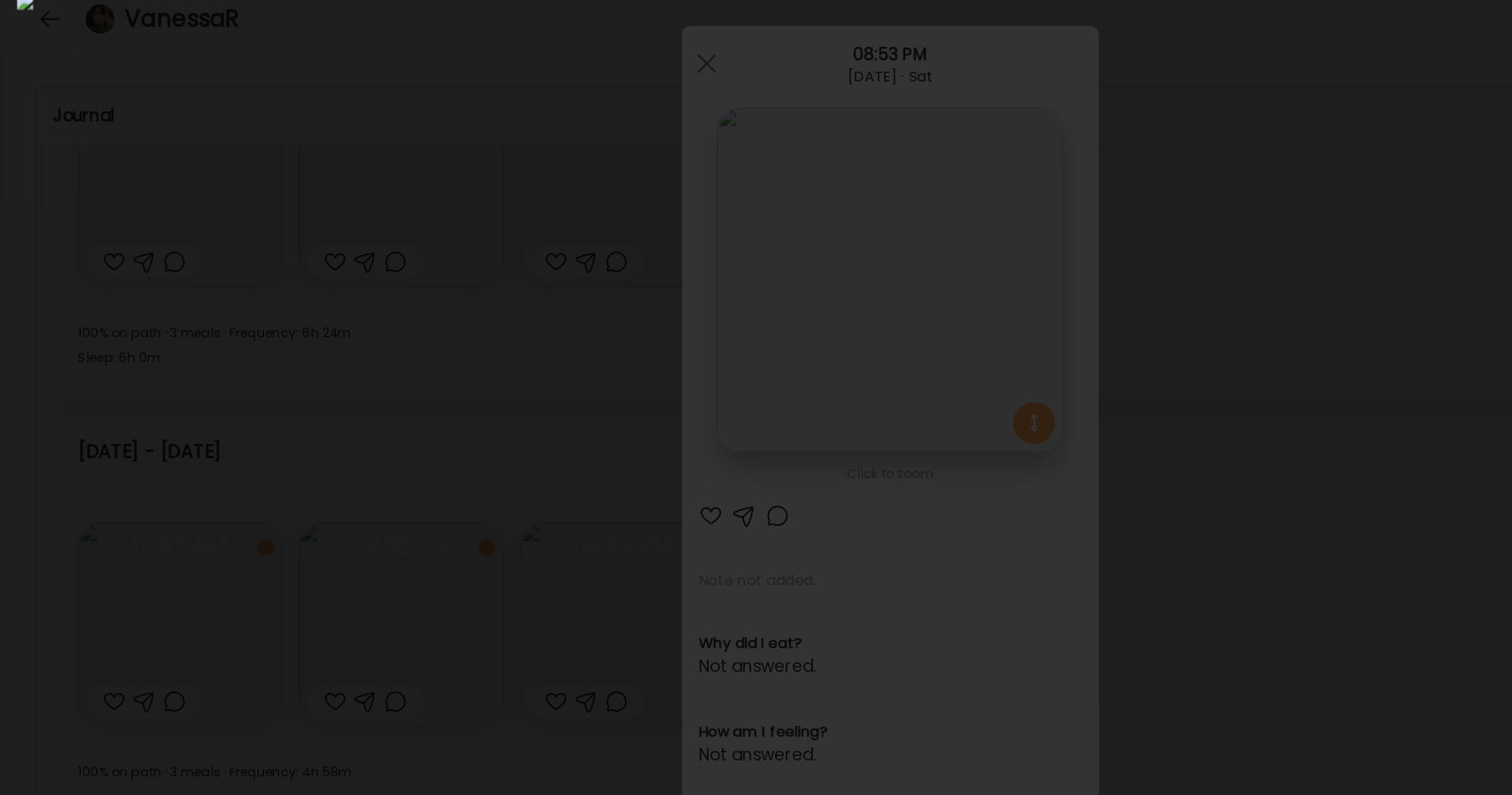
click at [933, 382] on img at bounding box center [756, 397] width 1484 height 767
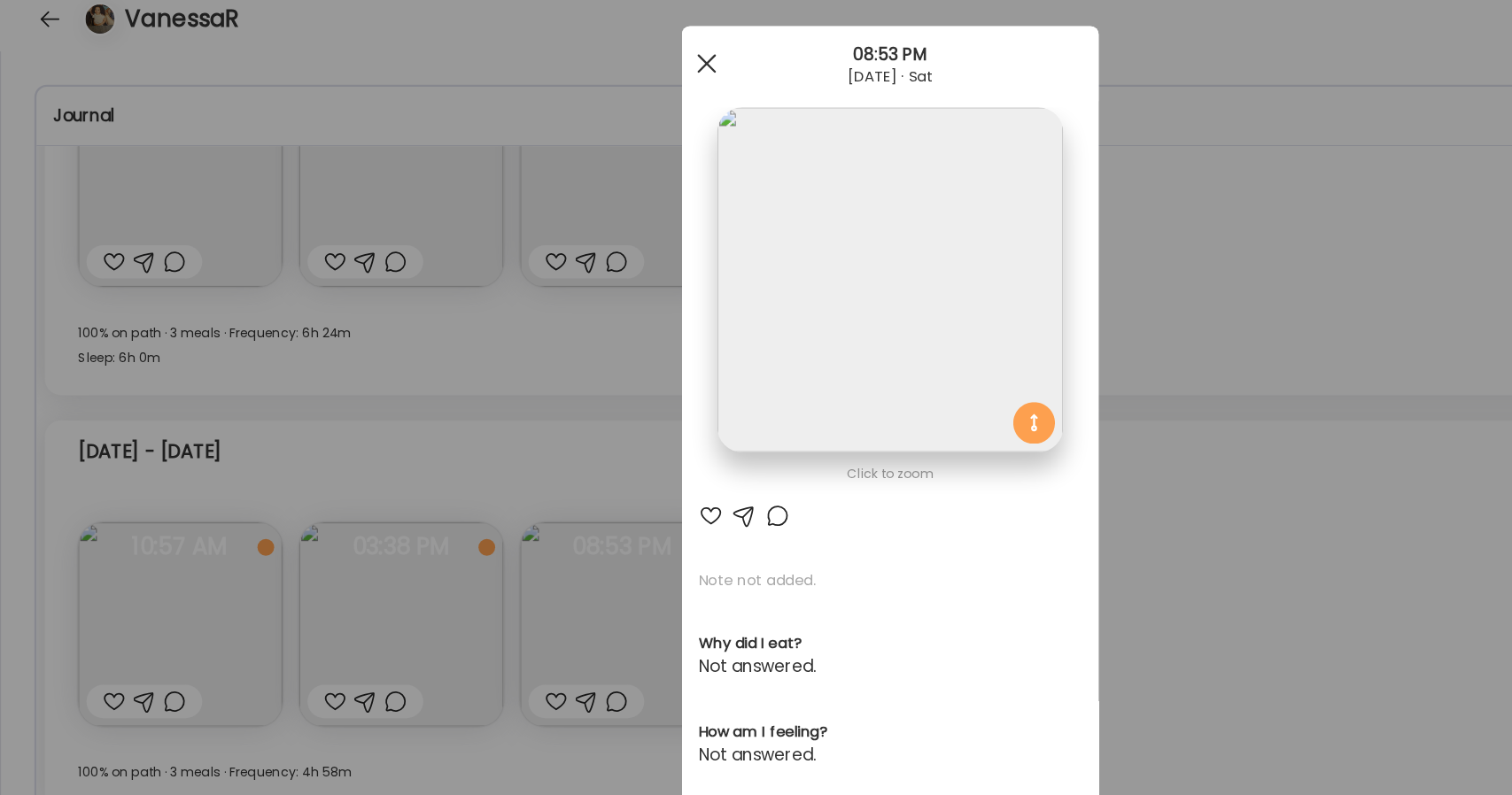
click at [601, 82] on span at bounding box center [599, 73] width 16 height 16
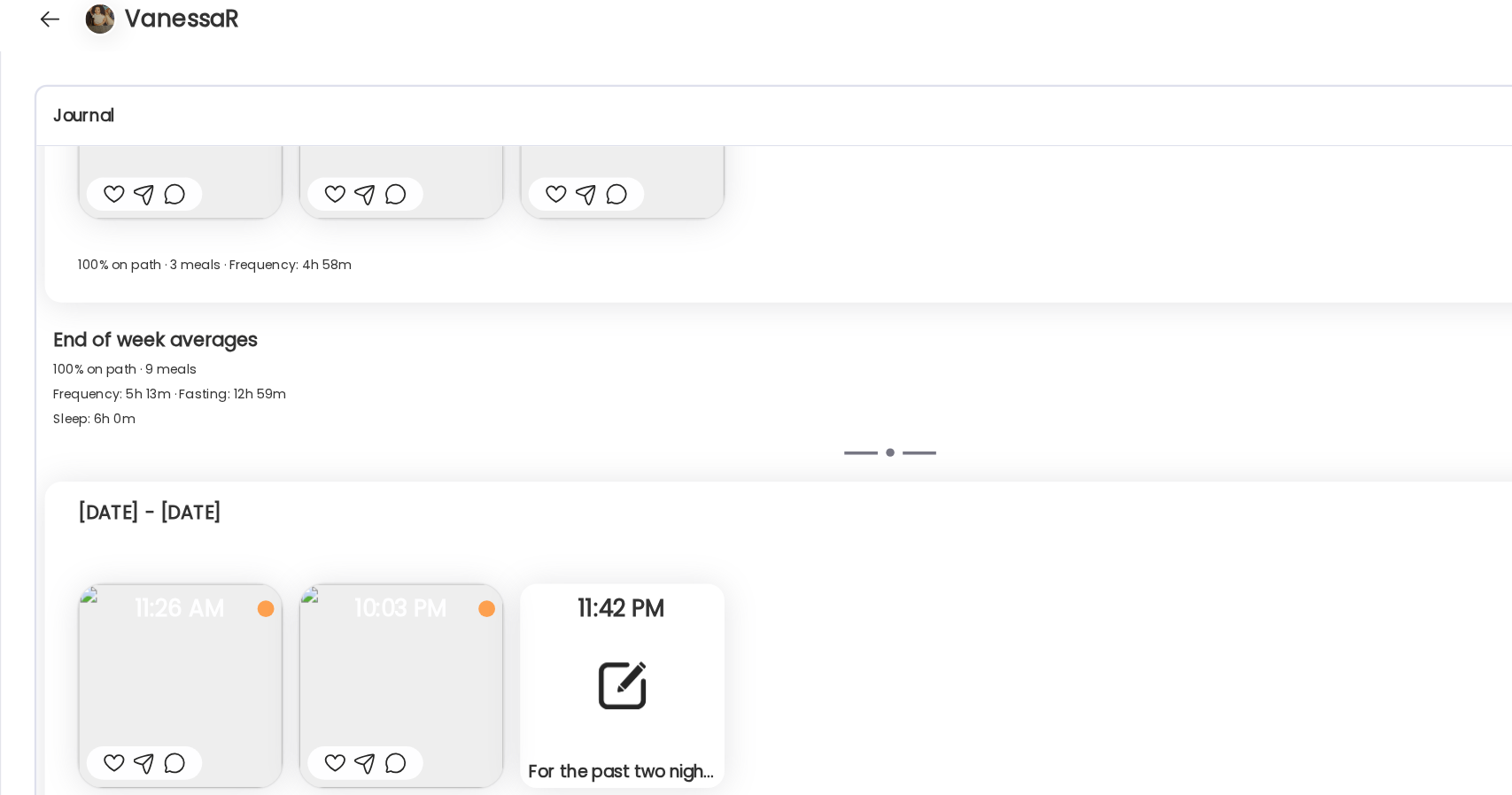
scroll to position [1013, 0]
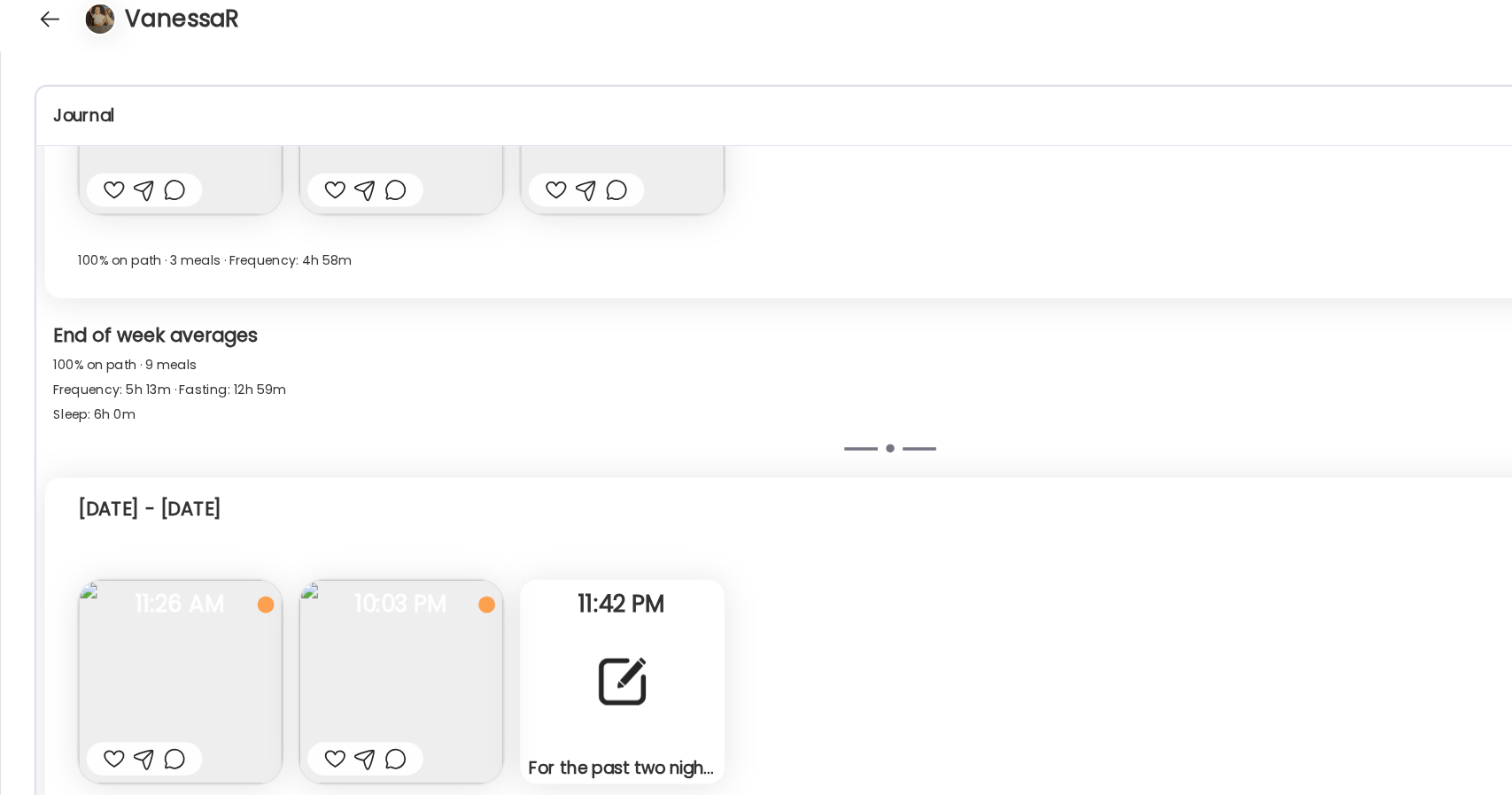
click at [353, 562] on img at bounding box center [340, 599] width 173 height 173
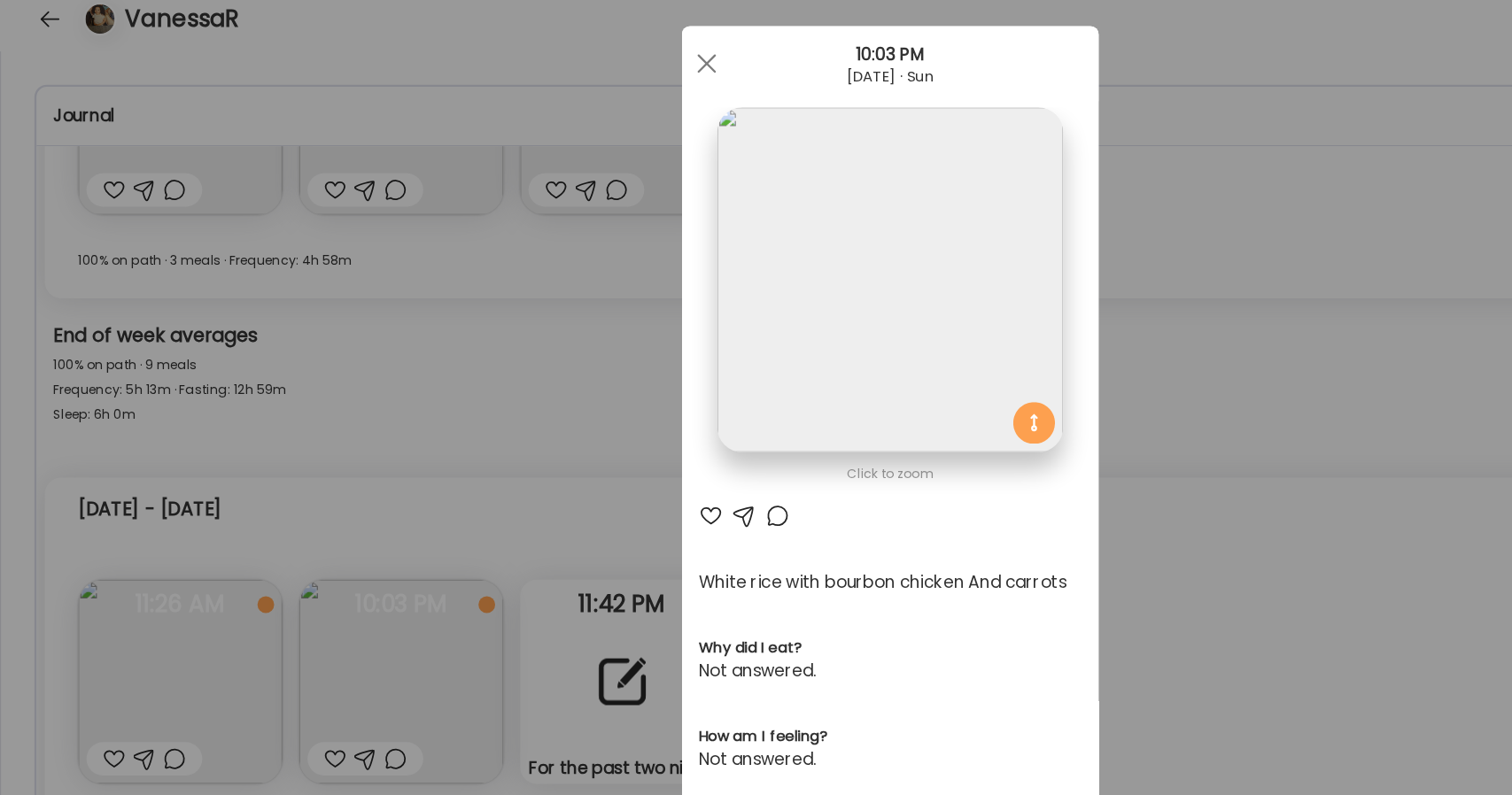
click at [763, 332] on img at bounding box center [756, 259] width 293 height 293
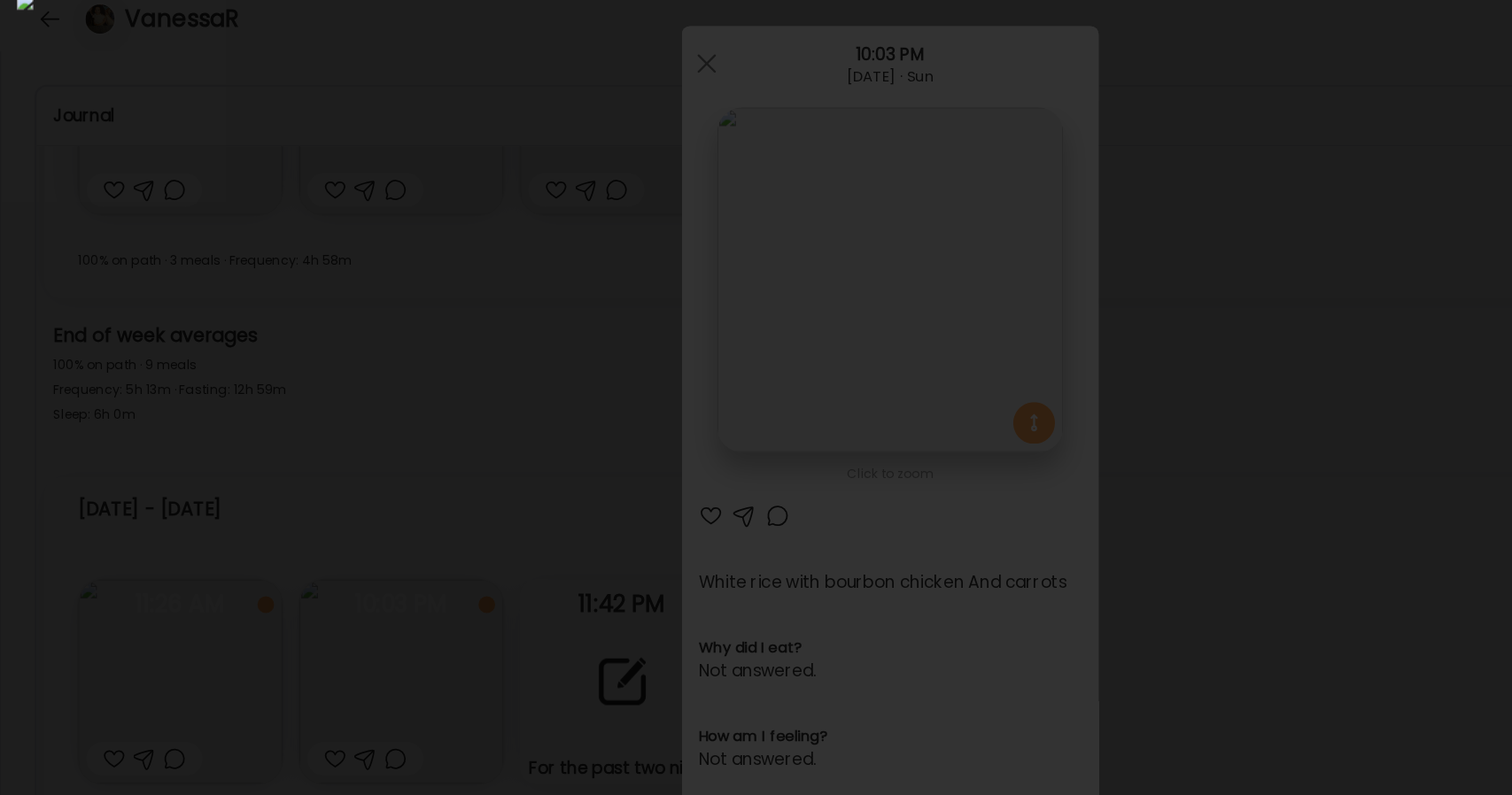
click at [760, 425] on img at bounding box center [756, 397] width 1484 height 767
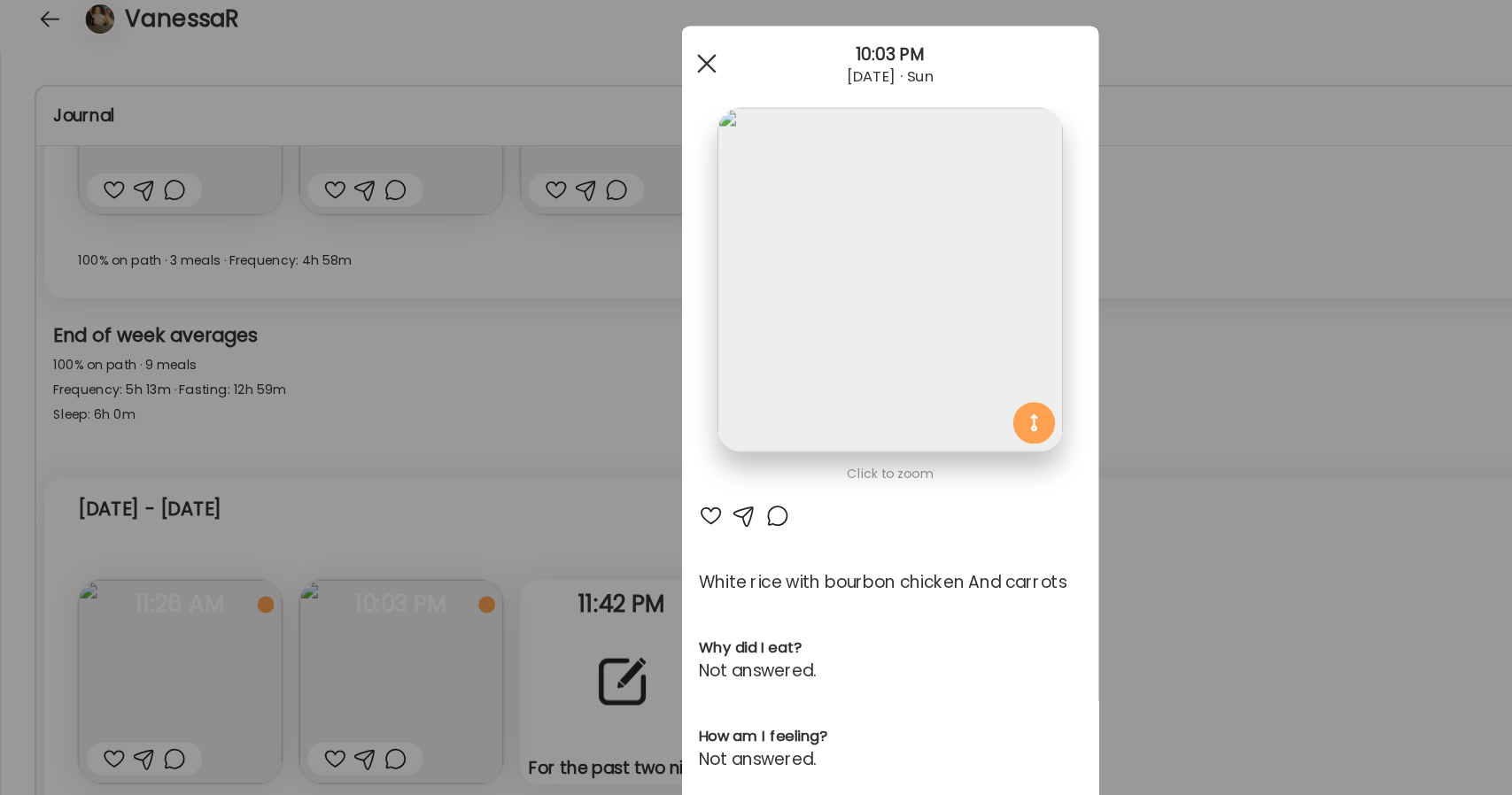
click at [582, 79] on div at bounding box center [600, 74] width 36 height 36
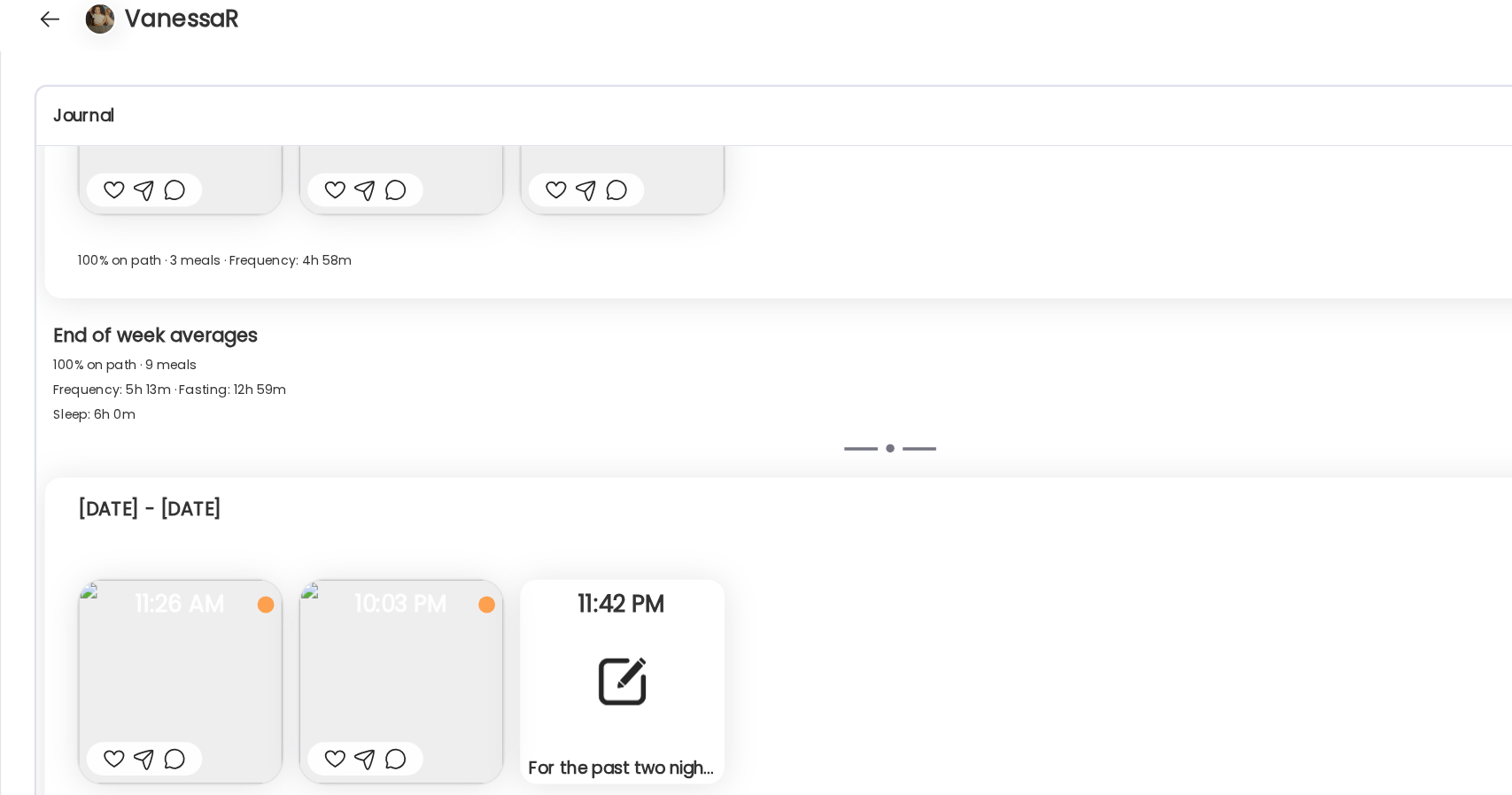
click at [194, 597] on img at bounding box center [152, 599] width 173 height 173
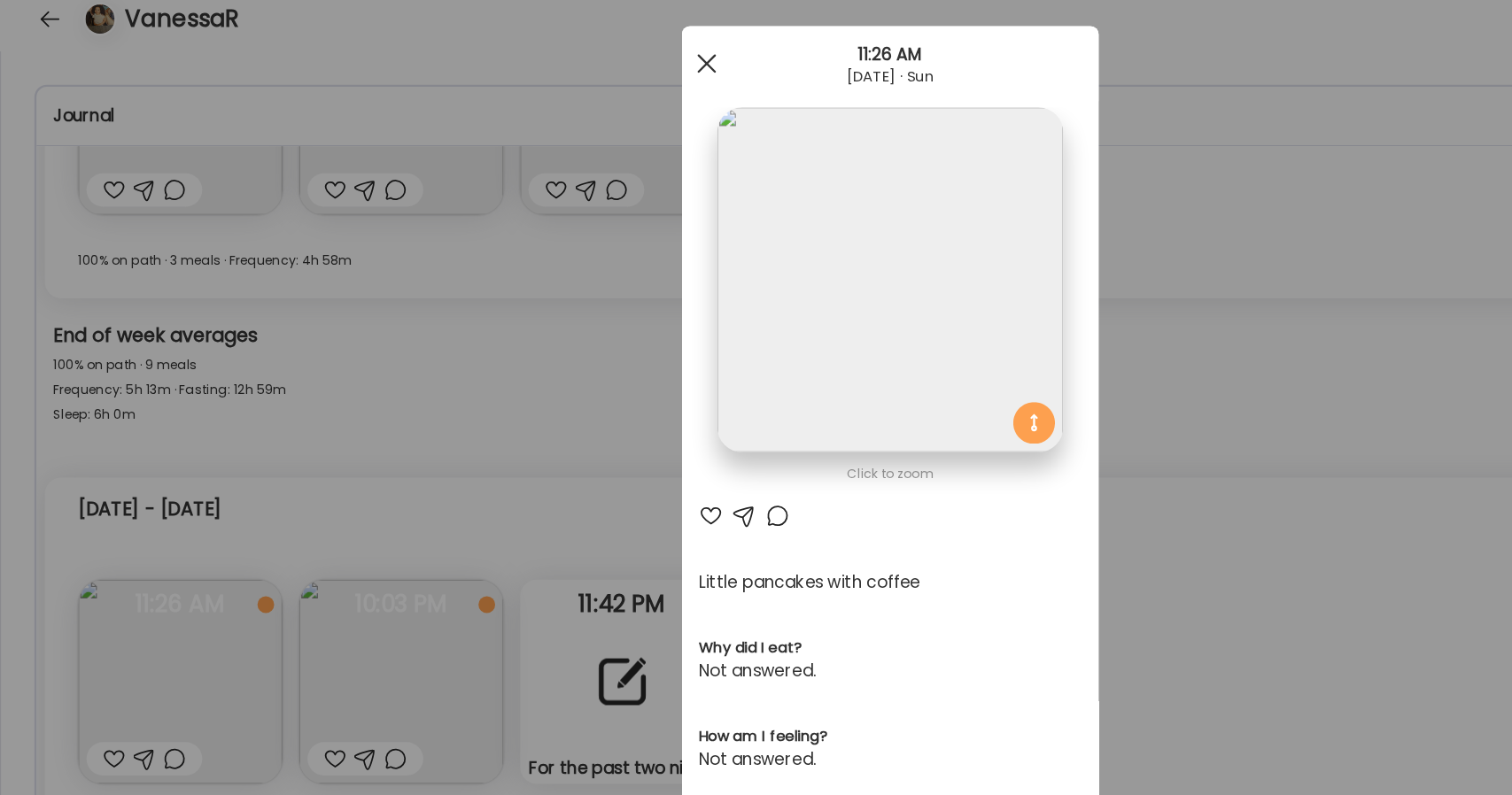
click at [591, 74] on span at bounding box center [599, 73] width 16 height 16
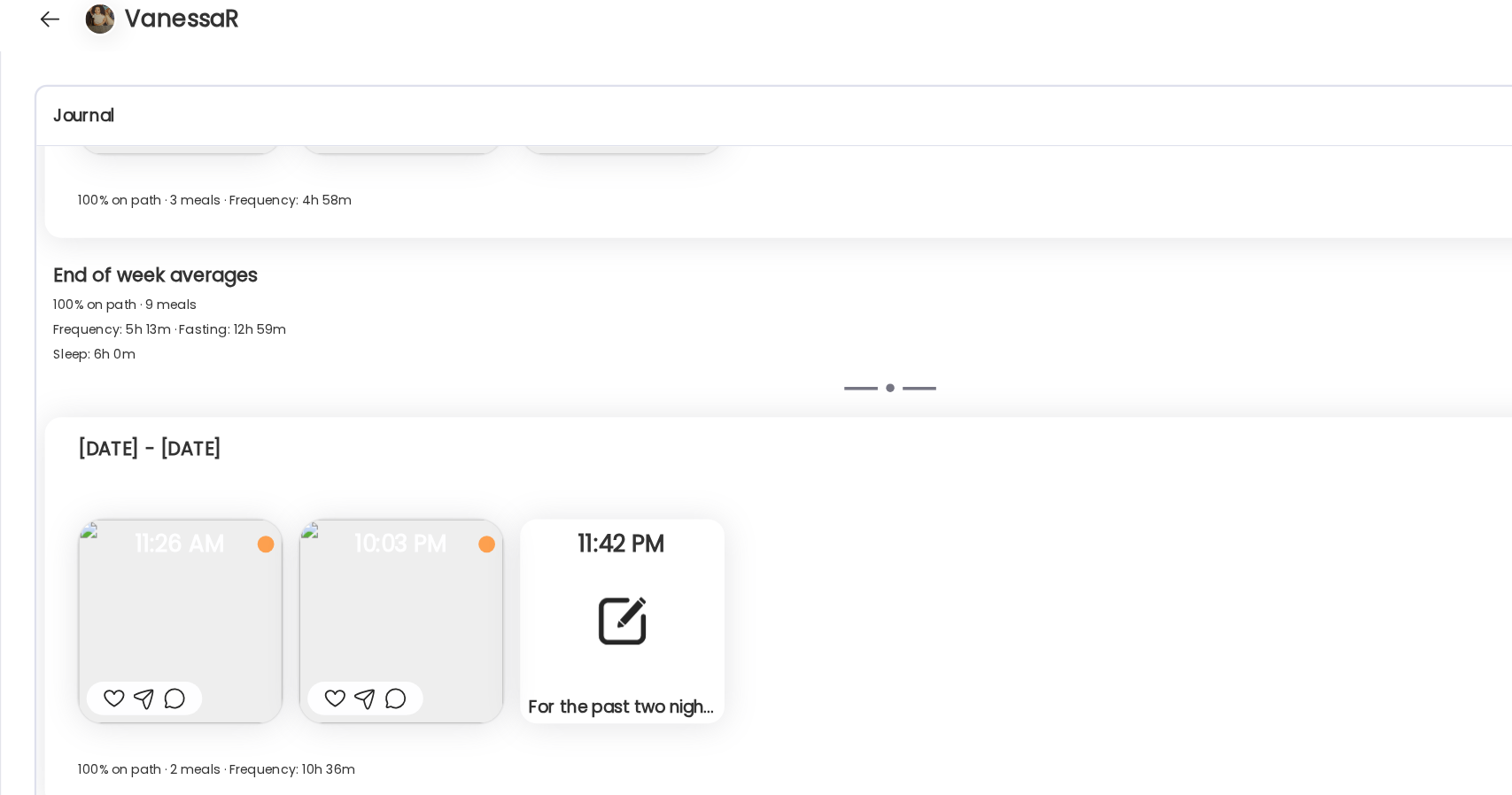
scroll to position [1068, 0]
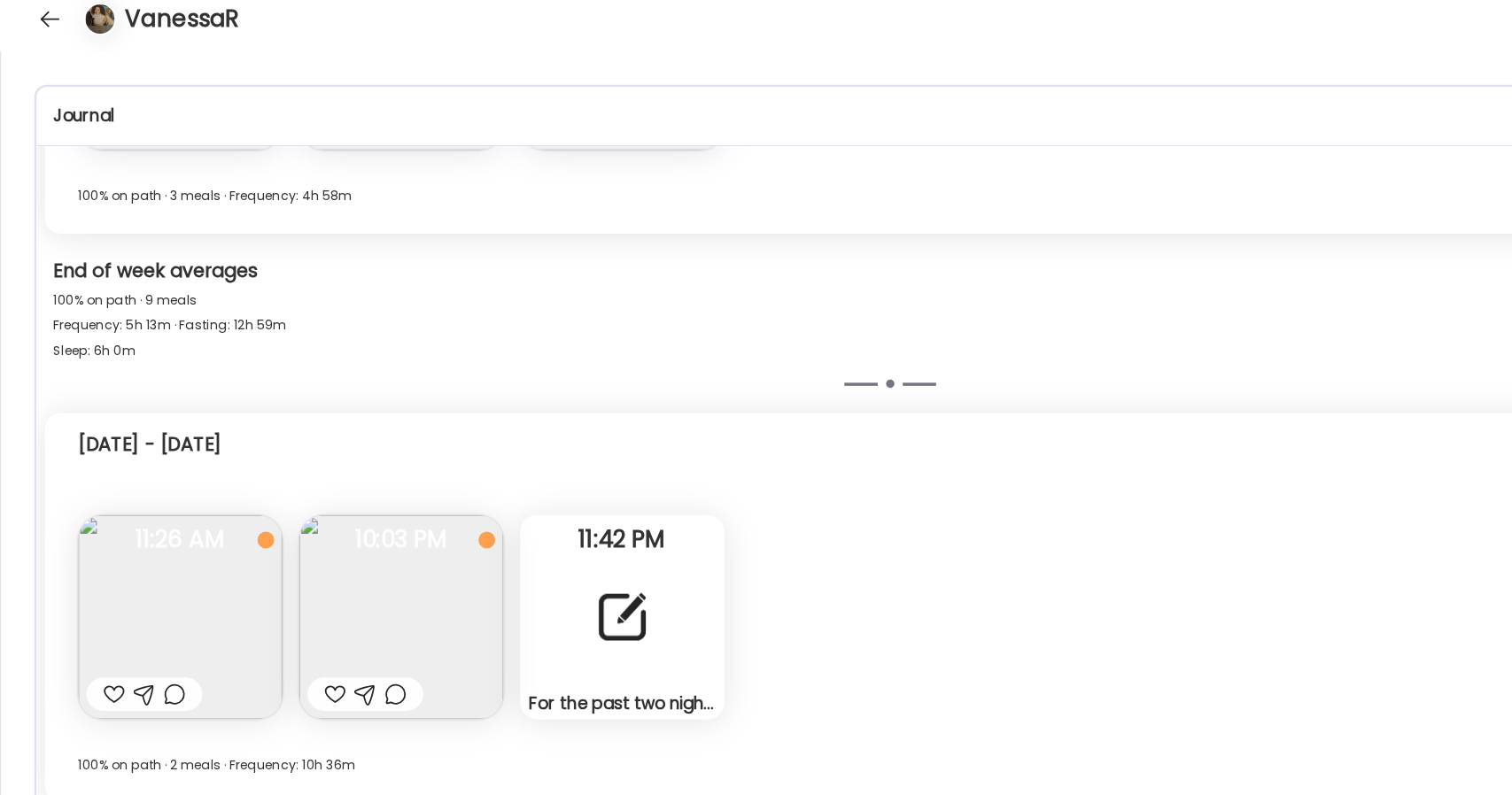
click at [319, 556] on img at bounding box center [340, 544] width 173 height 173
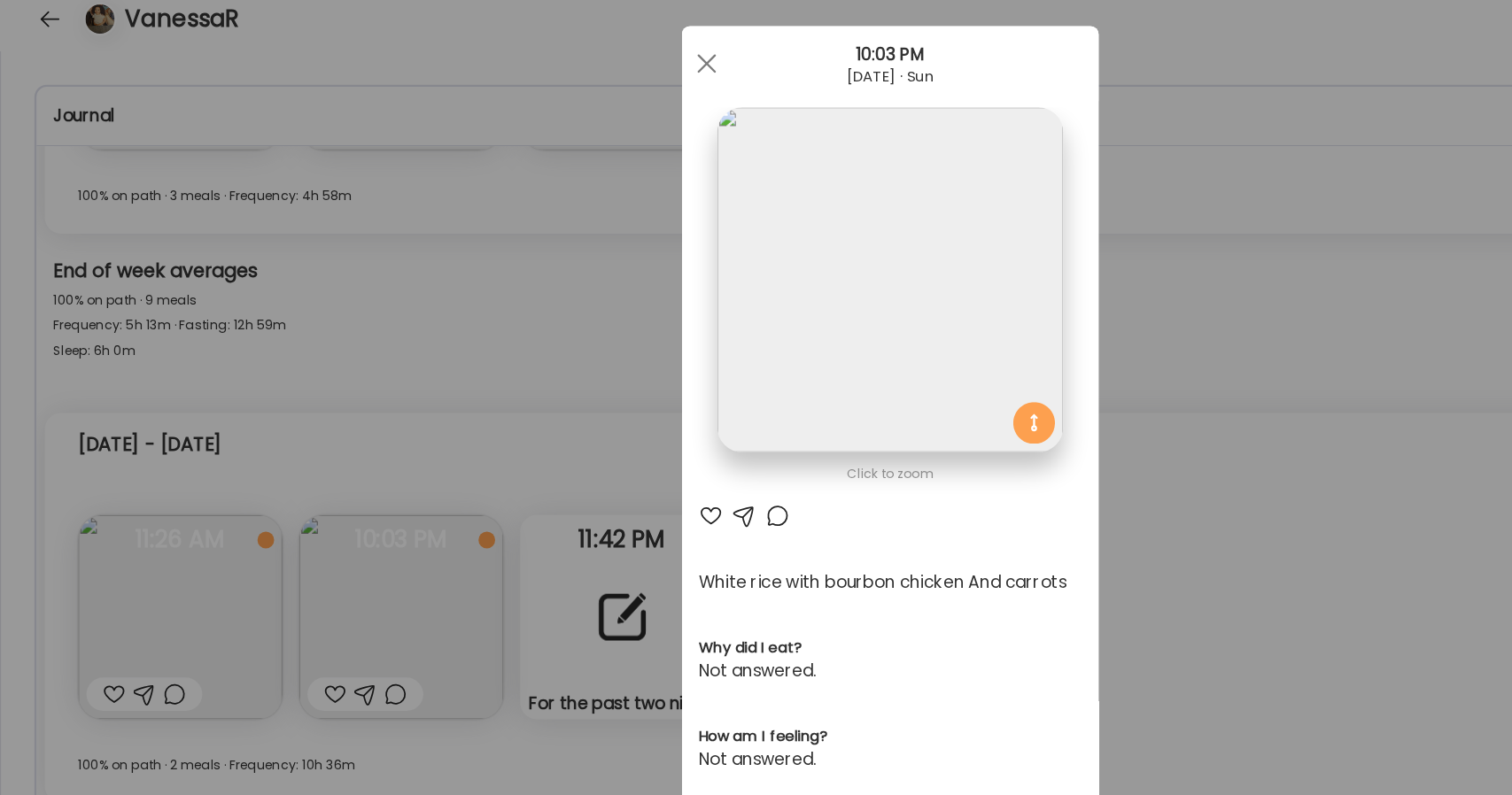
click at [791, 269] on img at bounding box center [756, 259] width 293 height 293
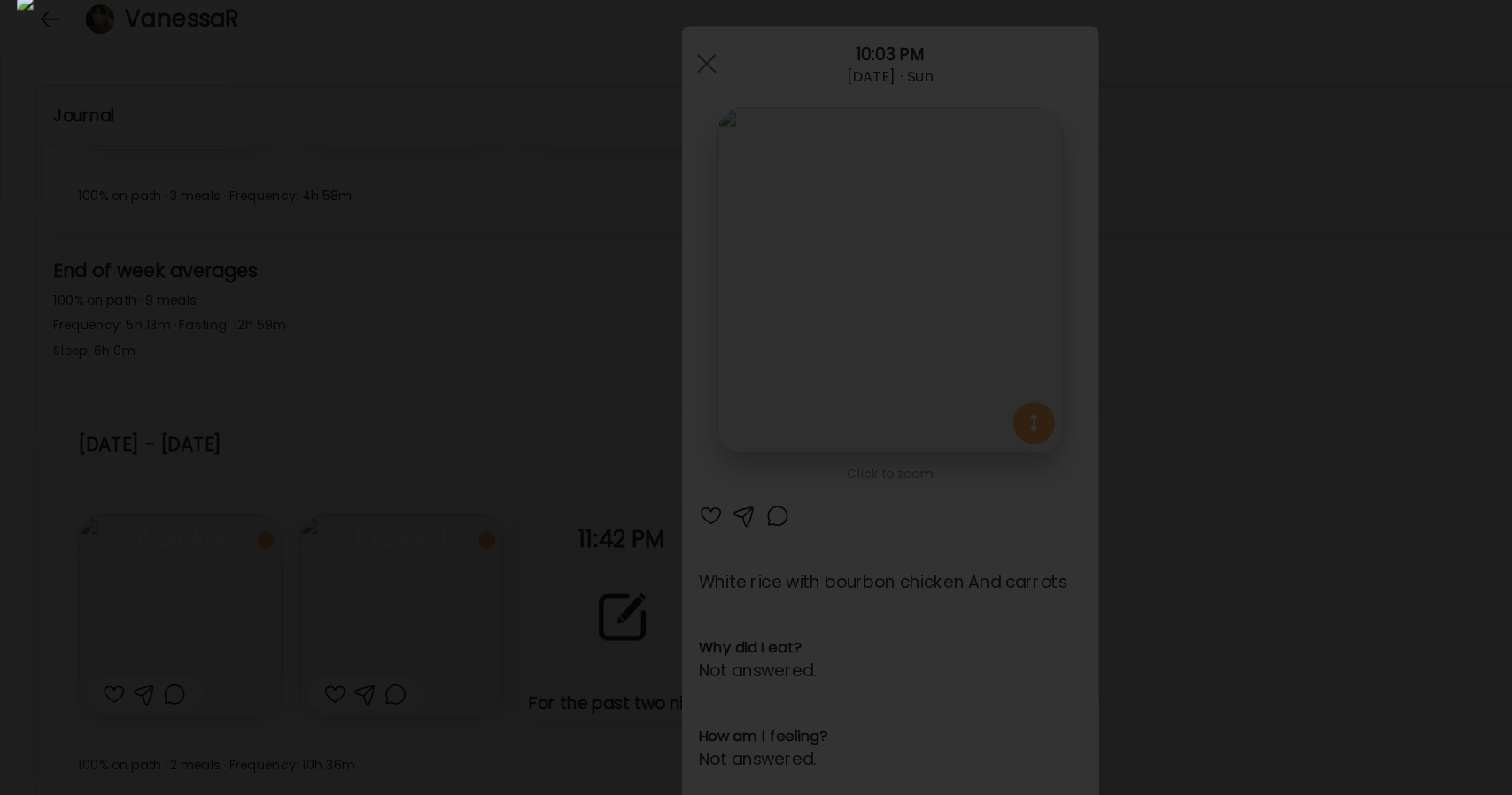
click at [1223, 345] on div at bounding box center [756, 397] width 1484 height 767
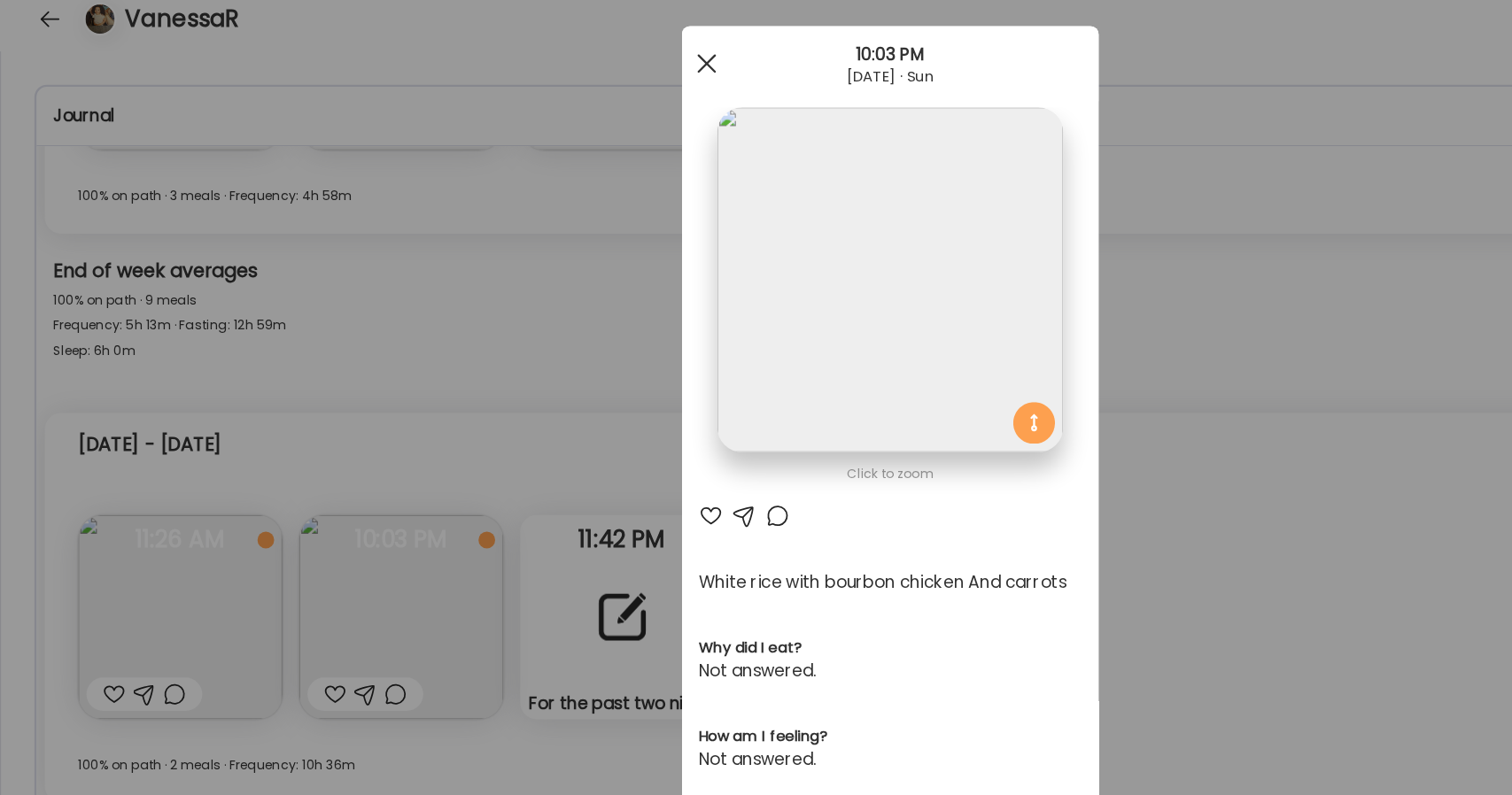
click at [597, 64] on div at bounding box center [600, 74] width 36 height 36
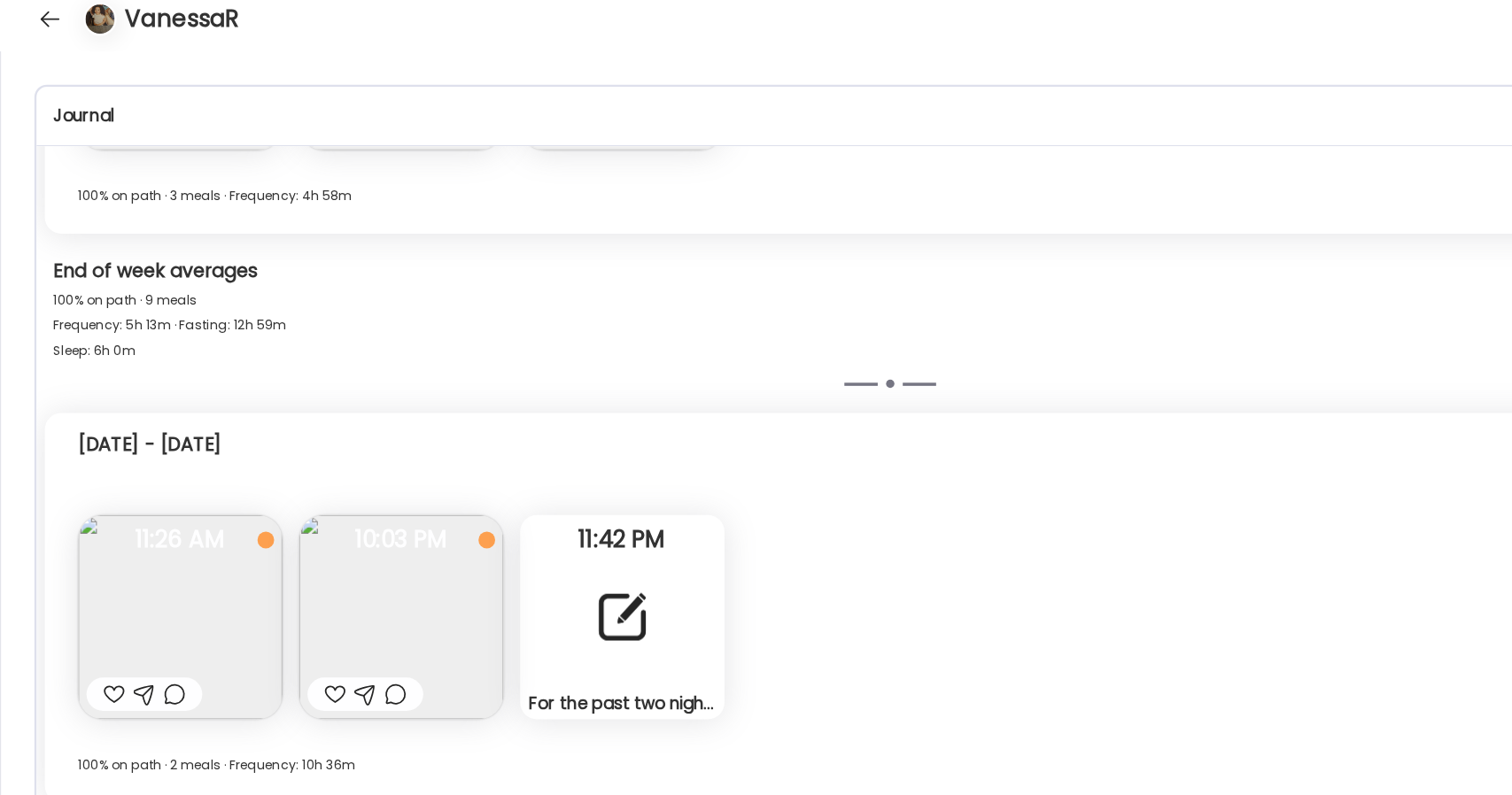
click at [198, 506] on img at bounding box center [152, 544] width 173 height 173
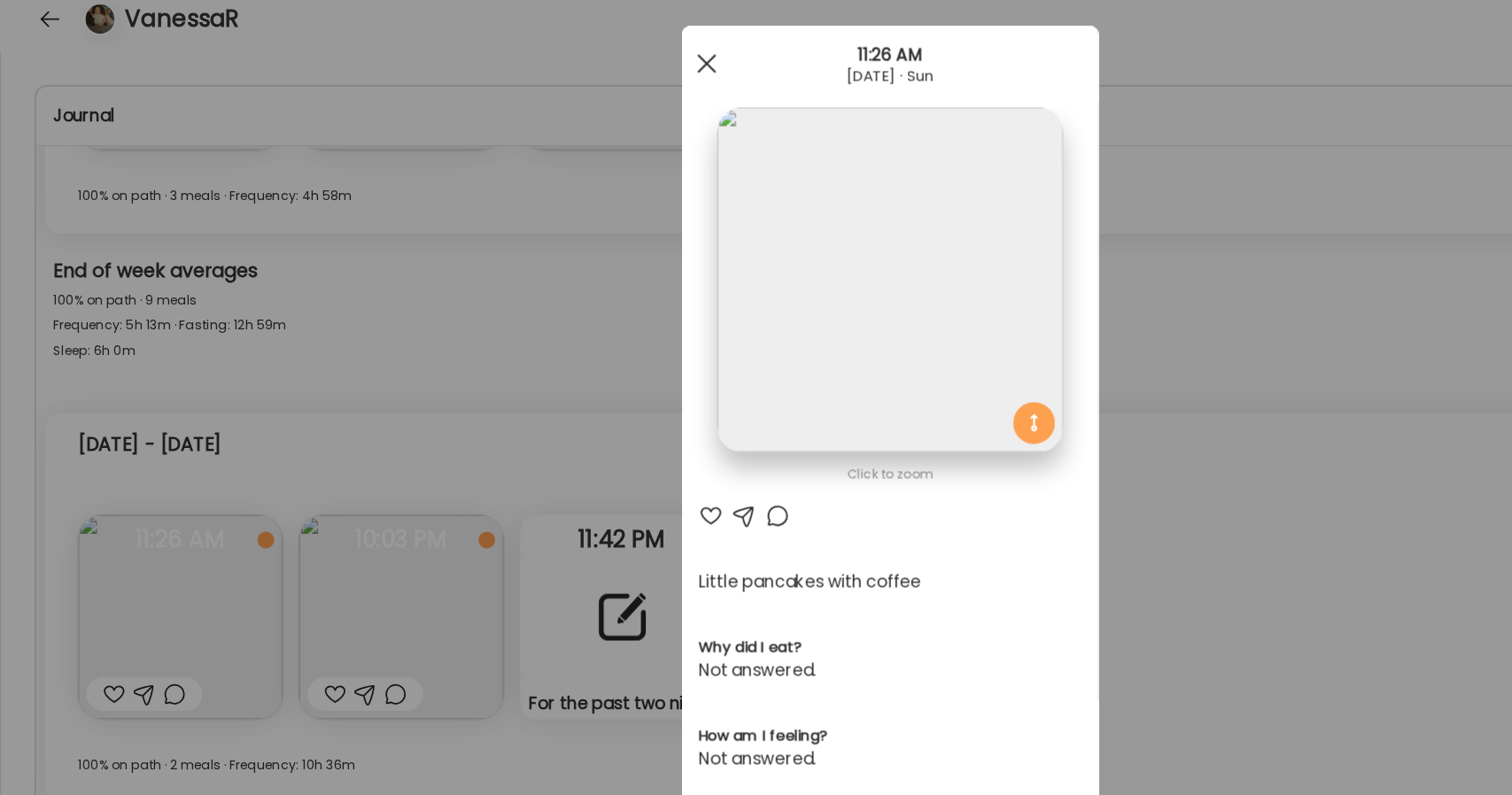
click at [586, 76] on div at bounding box center [600, 74] width 36 height 36
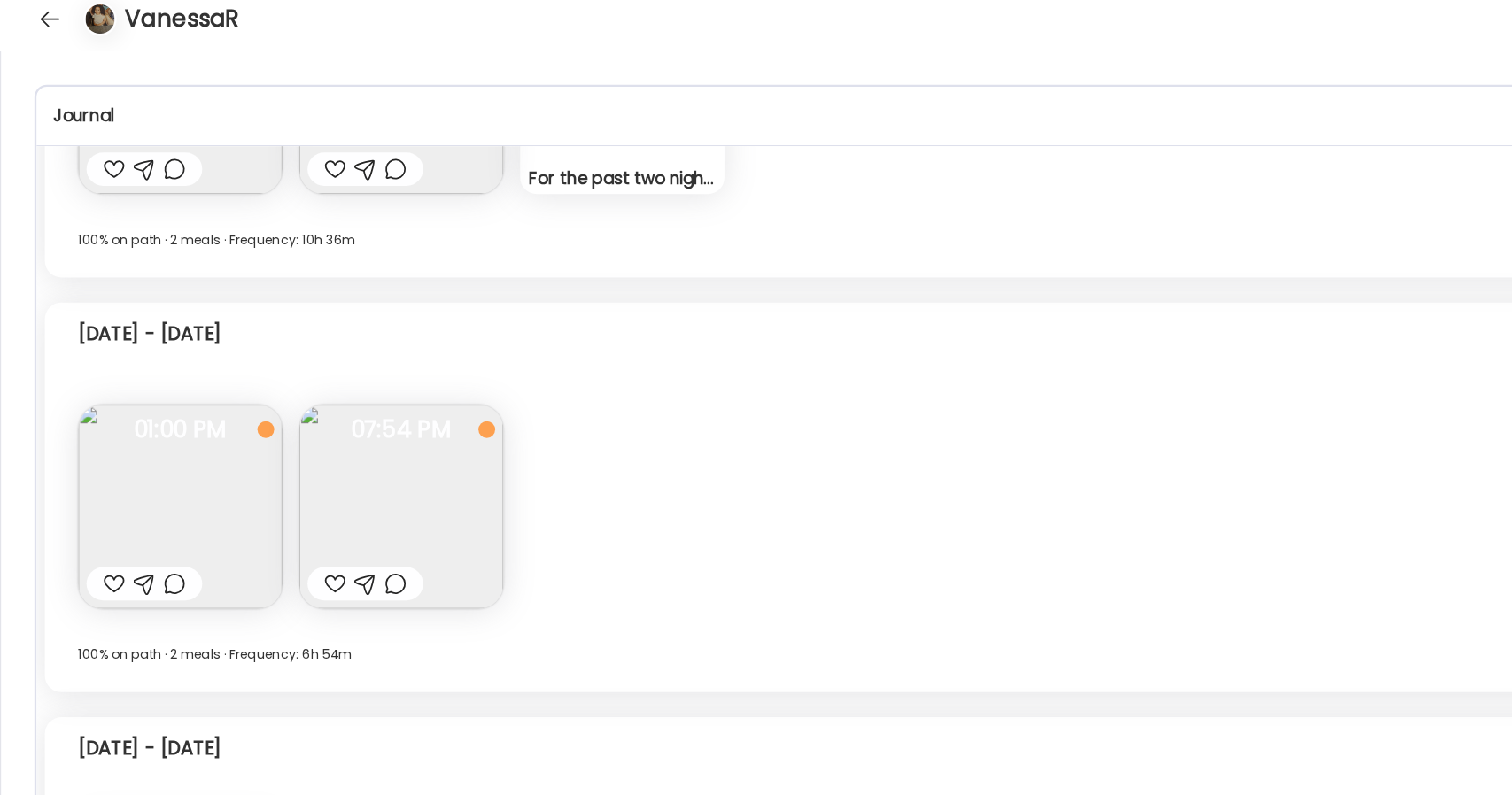
scroll to position [1518, 0]
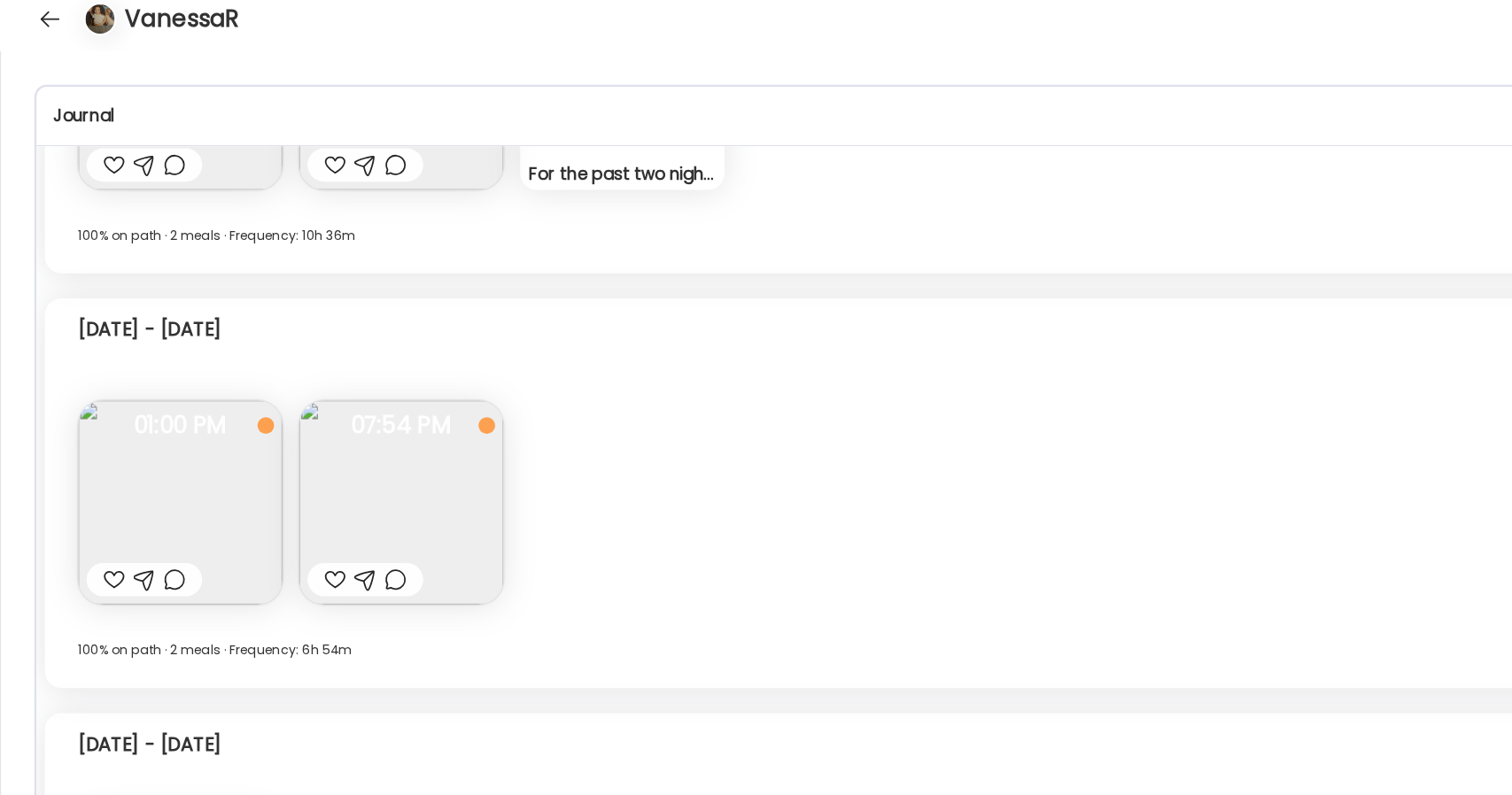
click at [321, 453] on img at bounding box center [340, 447] width 173 height 173
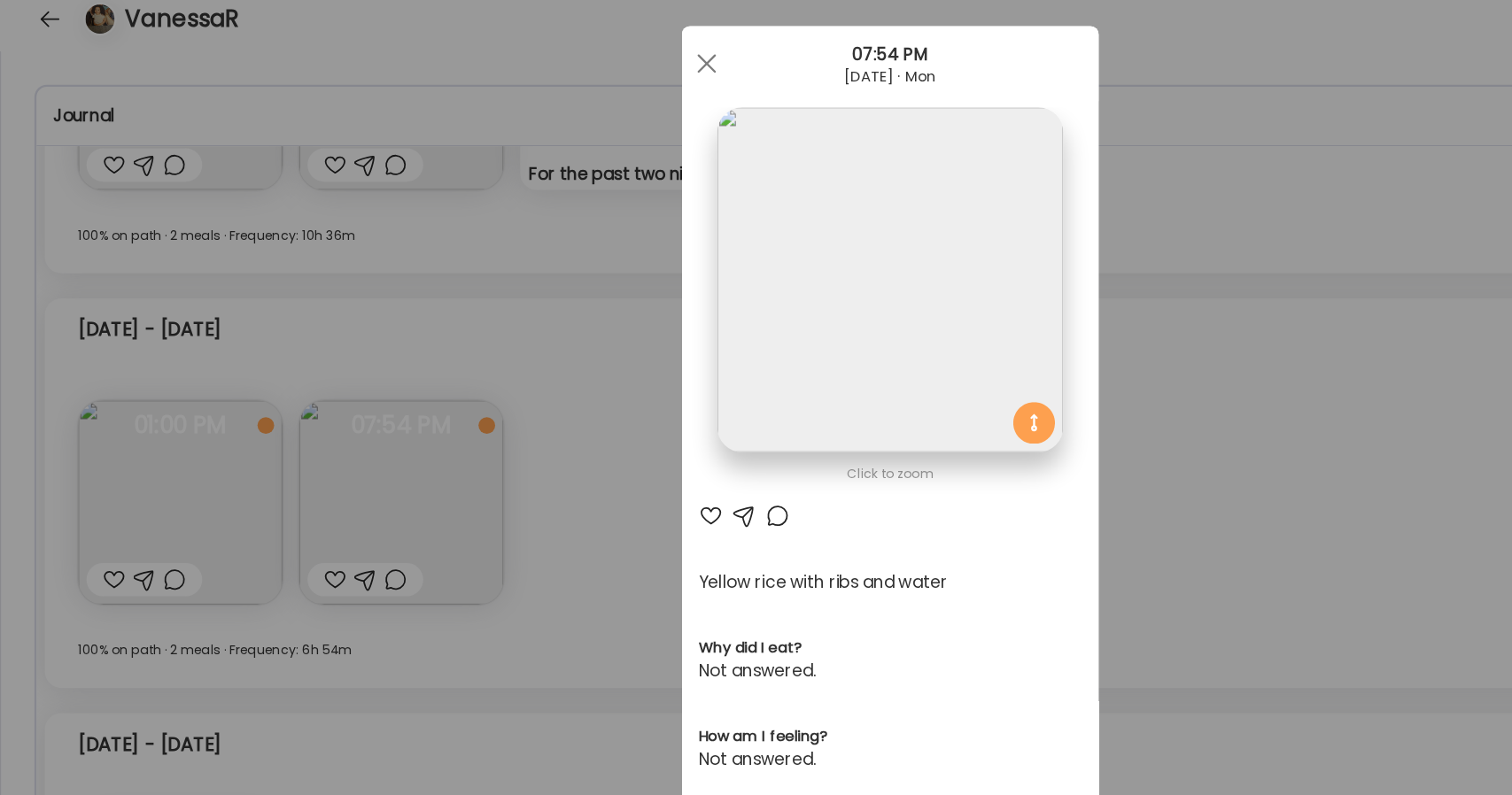
click at [659, 340] on img at bounding box center [756, 259] width 293 height 293
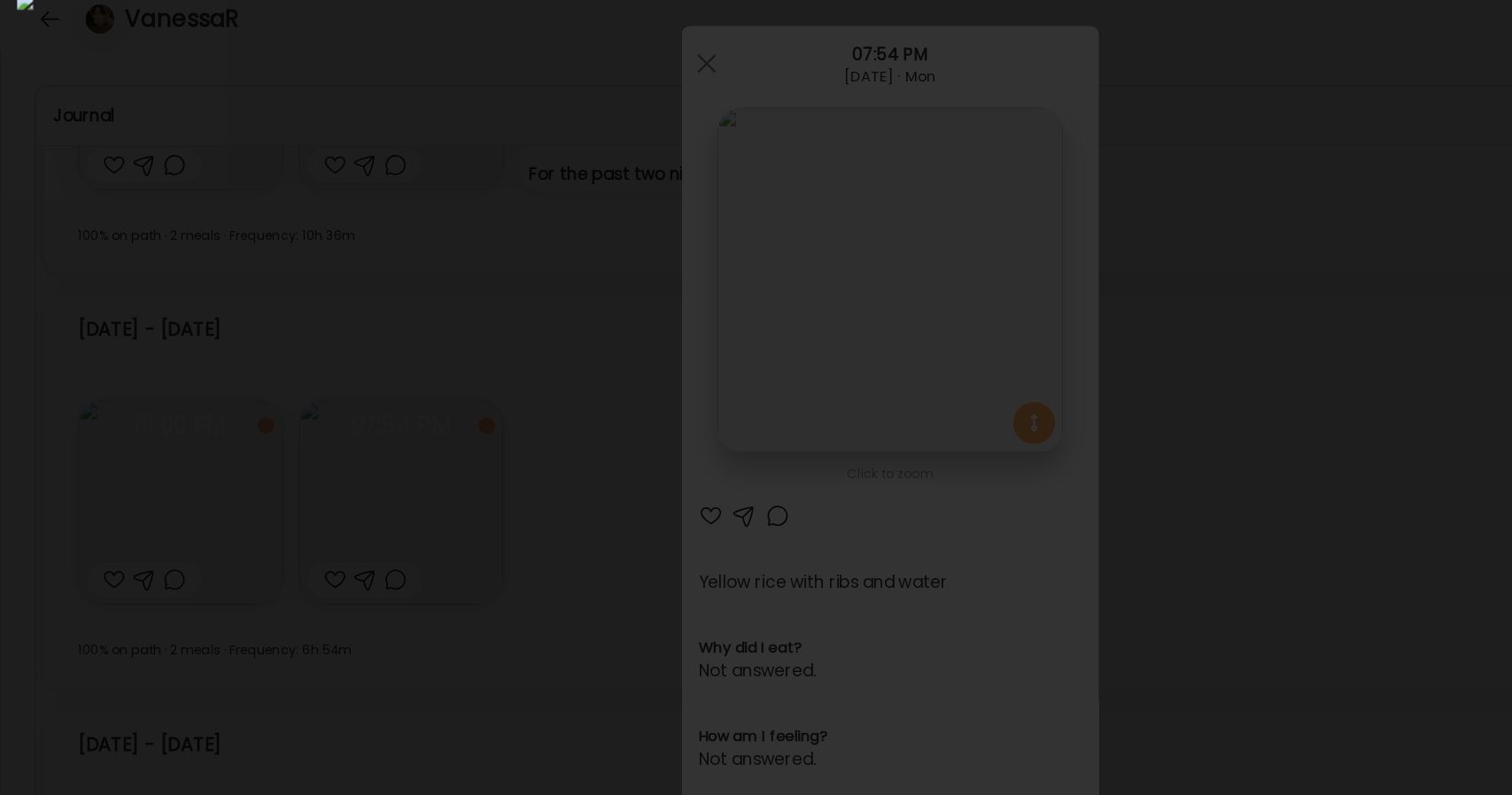
click at [908, 400] on img at bounding box center [756, 397] width 1484 height 767
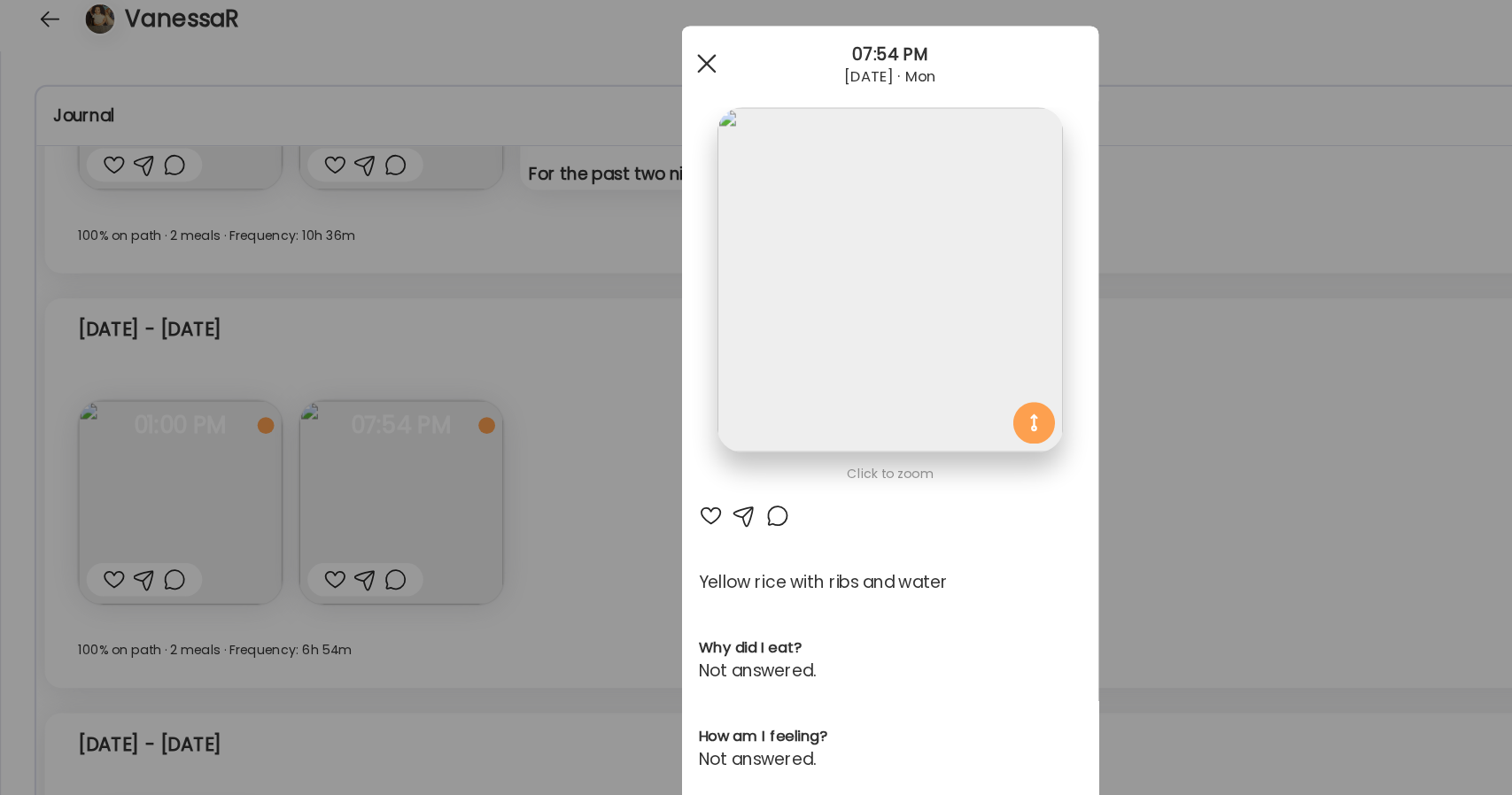
click at [585, 87] on div at bounding box center [600, 74] width 36 height 36
